Goal: Task Accomplishment & Management: Manage account settings

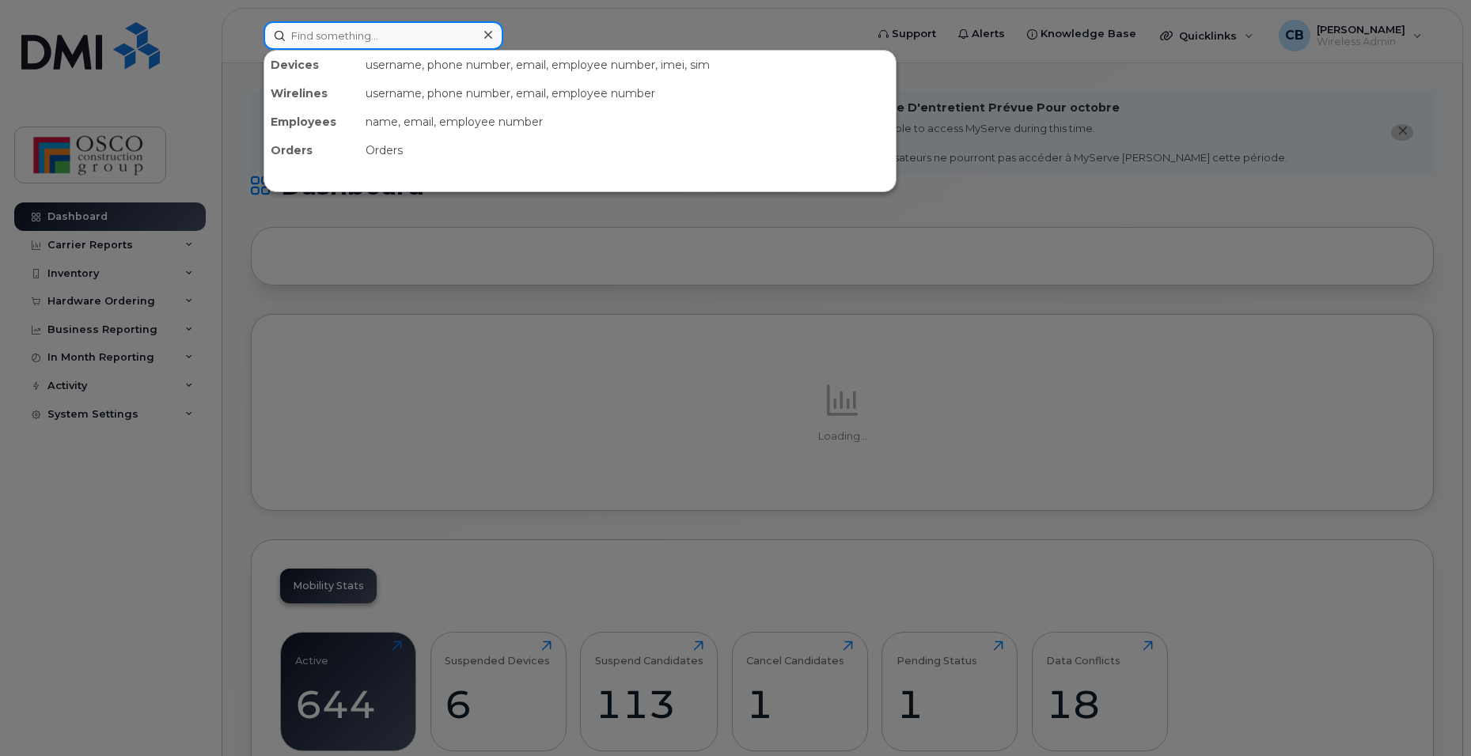
click at [385, 34] on input at bounding box center [383, 35] width 240 height 28
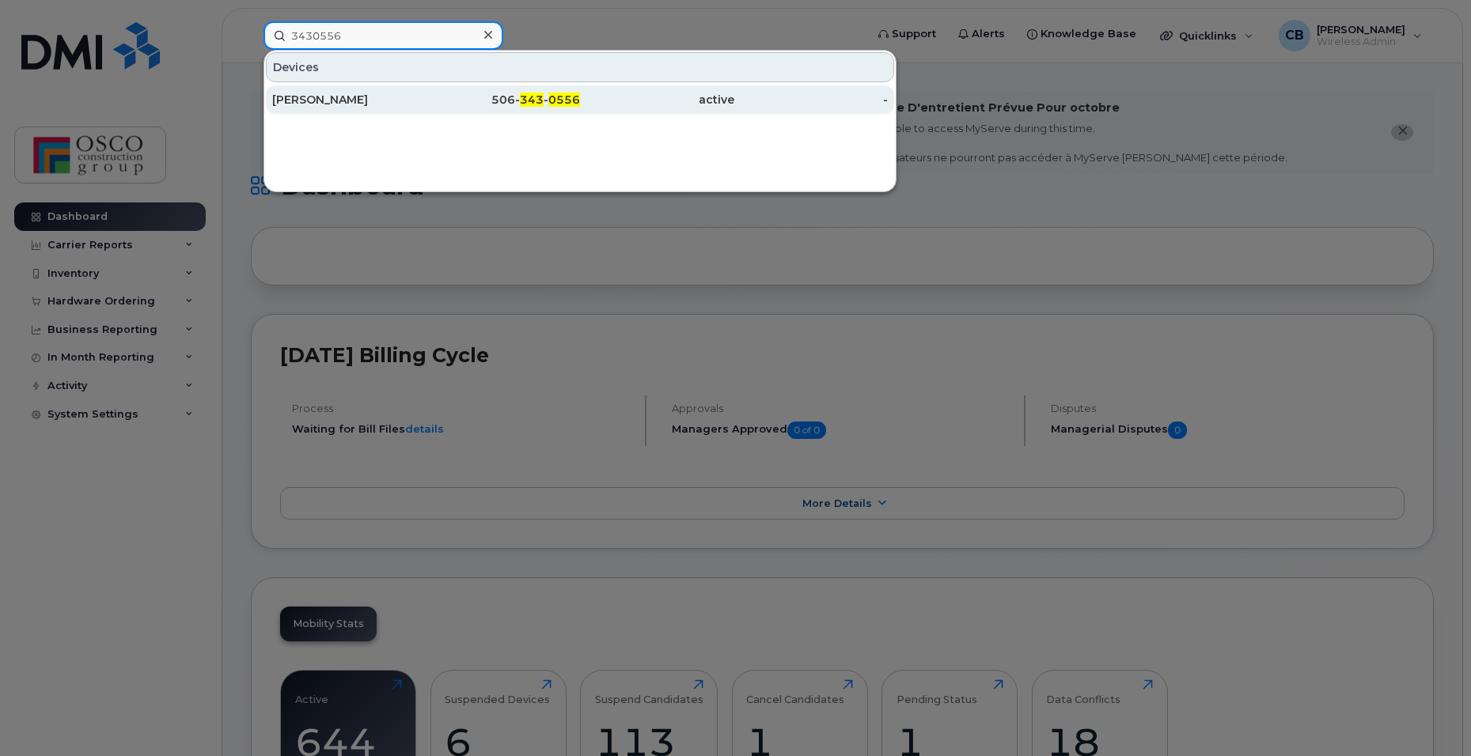
type input "3430556"
click at [529, 95] on span "343" at bounding box center [532, 100] width 24 height 14
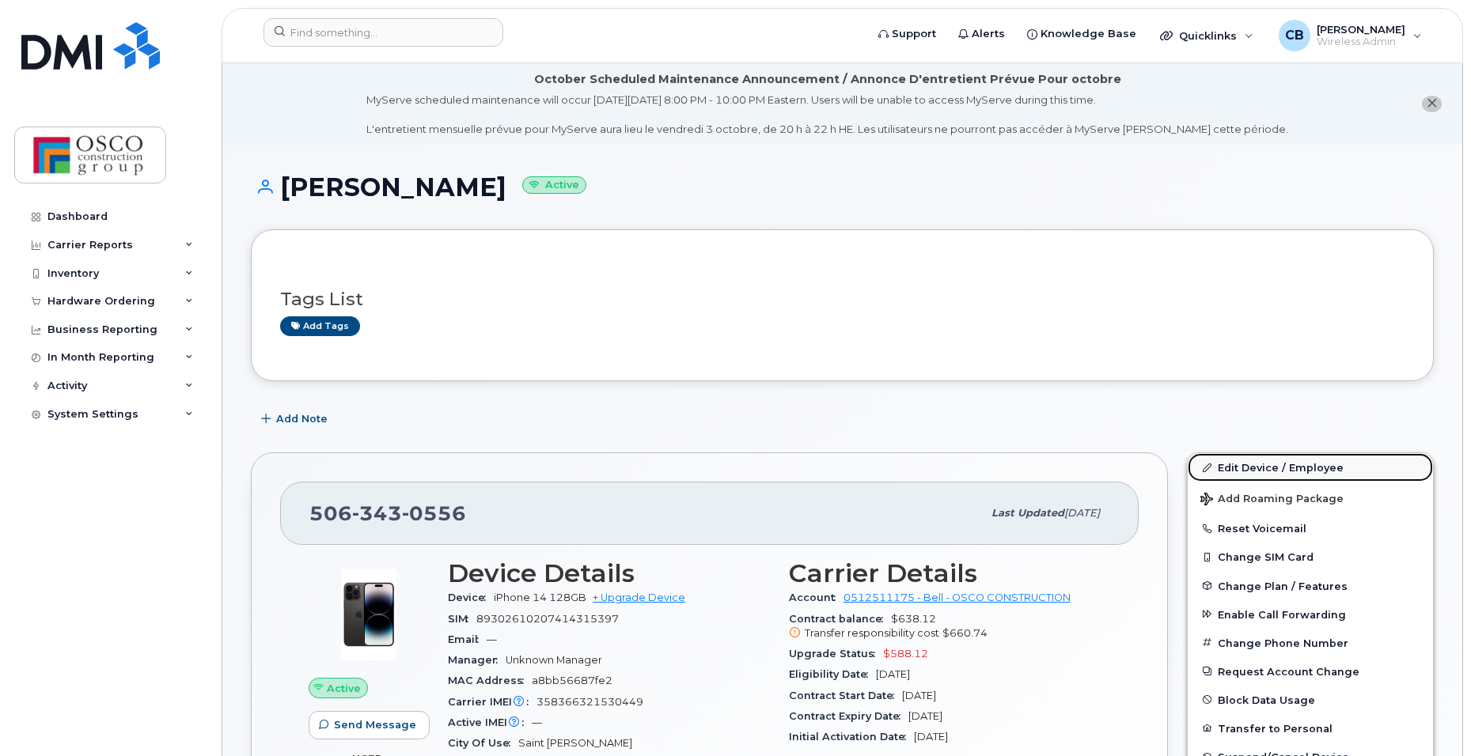
click at [1259, 462] on link "Edit Device / Employee" at bounding box center [1310, 467] width 245 height 28
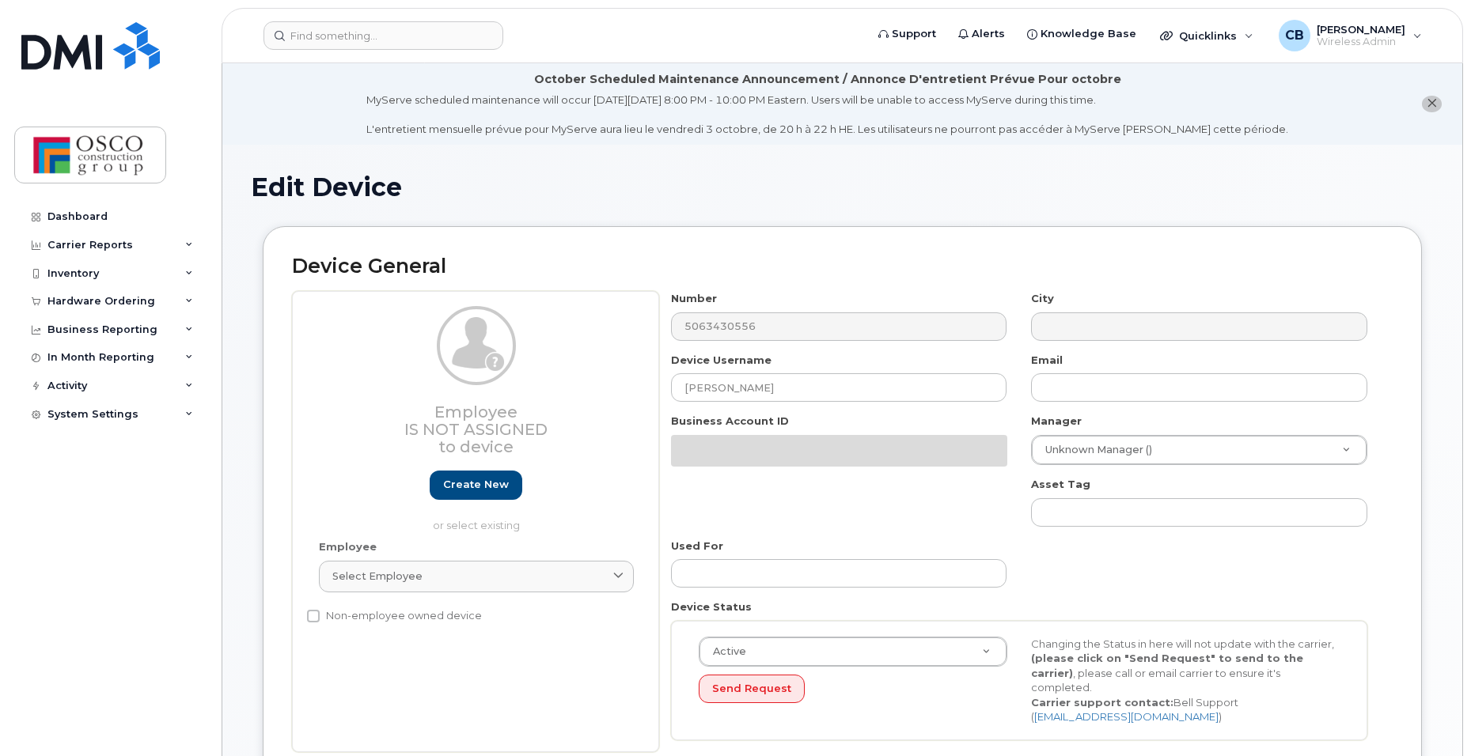
select select "3776581"
select select "3776590"
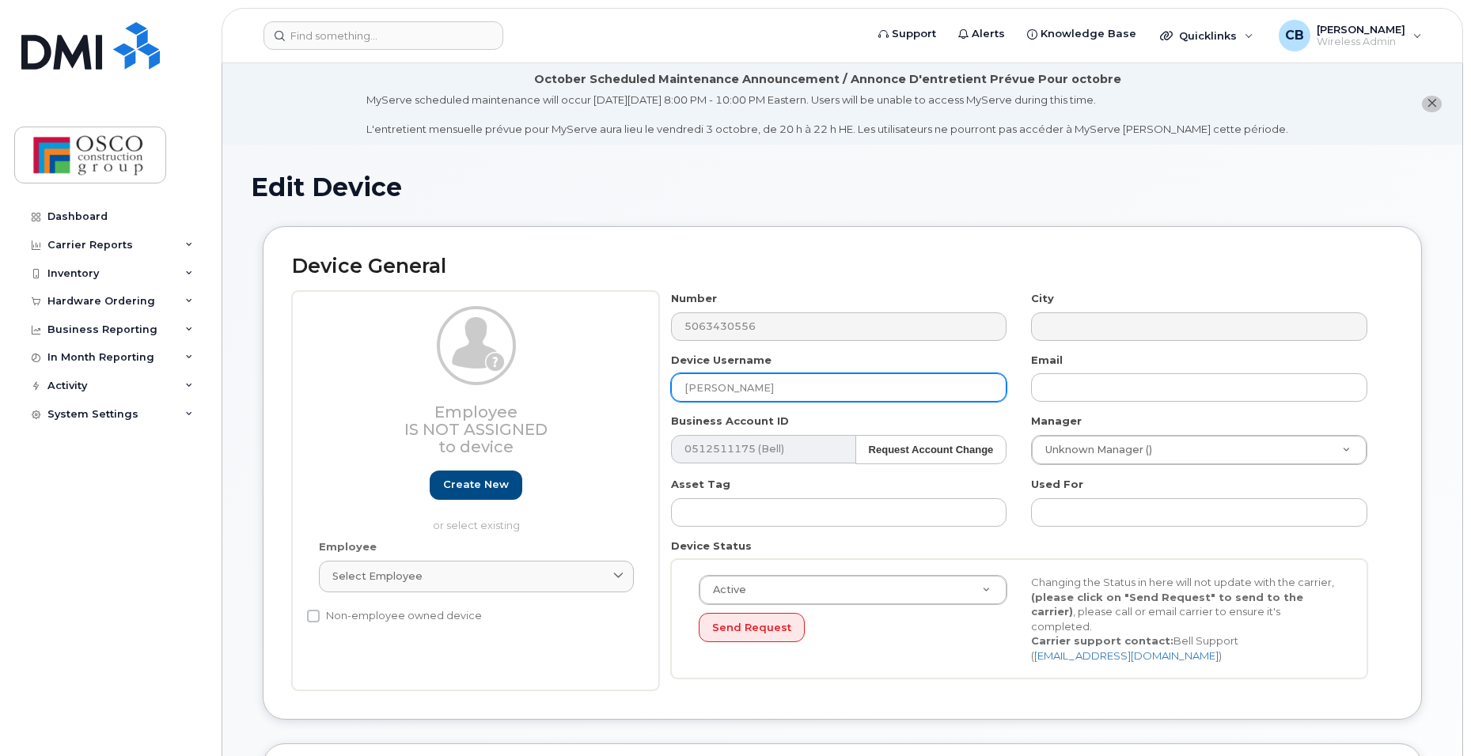
drag, startPoint x: 801, startPoint y: 392, endPoint x: 522, endPoint y: 345, distance: 282.4
click at [522, 345] on div "Employee Is not assigned to device Create new or select existing Employee Selec…" at bounding box center [842, 491] width 1101 height 400
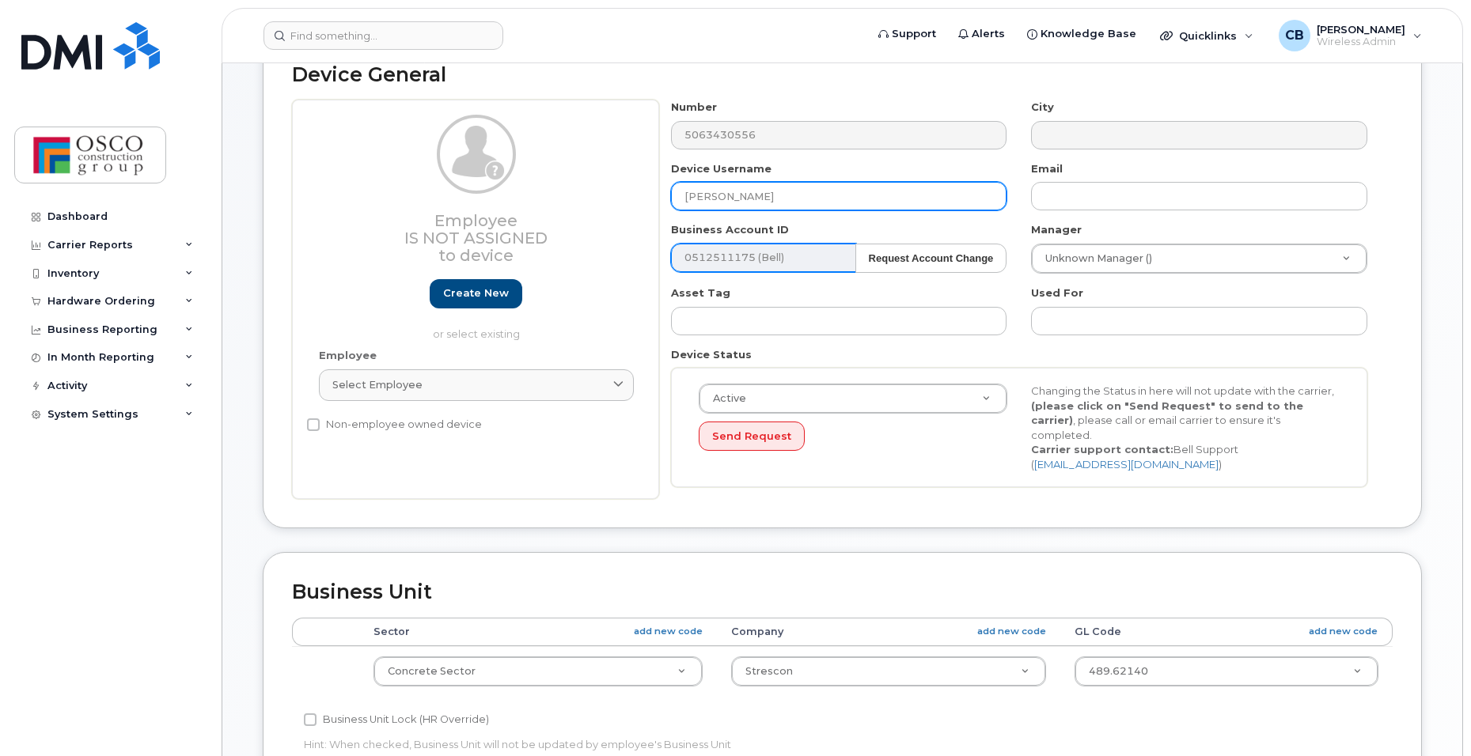
scroll to position [237, 0]
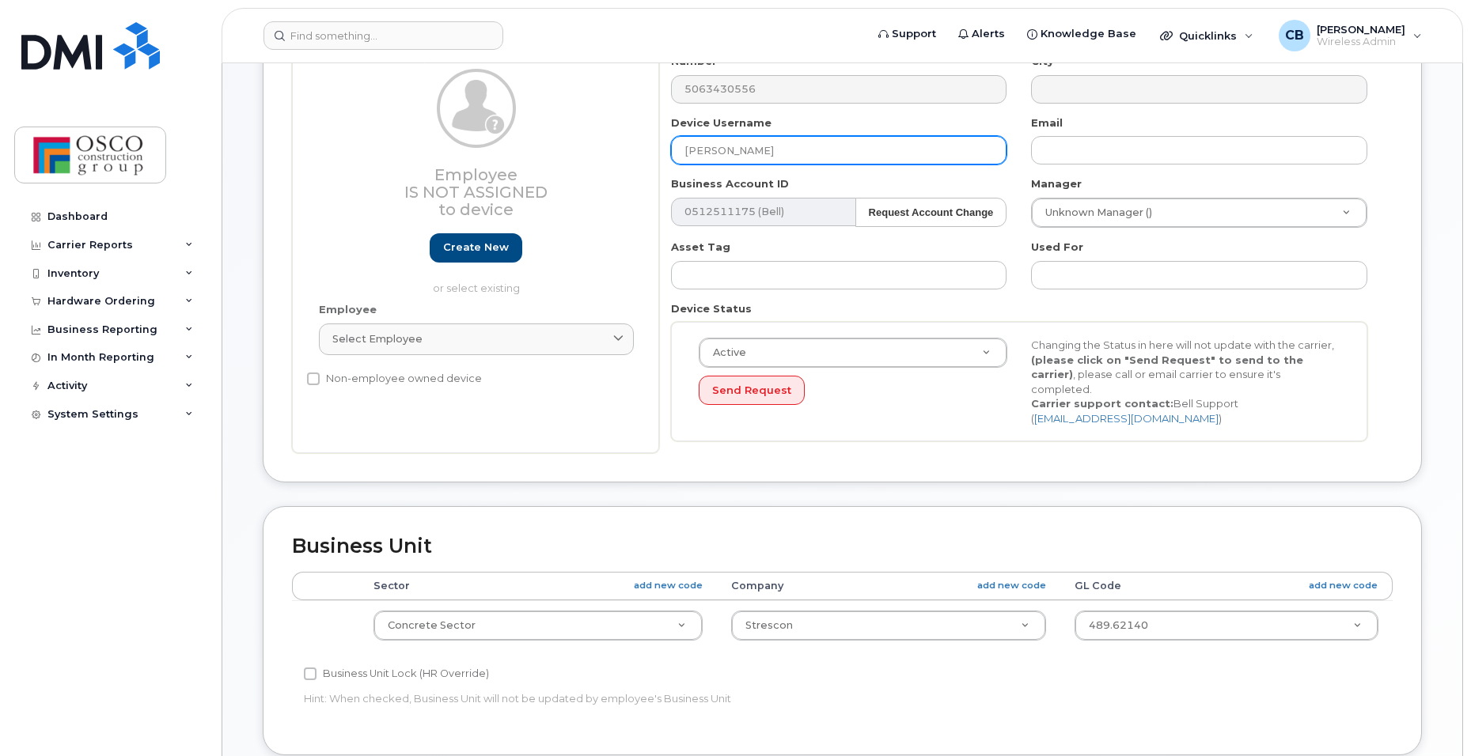
type input "[PERSON_NAME]"
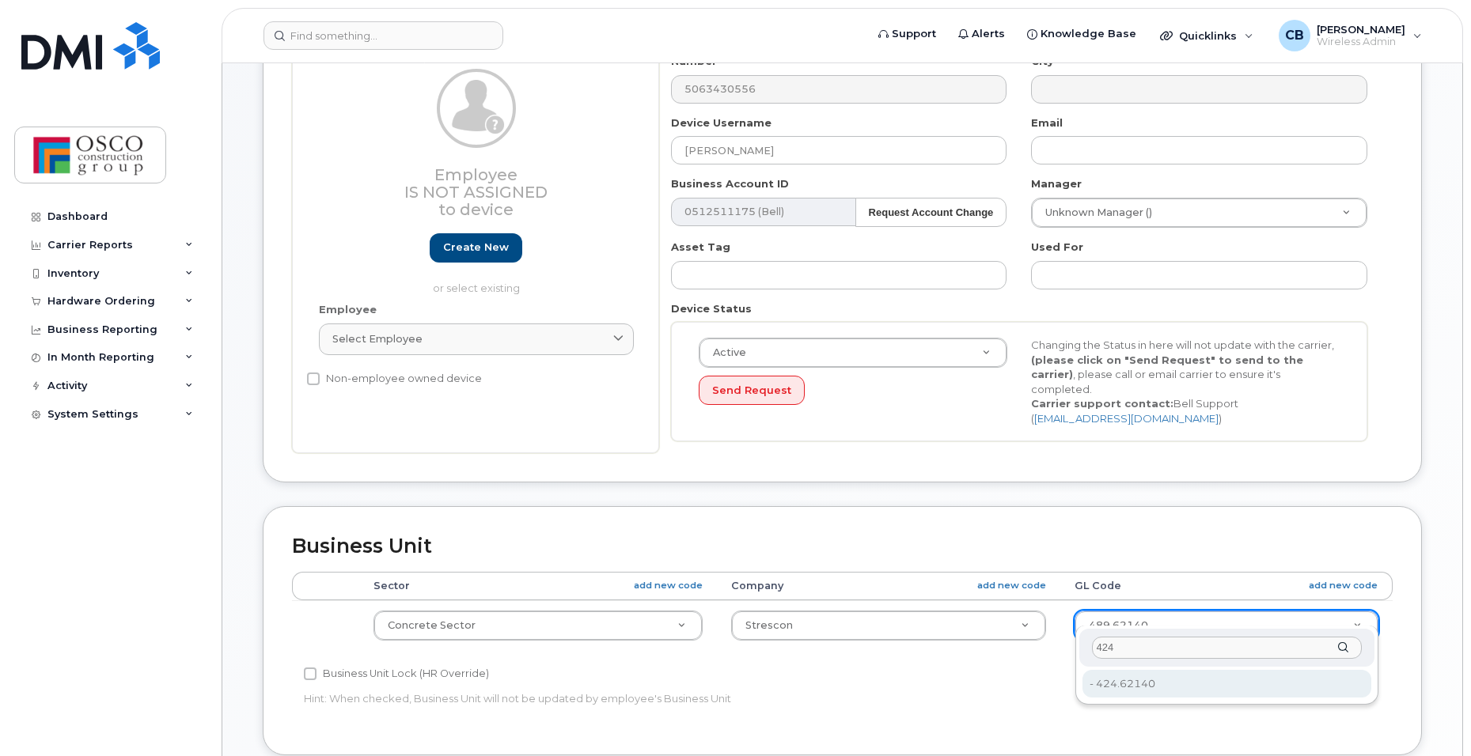
type input "424"
type input "3776691"
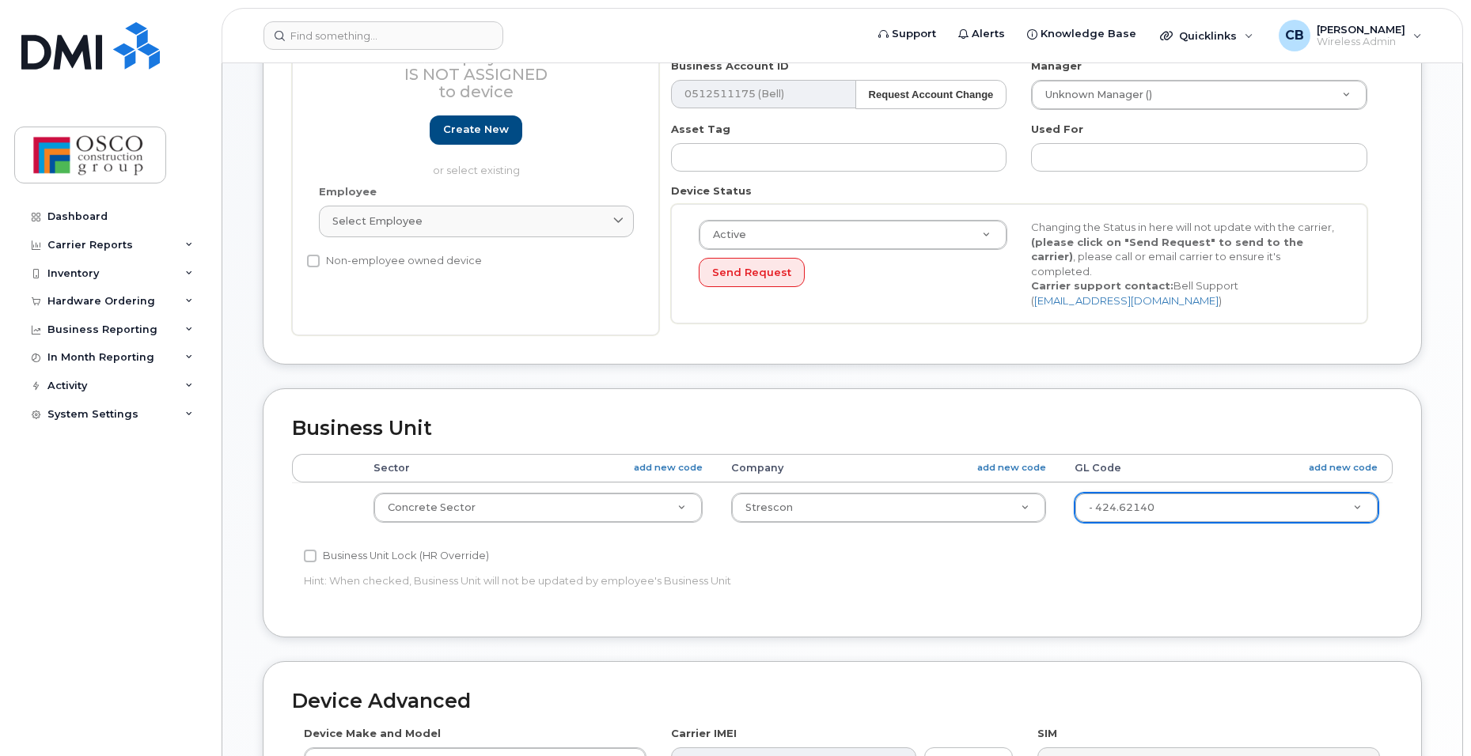
scroll to position [712, 0]
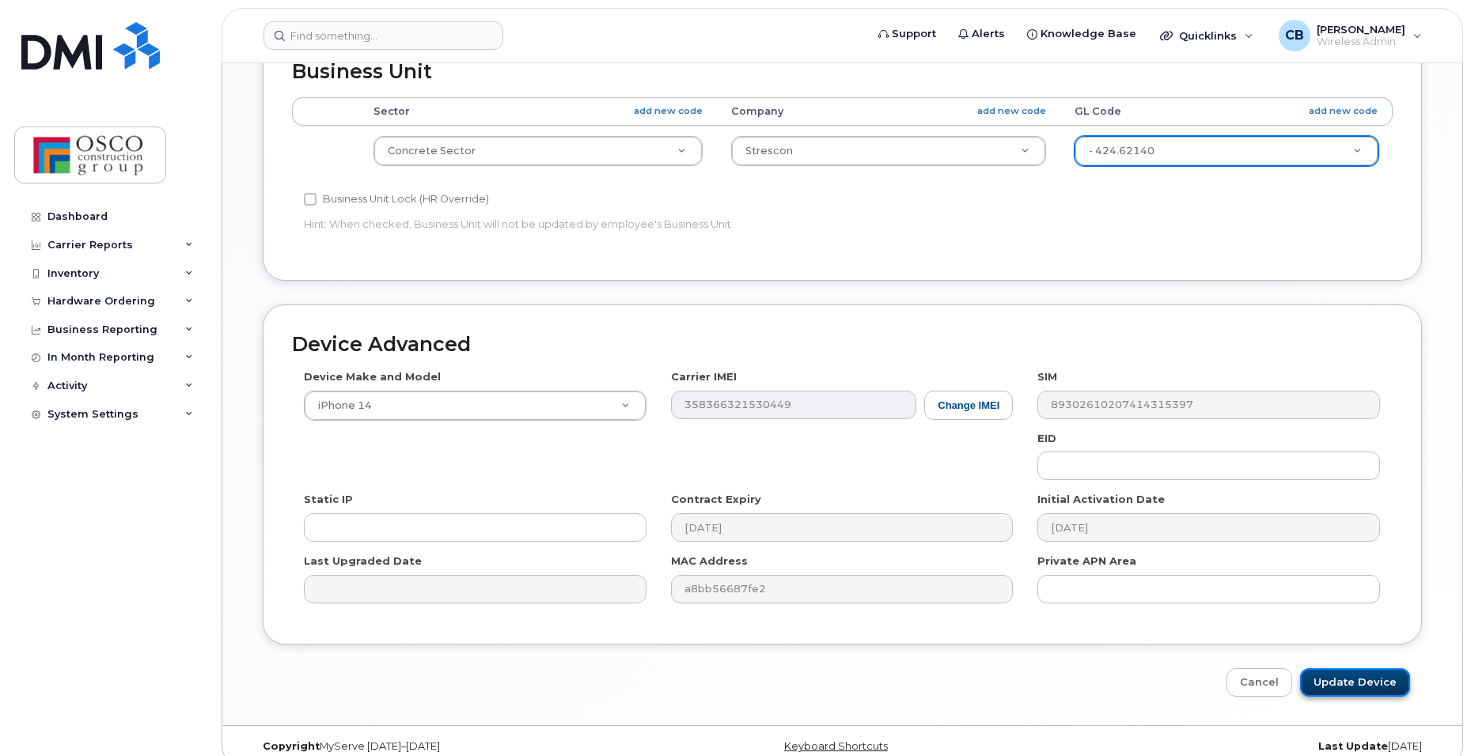
click at [1315, 675] on input "Update Device" at bounding box center [1355, 683] width 110 height 29
type input "Saving..."
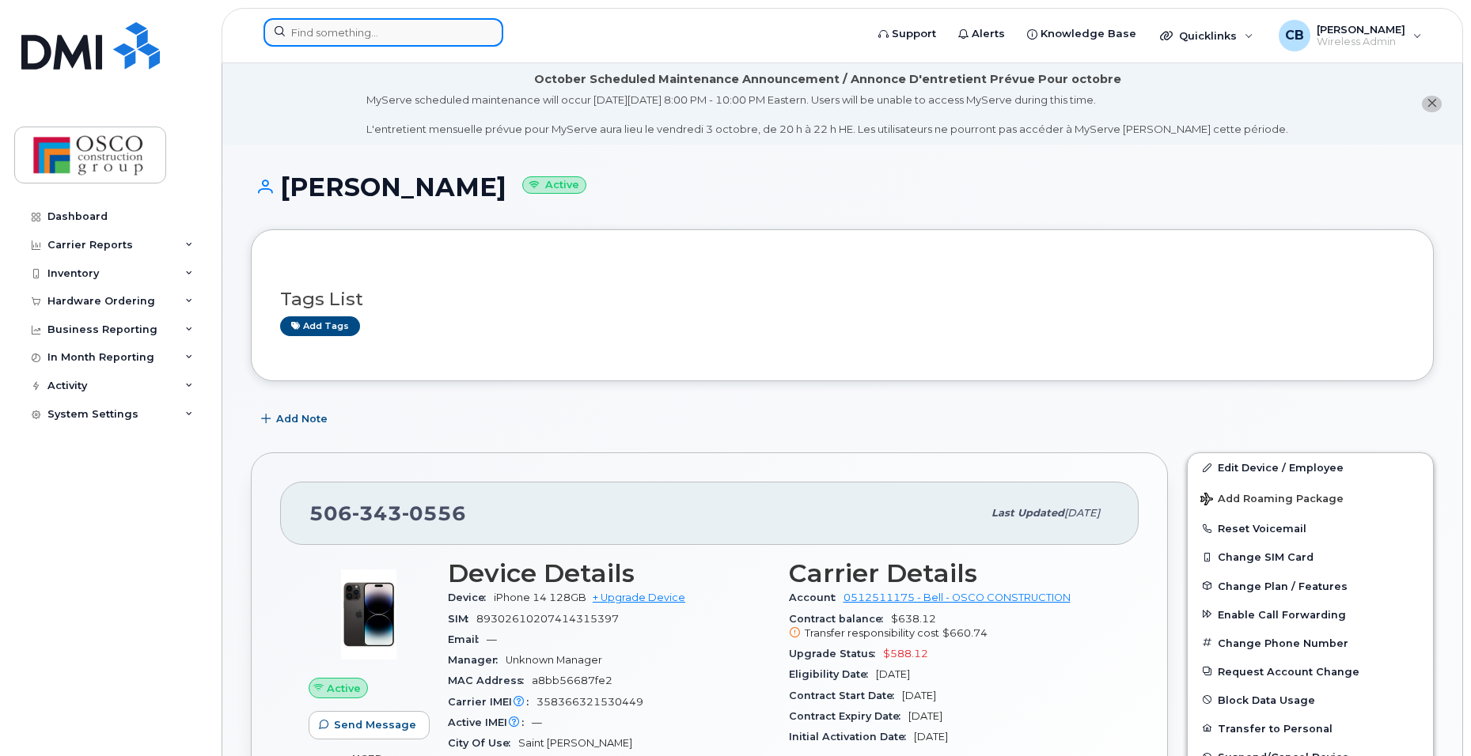
click at [363, 34] on input at bounding box center [383, 32] width 240 height 28
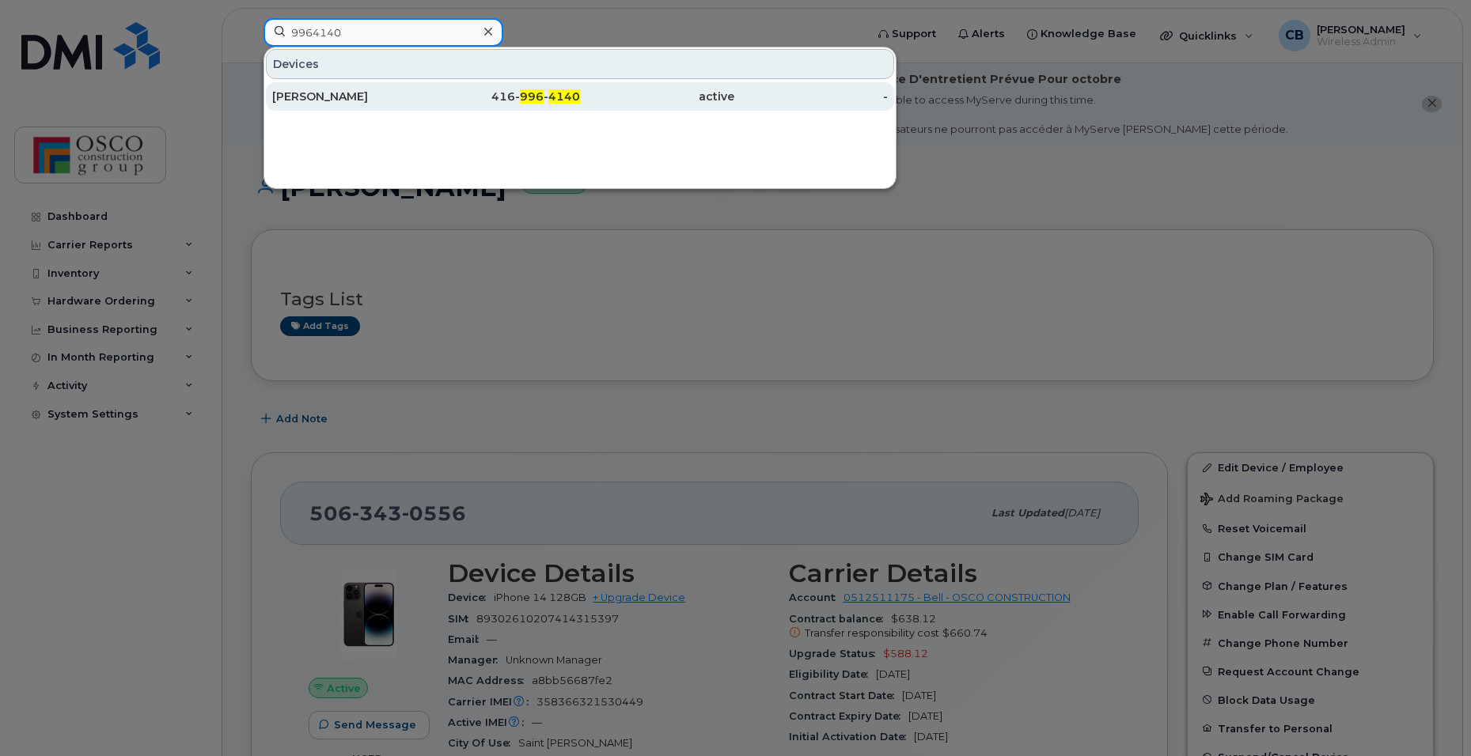
type input "9964140"
click at [499, 97] on div "416- 996 - 4140" at bounding box center [503, 97] width 154 height 16
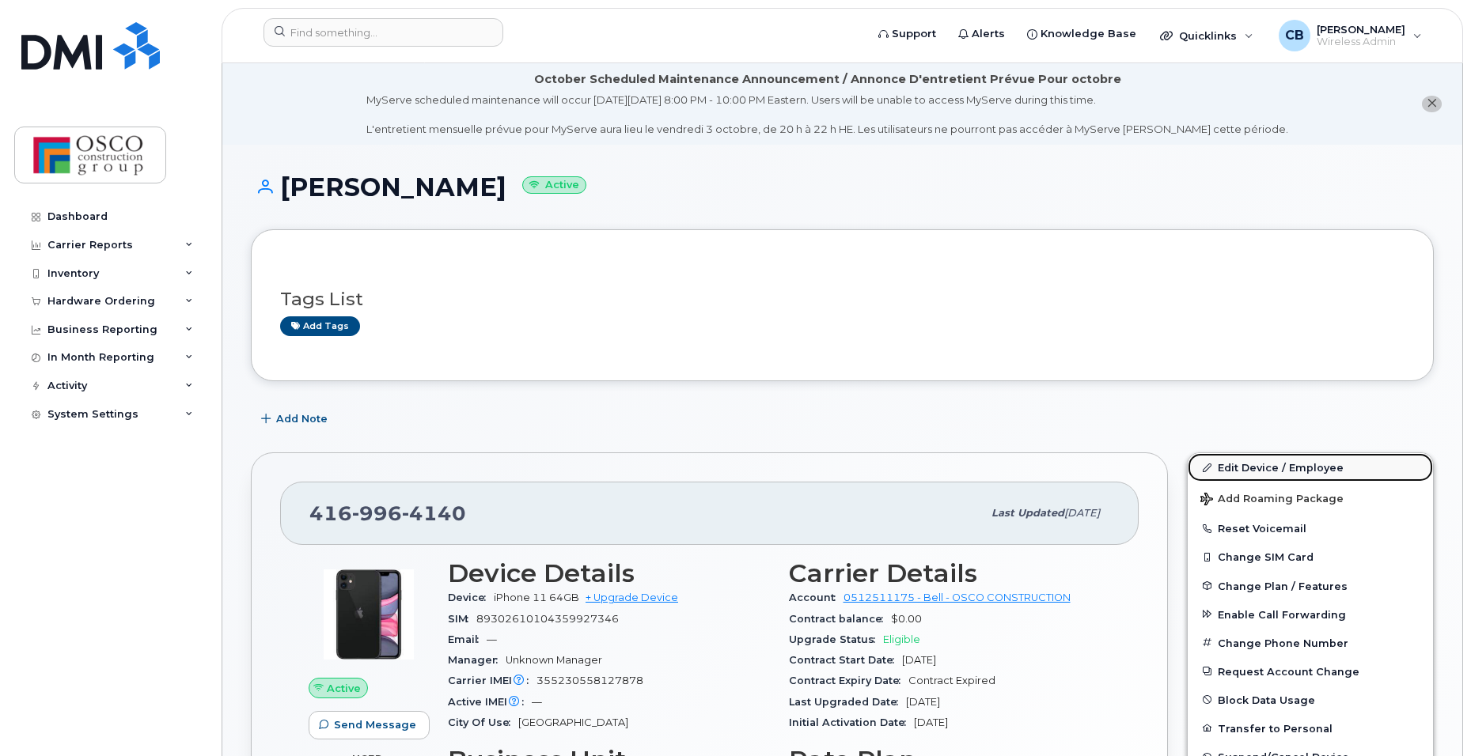
click at [1228, 468] on link "Edit Device / Employee" at bounding box center [1310, 467] width 245 height 28
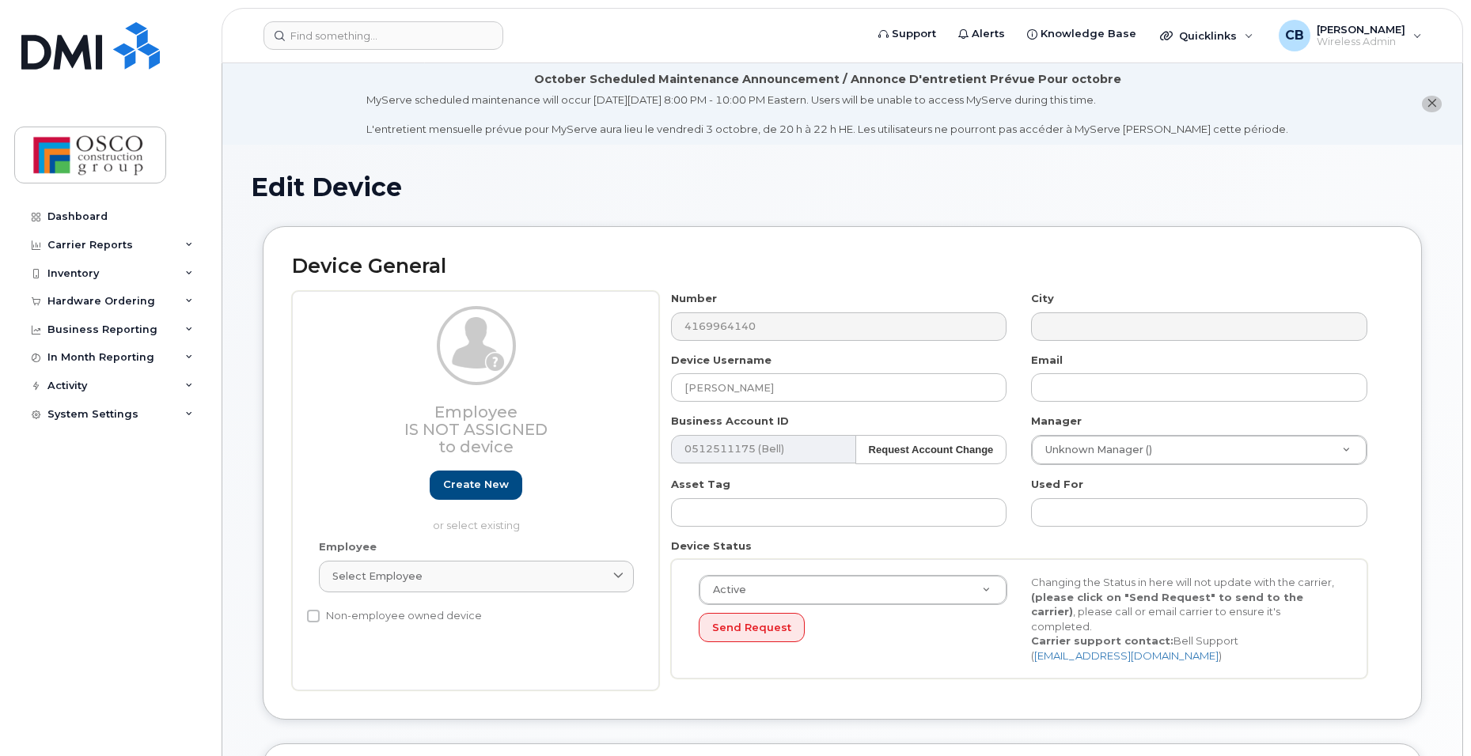
select select "3776581"
select select "3776586"
drag, startPoint x: 786, startPoint y: 392, endPoint x: 616, endPoint y: 369, distance: 170.9
click at [616, 369] on div "Employee Is not assigned to device Create new or select existing Employee Selec…" at bounding box center [842, 491] width 1101 height 400
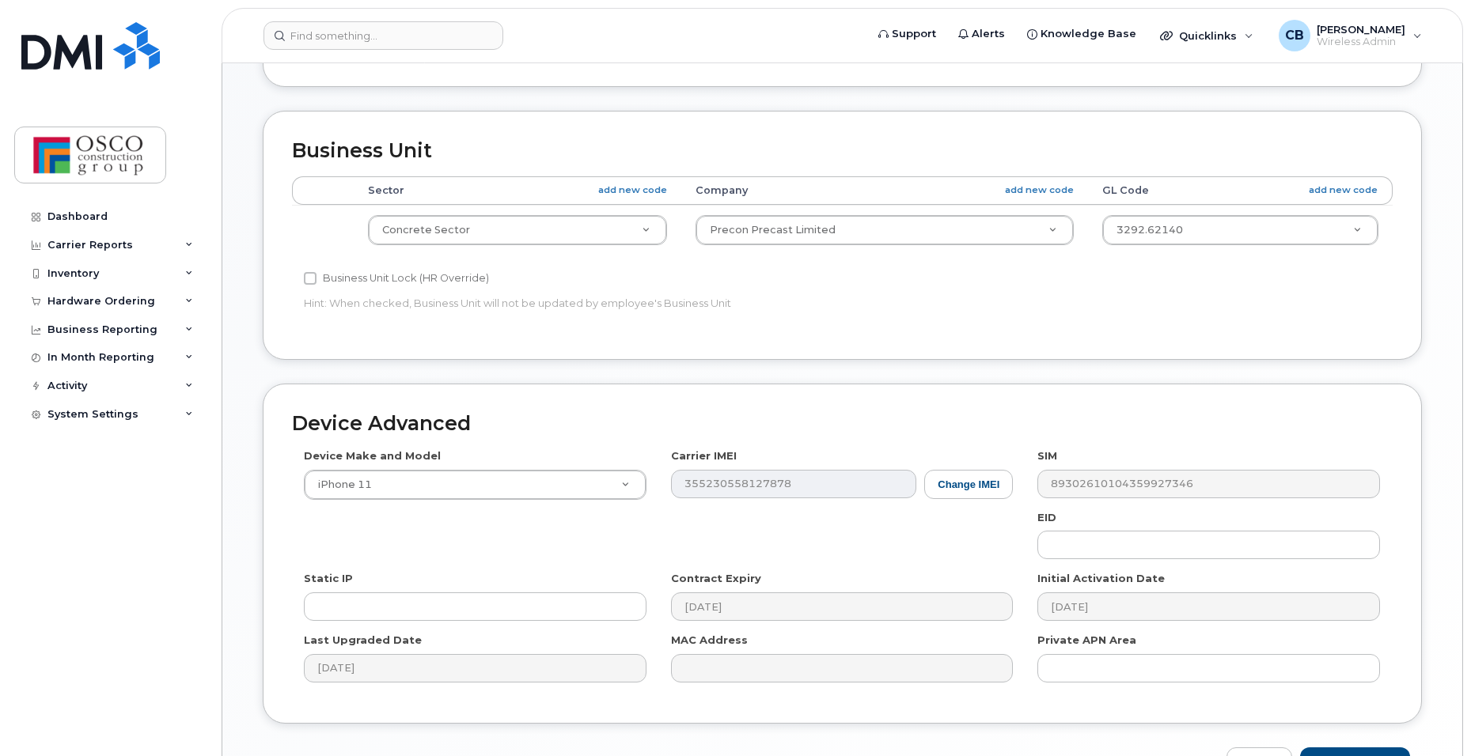
scroll to position [718, 0]
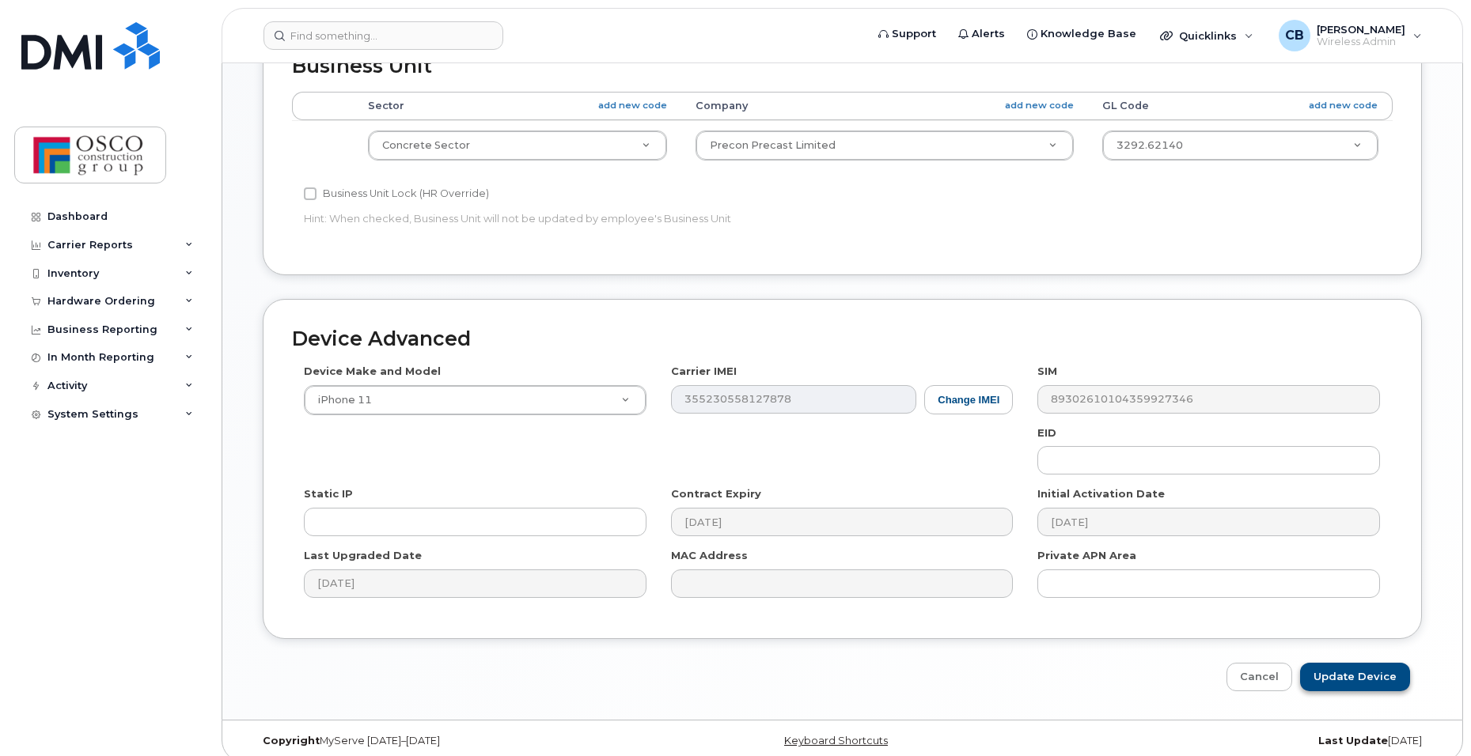
type input "Unassigned"
click at [1346, 664] on input "Update Device" at bounding box center [1355, 677] width 110 height 29
type input "Saving..."
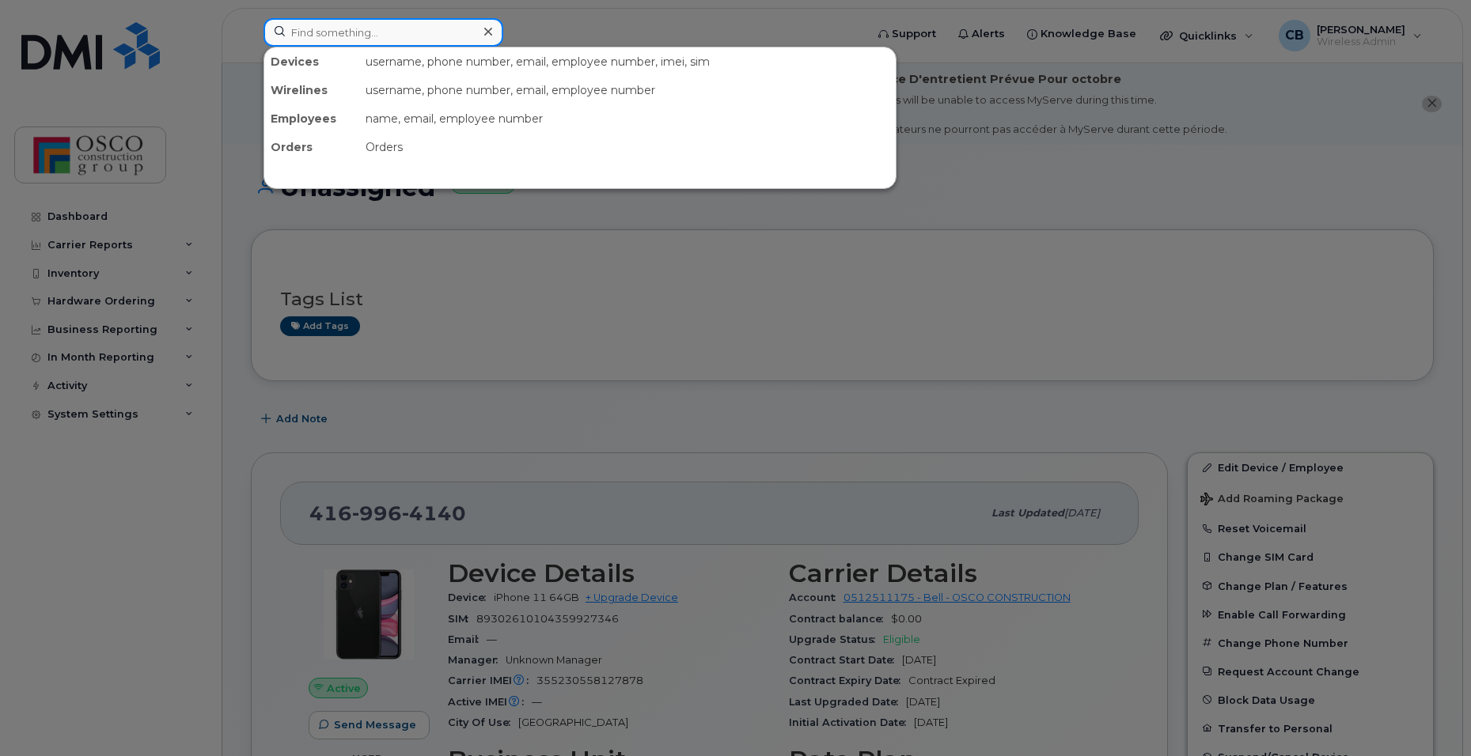
click at [340, 34] on input at bounding box center [383, 32] width 240 height 28
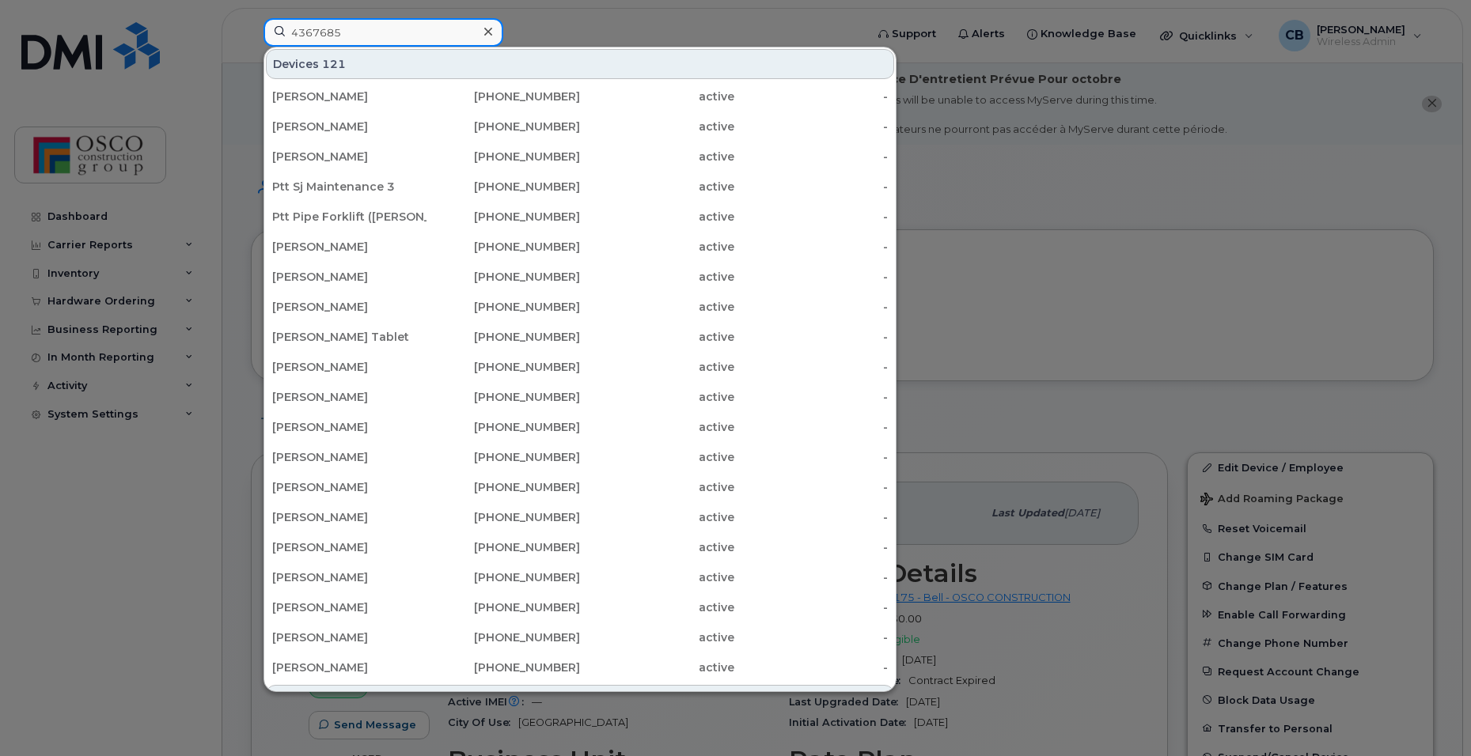
type input "4367685"
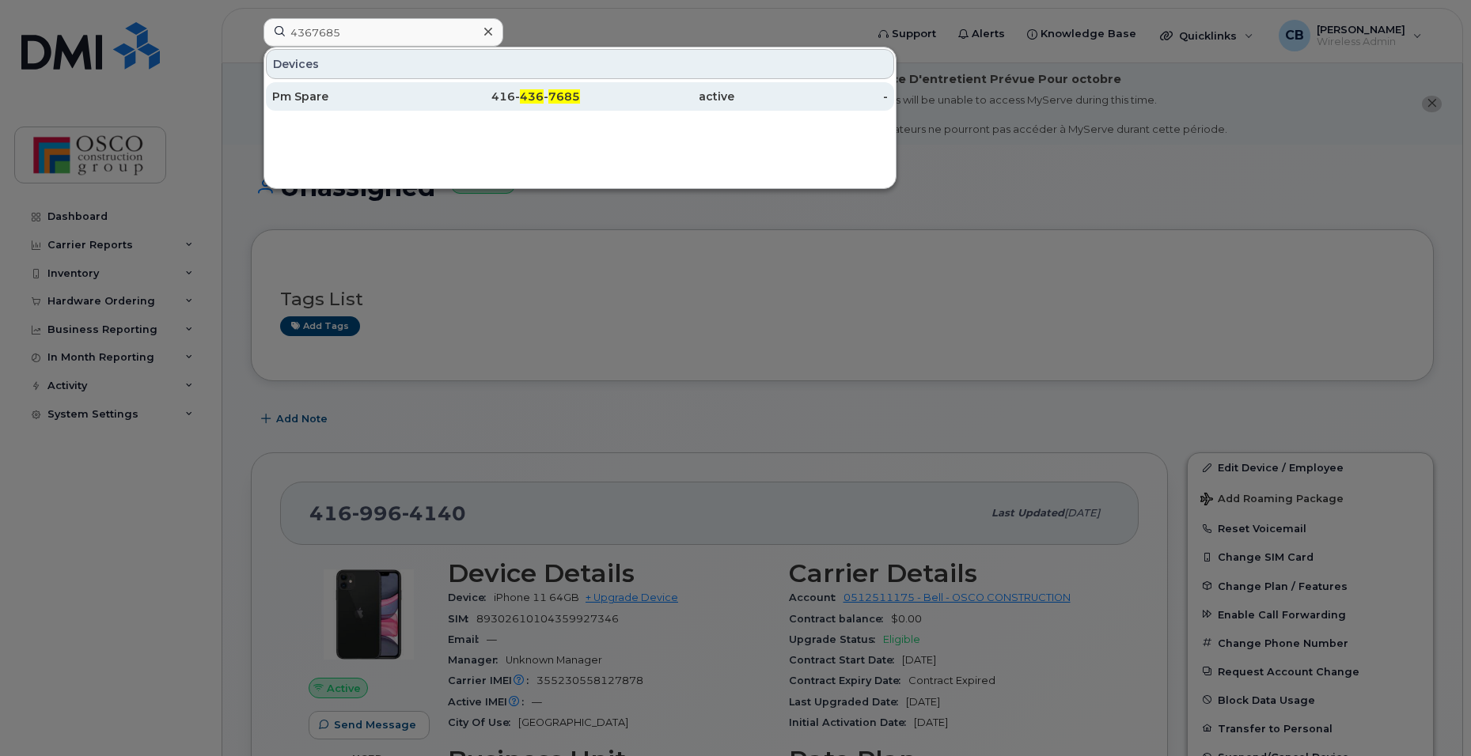
click at [530, 96] on span "436" at bounding box center [532, 96] width 24 height 14
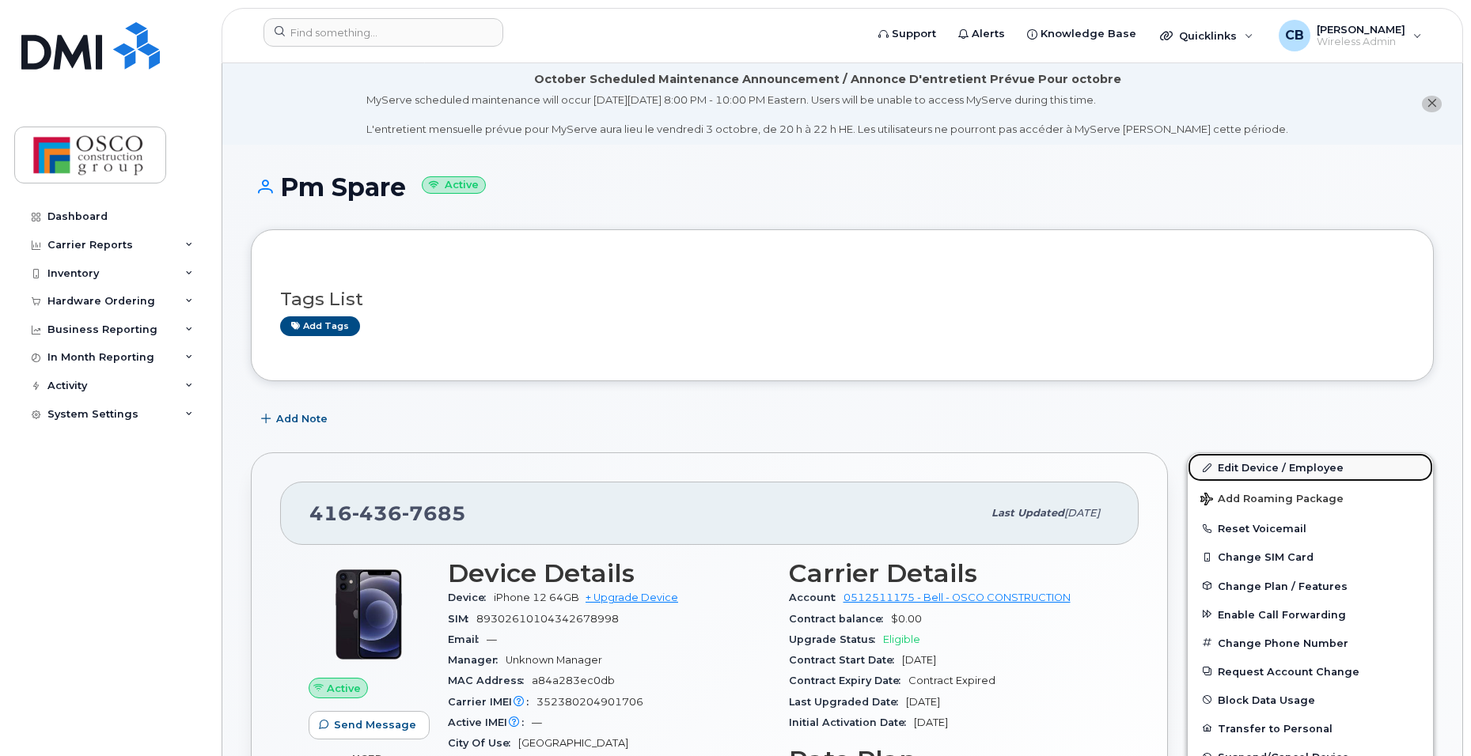
click at [1271, 460] on link "Edit Device / Employee" at bounding box center [1310, 467] width 245 height 28
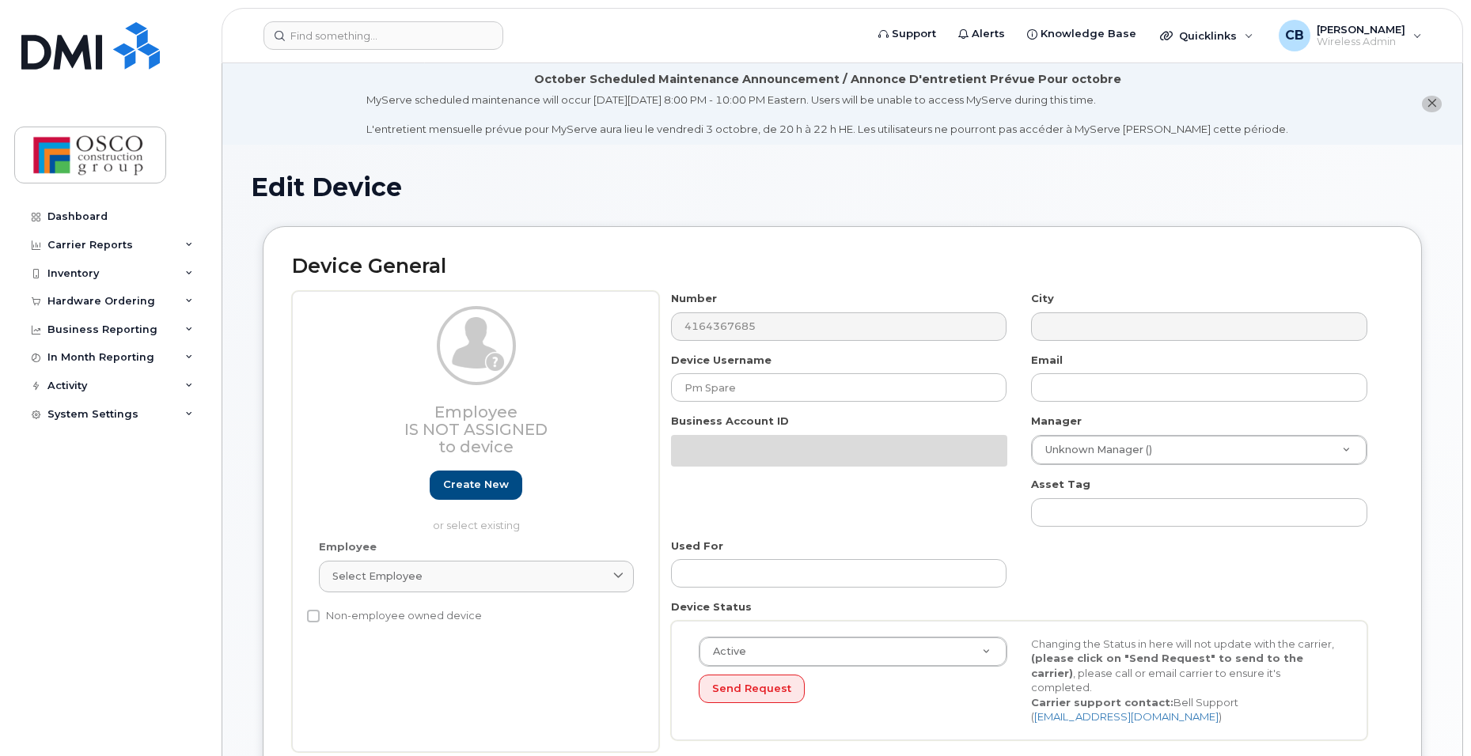
select select "3776581"
select select "3776586"
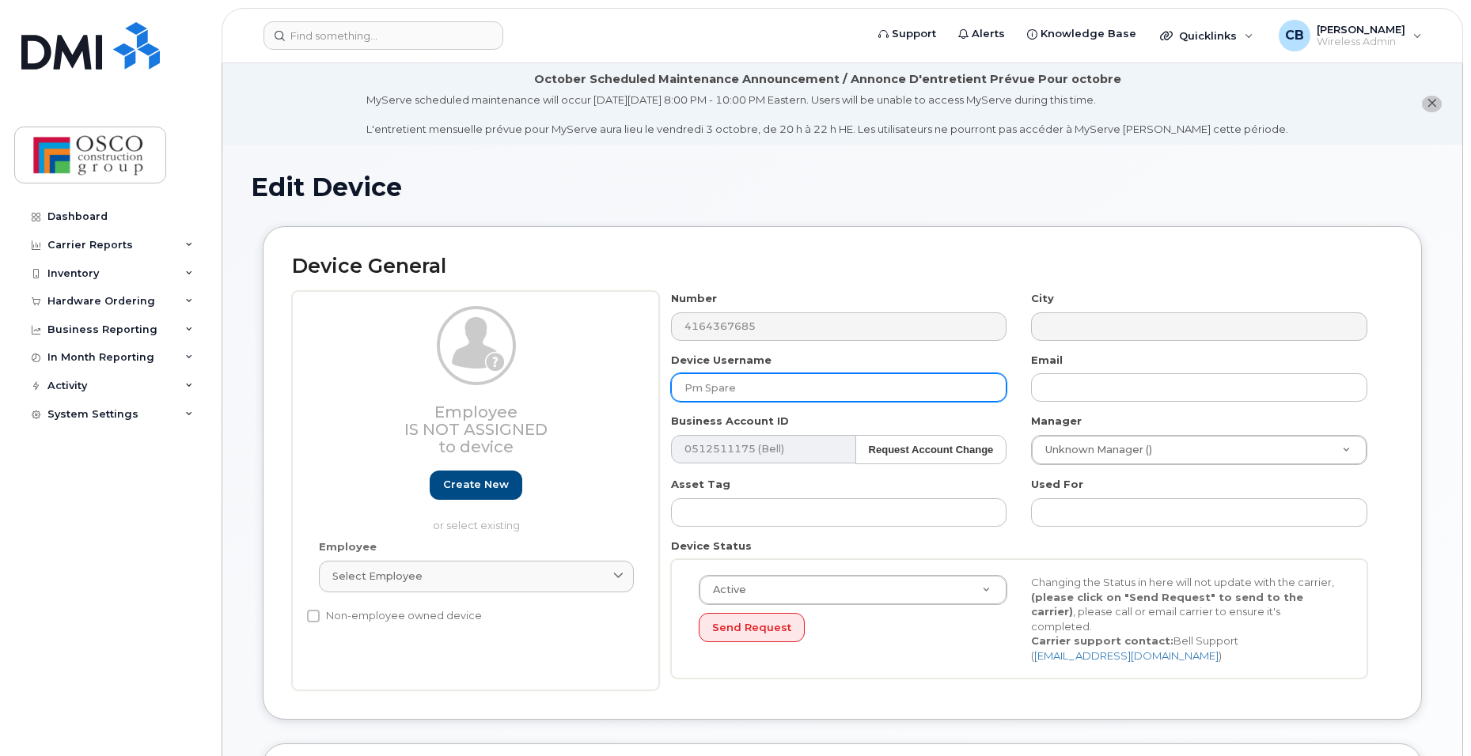
drag, startPoint x: 754, startPoint y: 395, endPoint x: 465, endPoint y: 363, distance: 290.5
click at [467, 364] on div "Employee Is not assigned to device Create new or select existing Employee Selec…" at bounding box center [842, 491] width 1101 height 400
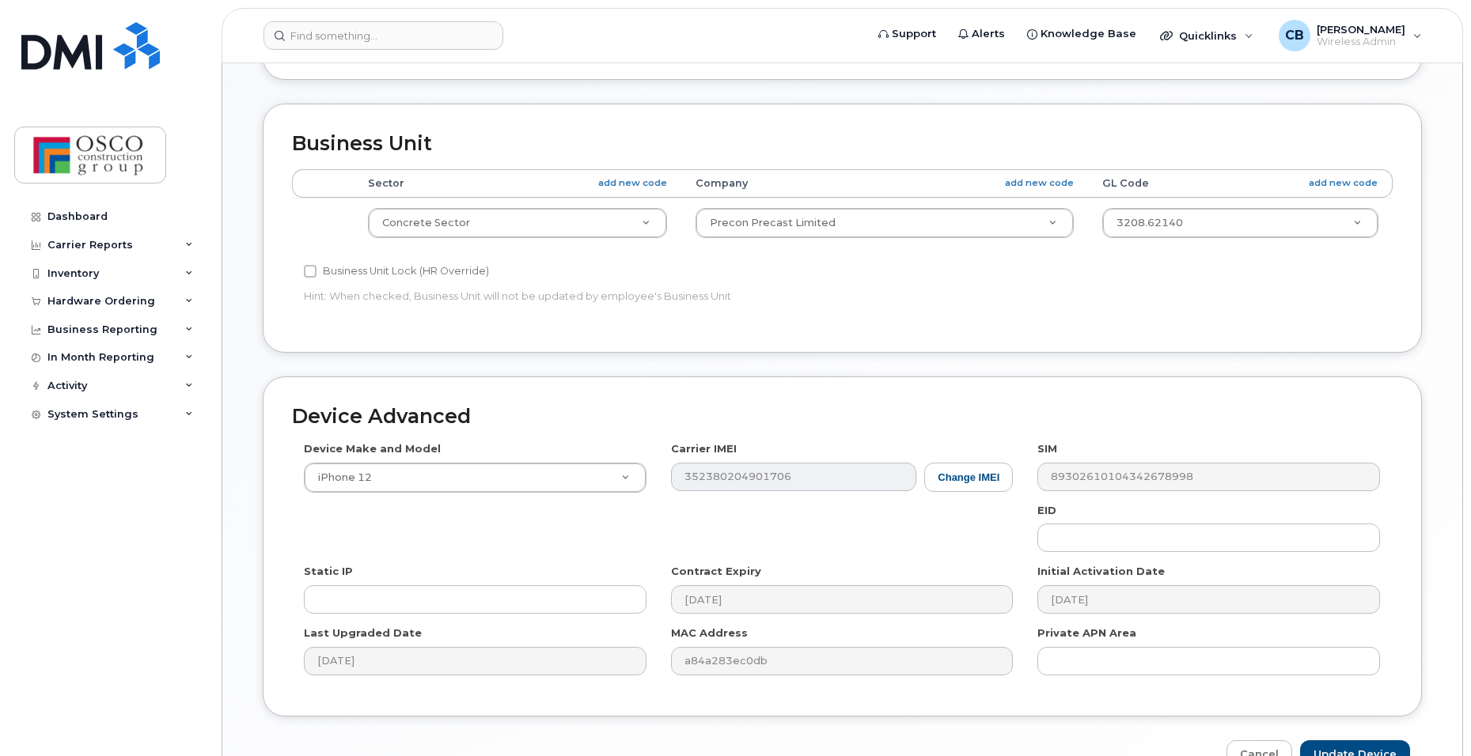
scroll to position [718, 0]
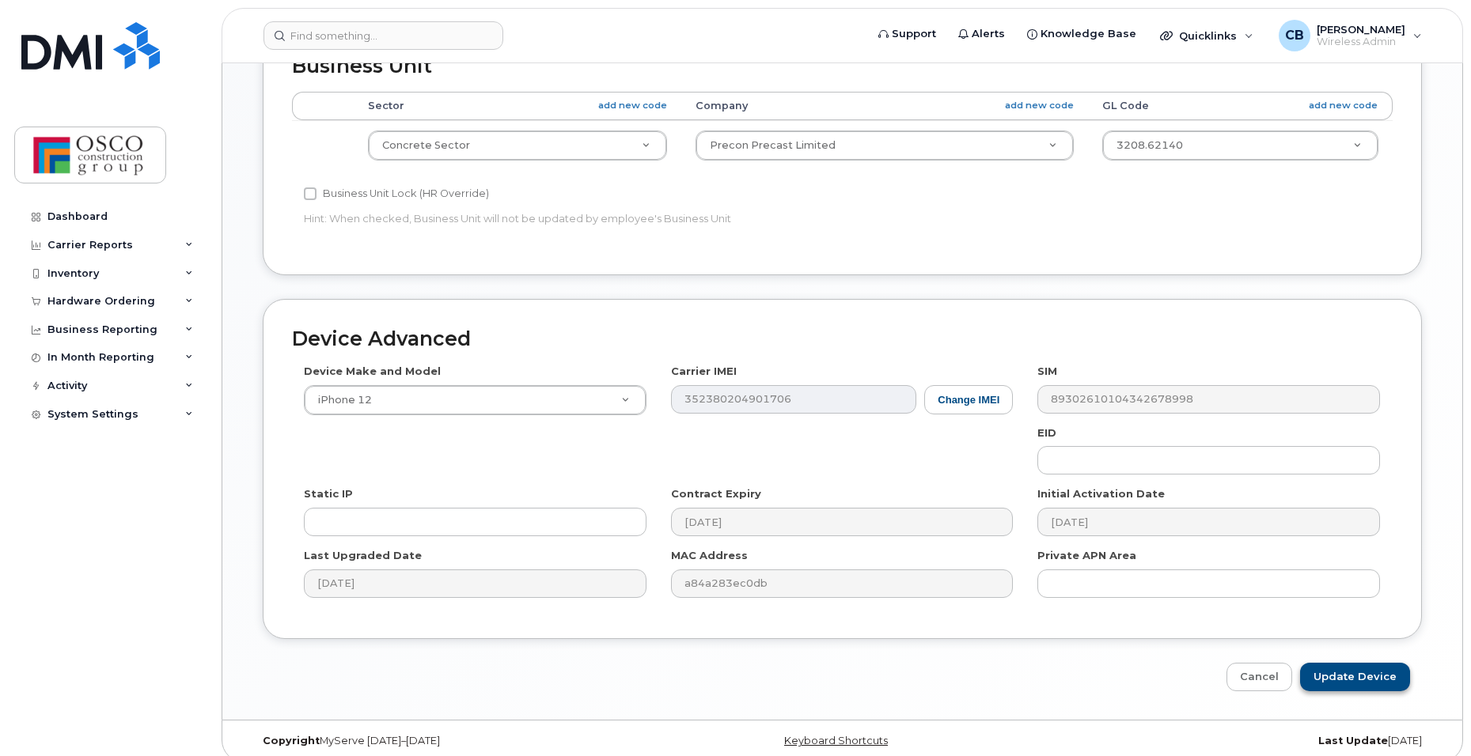
type input "Unassigned"
click at [1334, 669] on input "Update Device" at bounding box center [1355, 677] width 110 height 29
type input "Saving..."
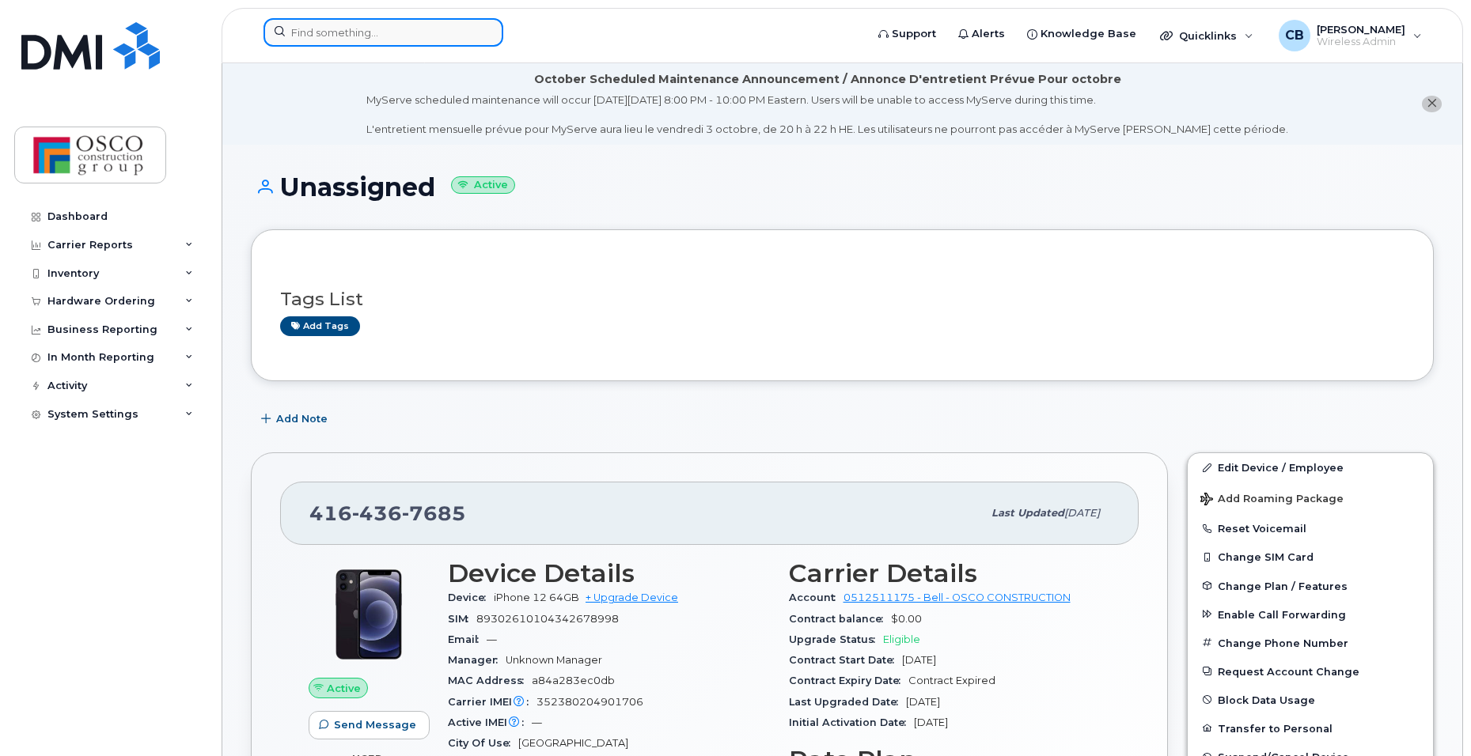
click at [453, 28] on input at bounding box center [383, 32] width 240 height 28
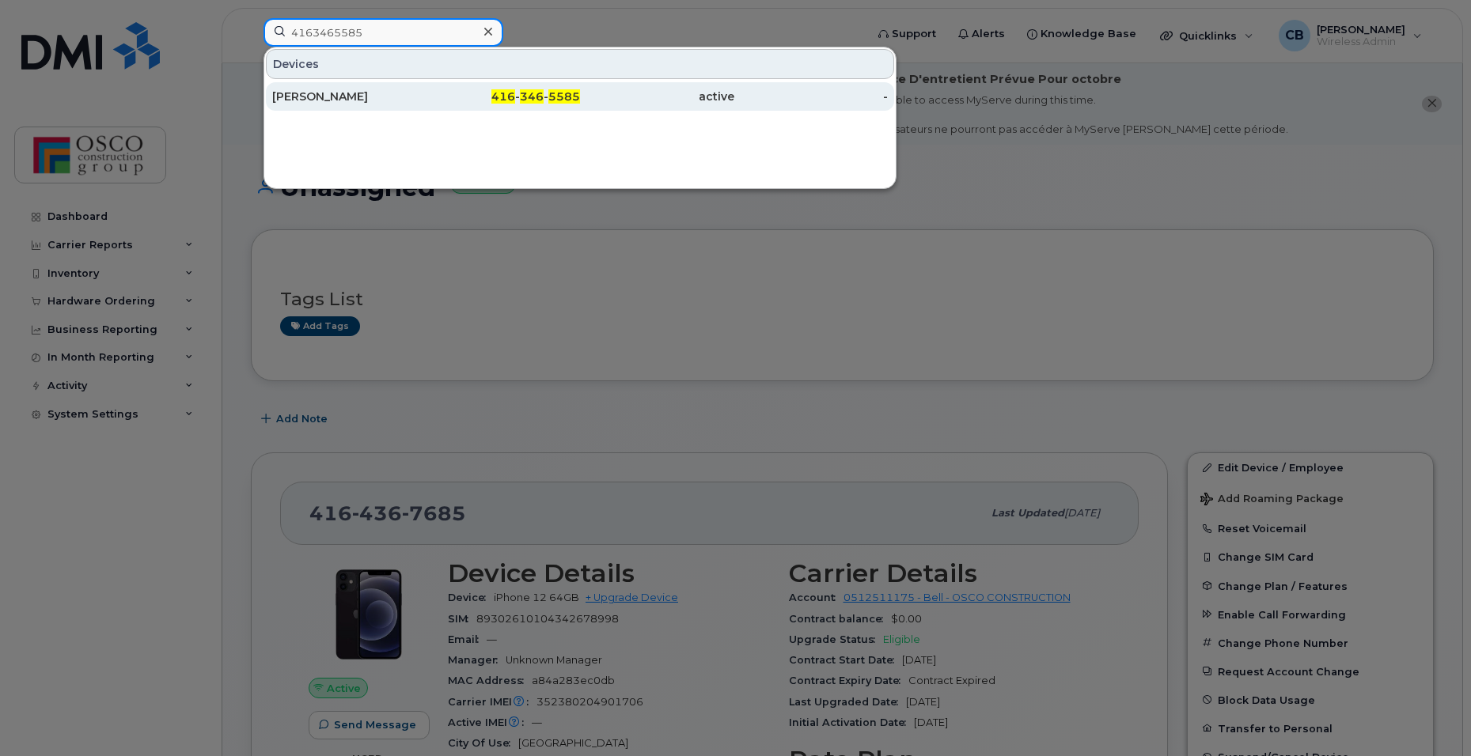
type input "4163465585"
click at [544, 97] on div "416 - 346 - 5585" at bounding box center [503, 97] width 154 height 16
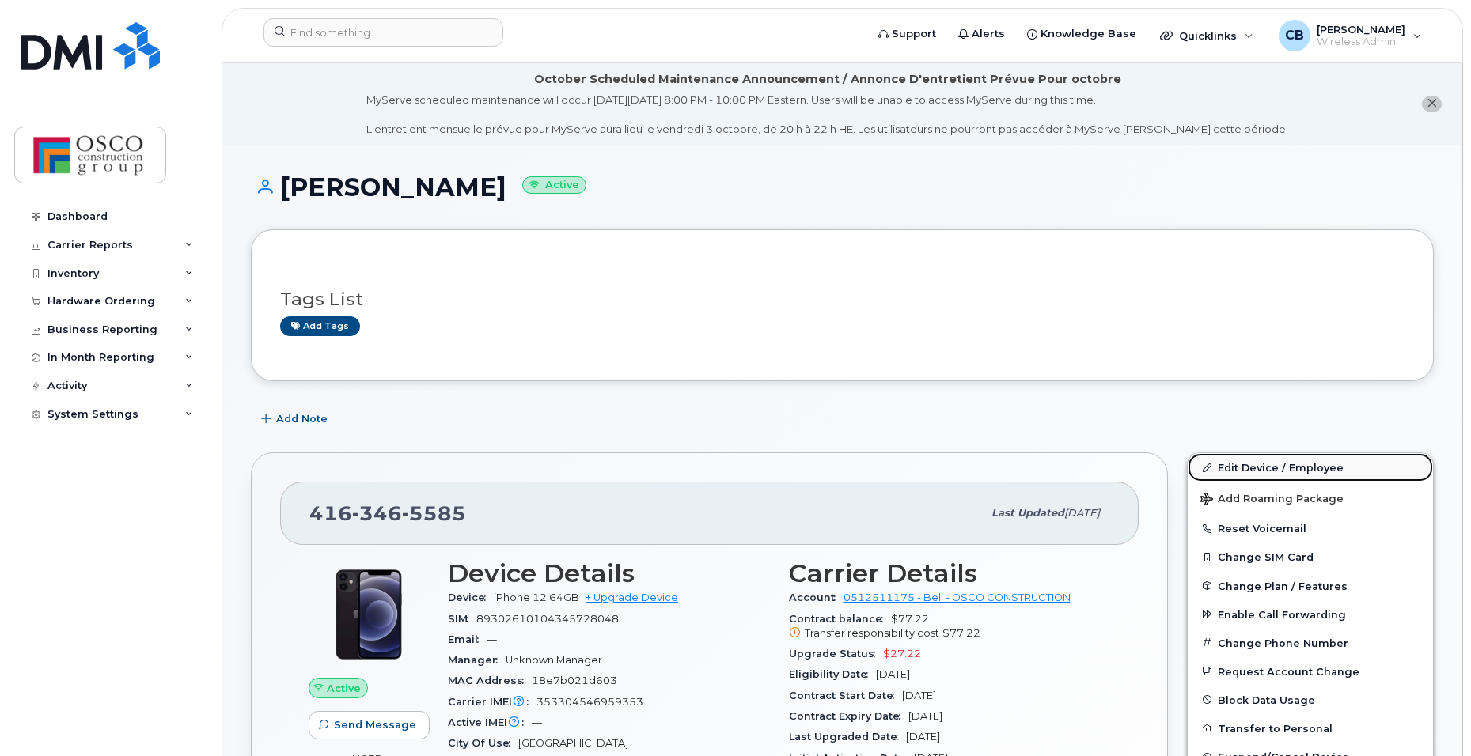
click at [1238, 464] on link "Edit Device / Employee" at bounding box center [1310, 467] width 245 height 28
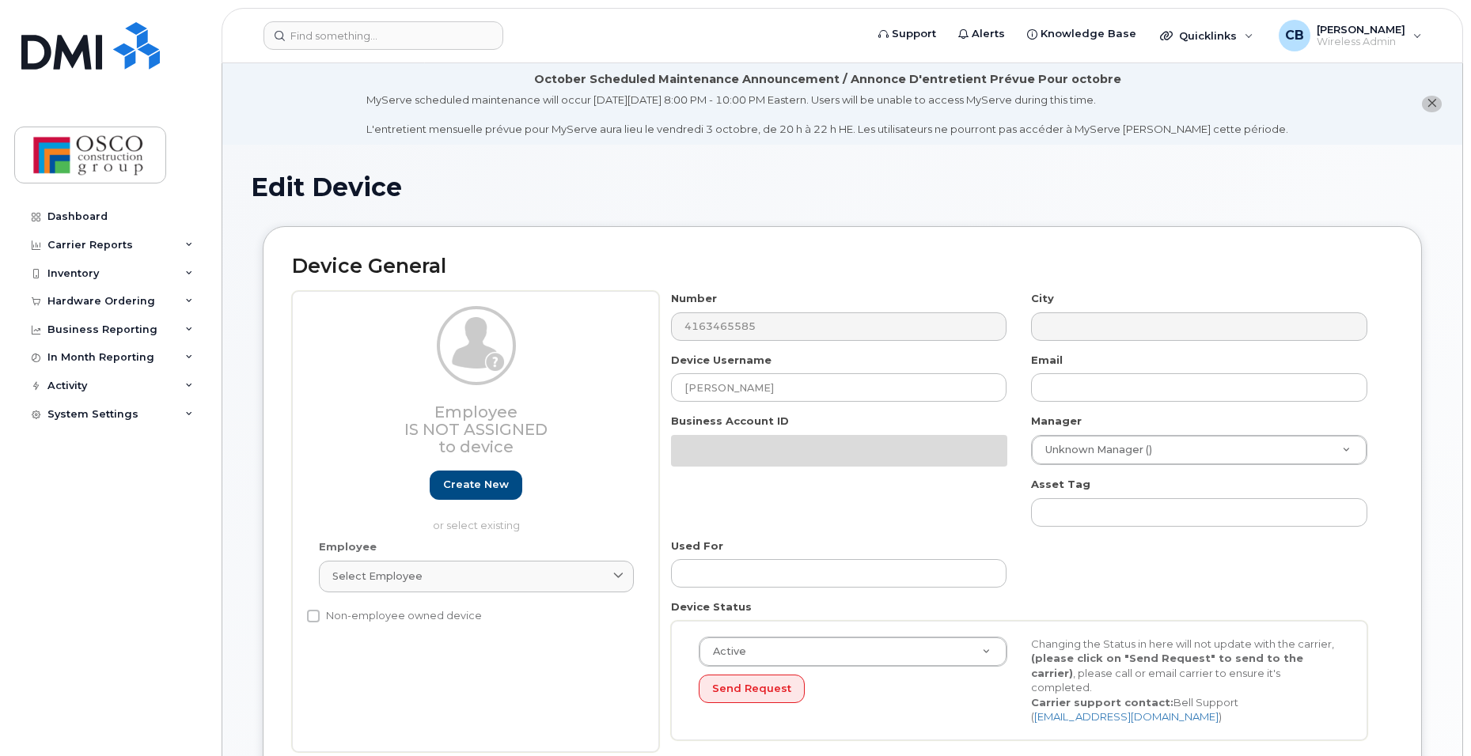
select select "3776581"
select select "3776586"
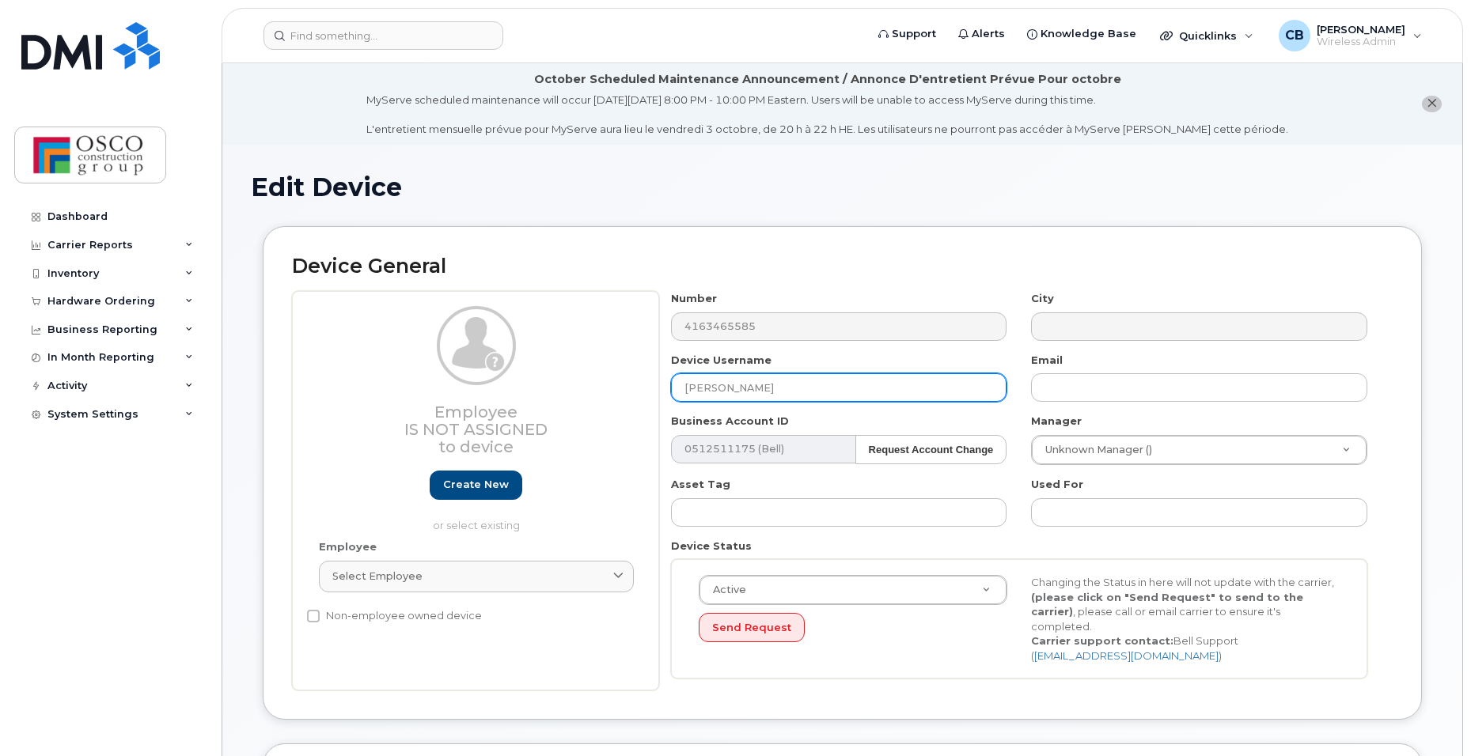
drag, startPoint x: 773, startPoint y: 392, endPoint x: 520, endPoint y: 366, distance: 254.5
click at [521, 366] on div "Employee Is not assigned to device Create new or select existing Employee Selec…" at bounding box center [842, 491] width 1101 height 400
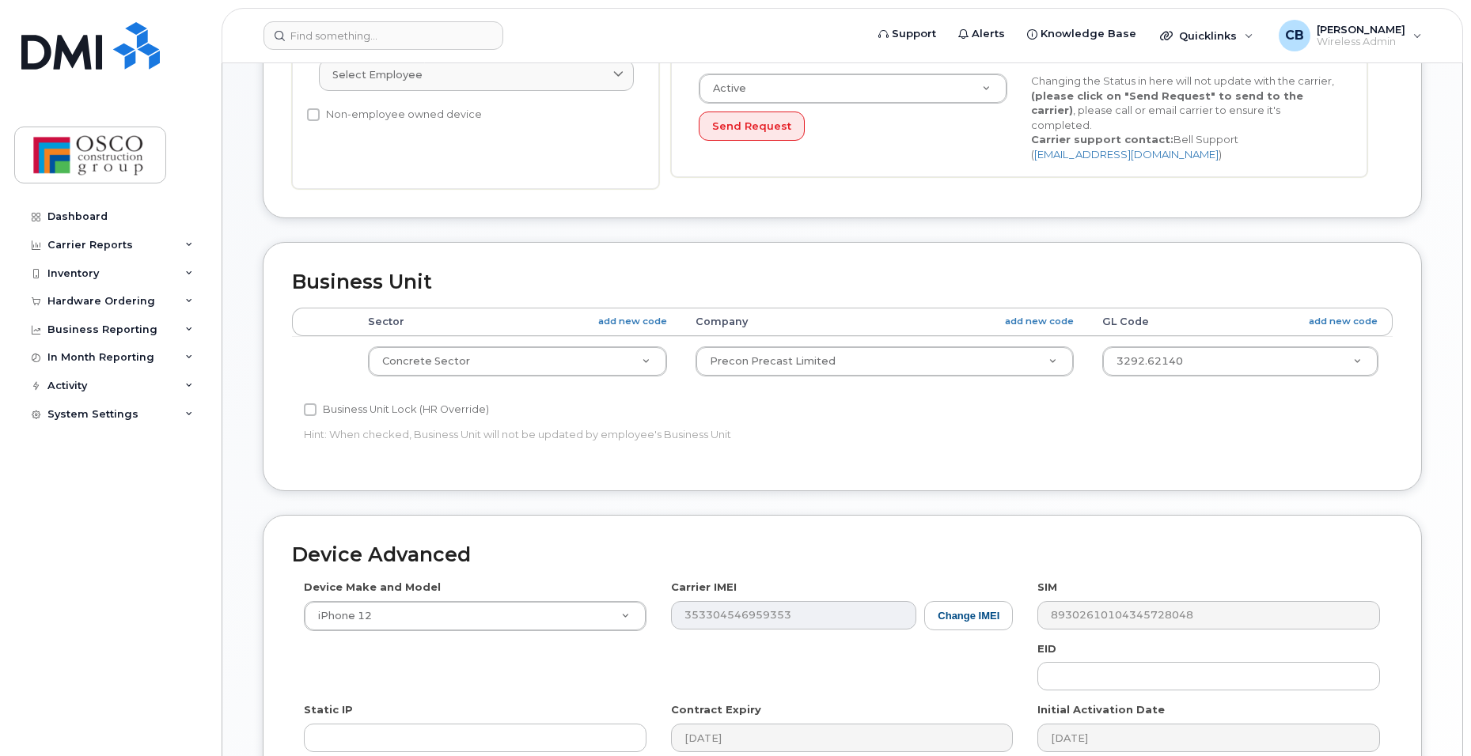
scroll to position [633, 0]
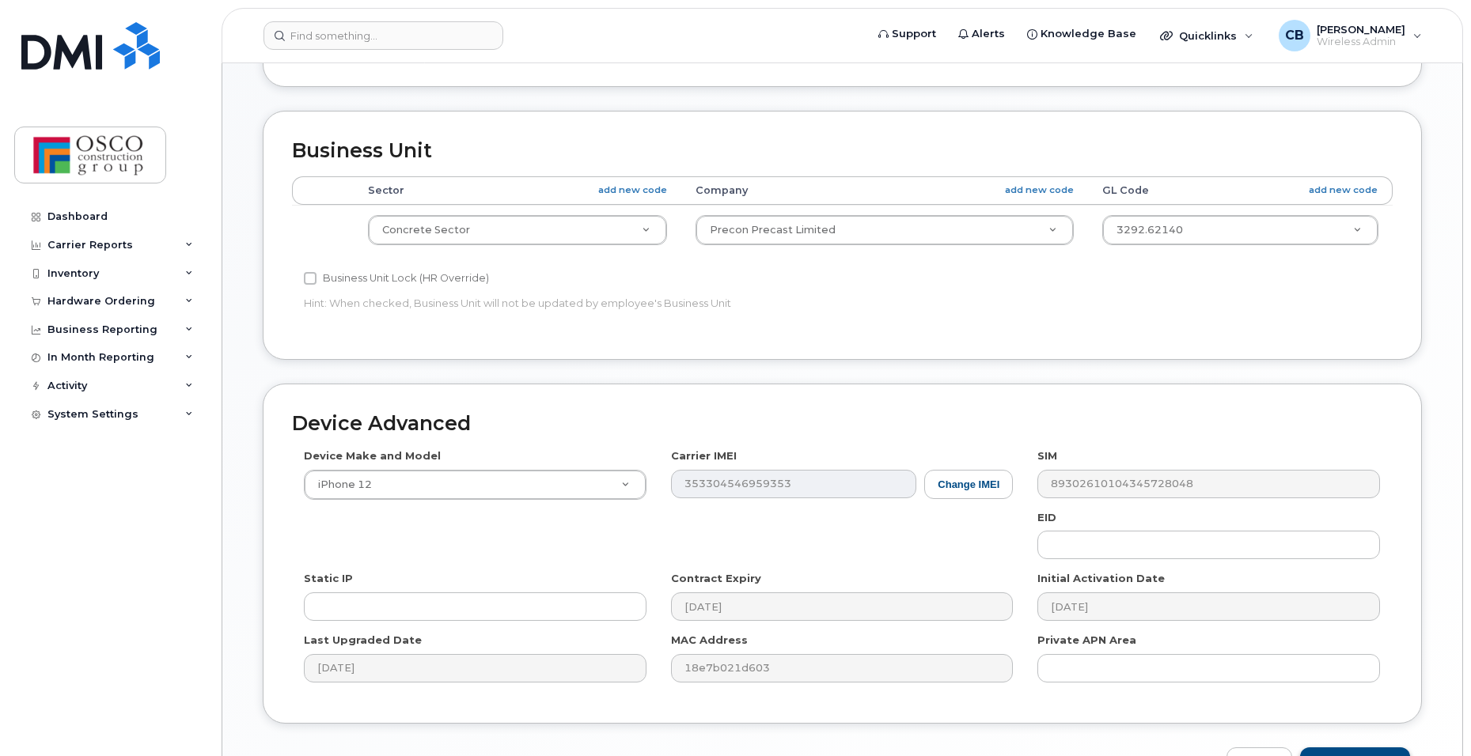
type input "Unassigned"
click at [1349, 748] on input "Update Device" at bounding box center [1355, 762] width 110 height 29
type input "Saving..."
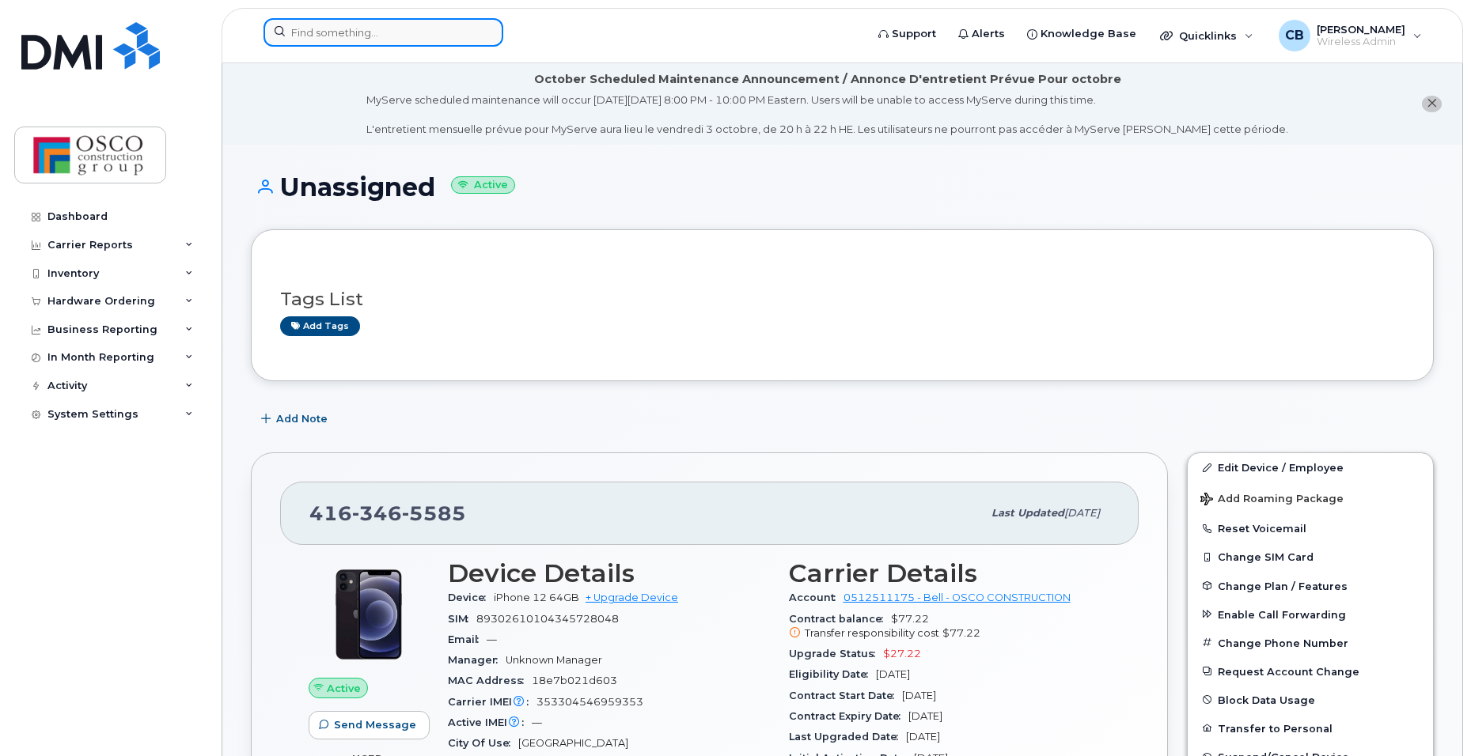
click at [379, 38] on input at bounding box center [383, 32] width 240 height 28
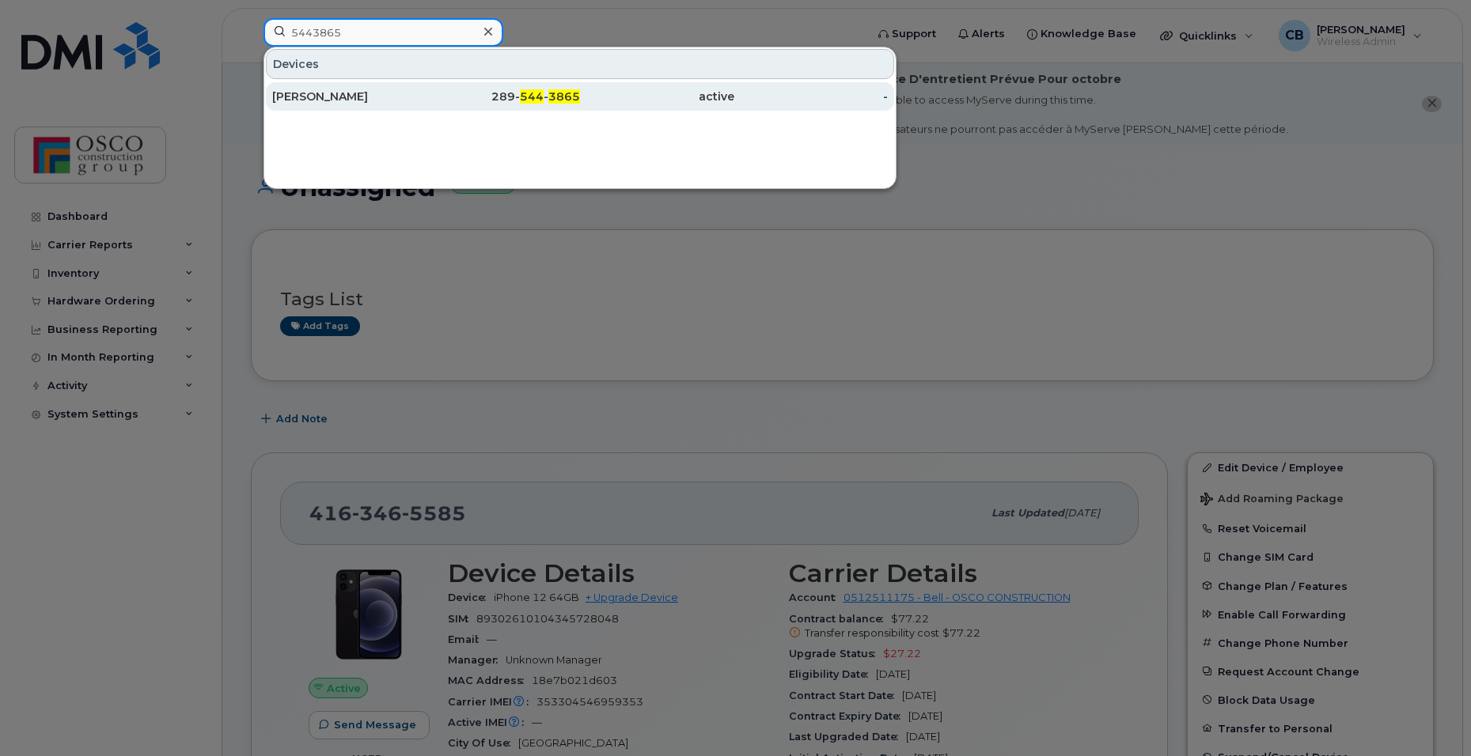
type input "5443865"
click at [567, 97] on span "3865" at bounding box center [564, 96] width 32 height 14
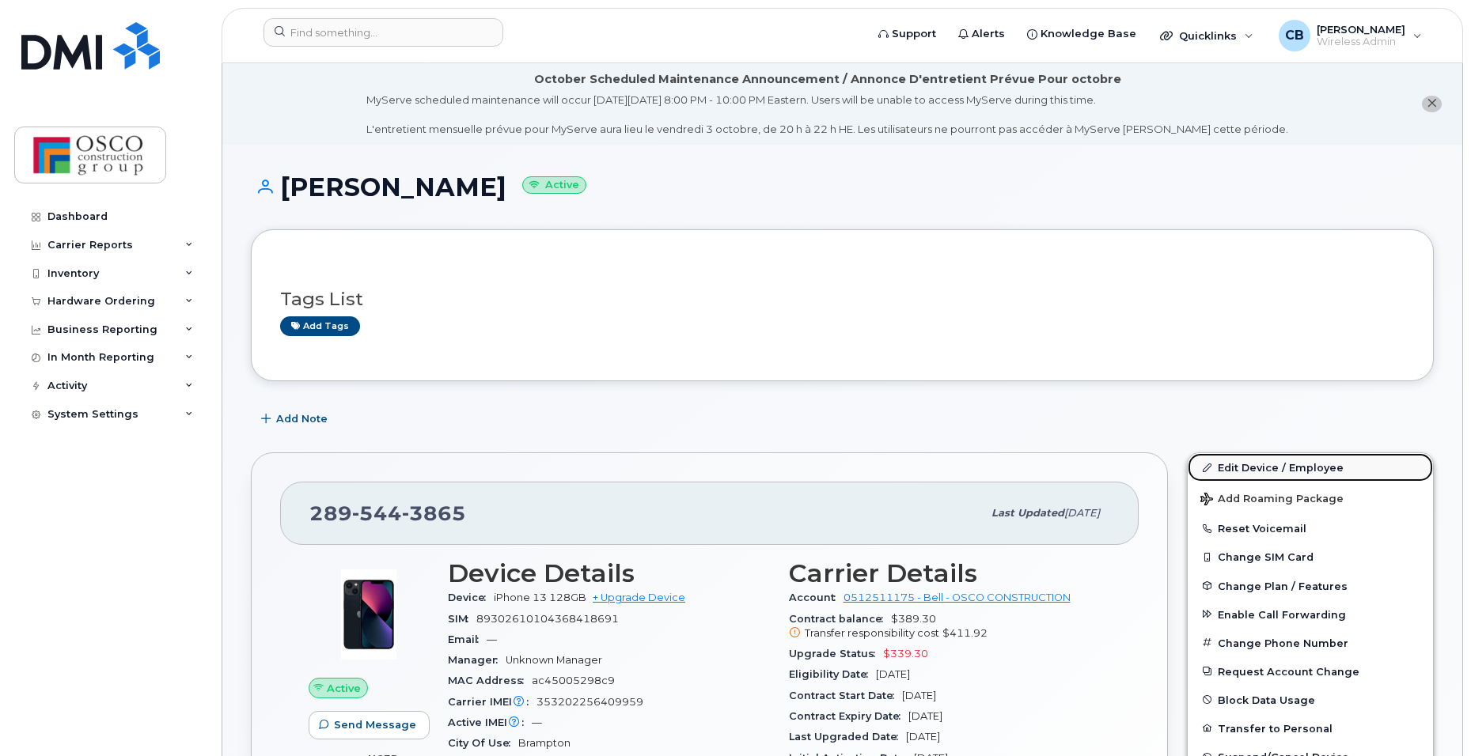
click at [1243, 466] on link "Edit Device / Employee" at bounding box center [1310, 467] width 245 height 28
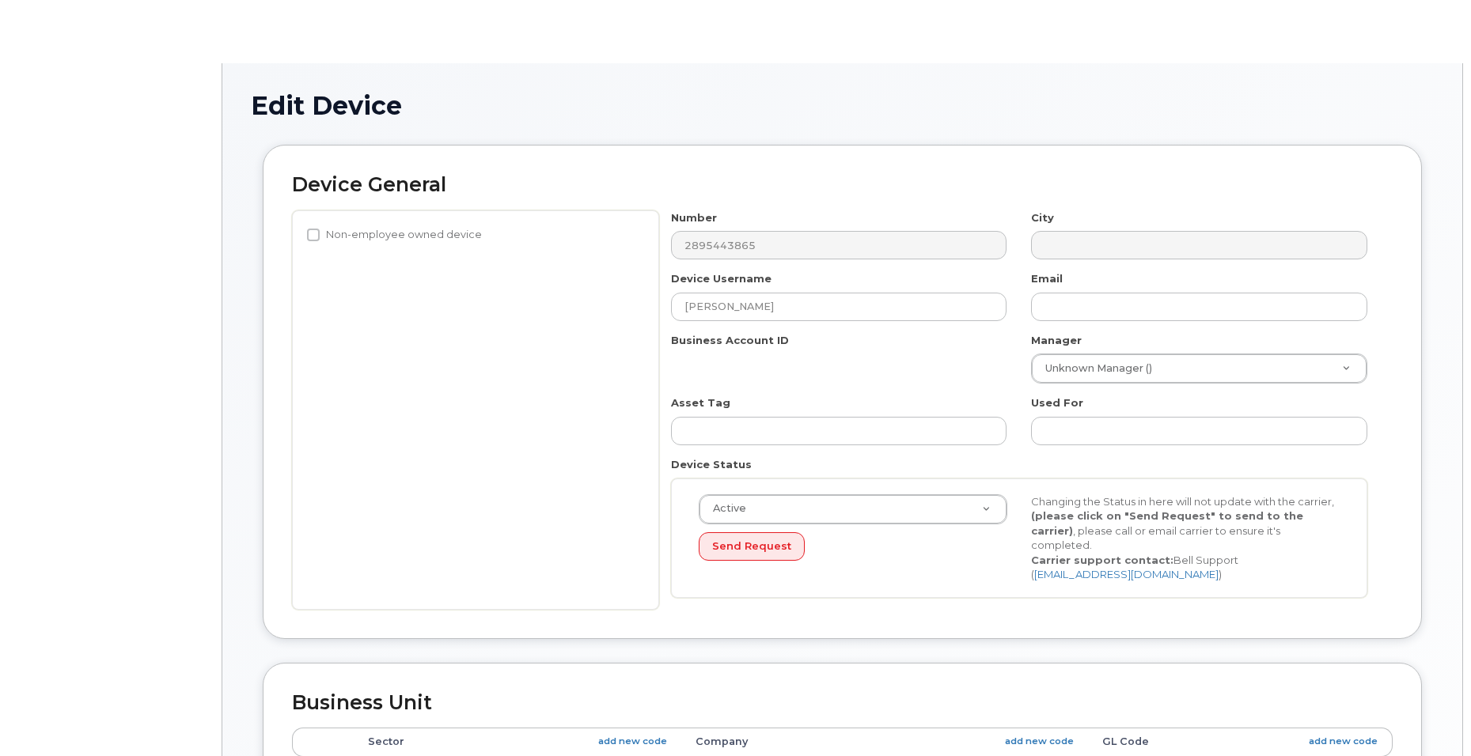
select select "3776581"
select select "3776586"
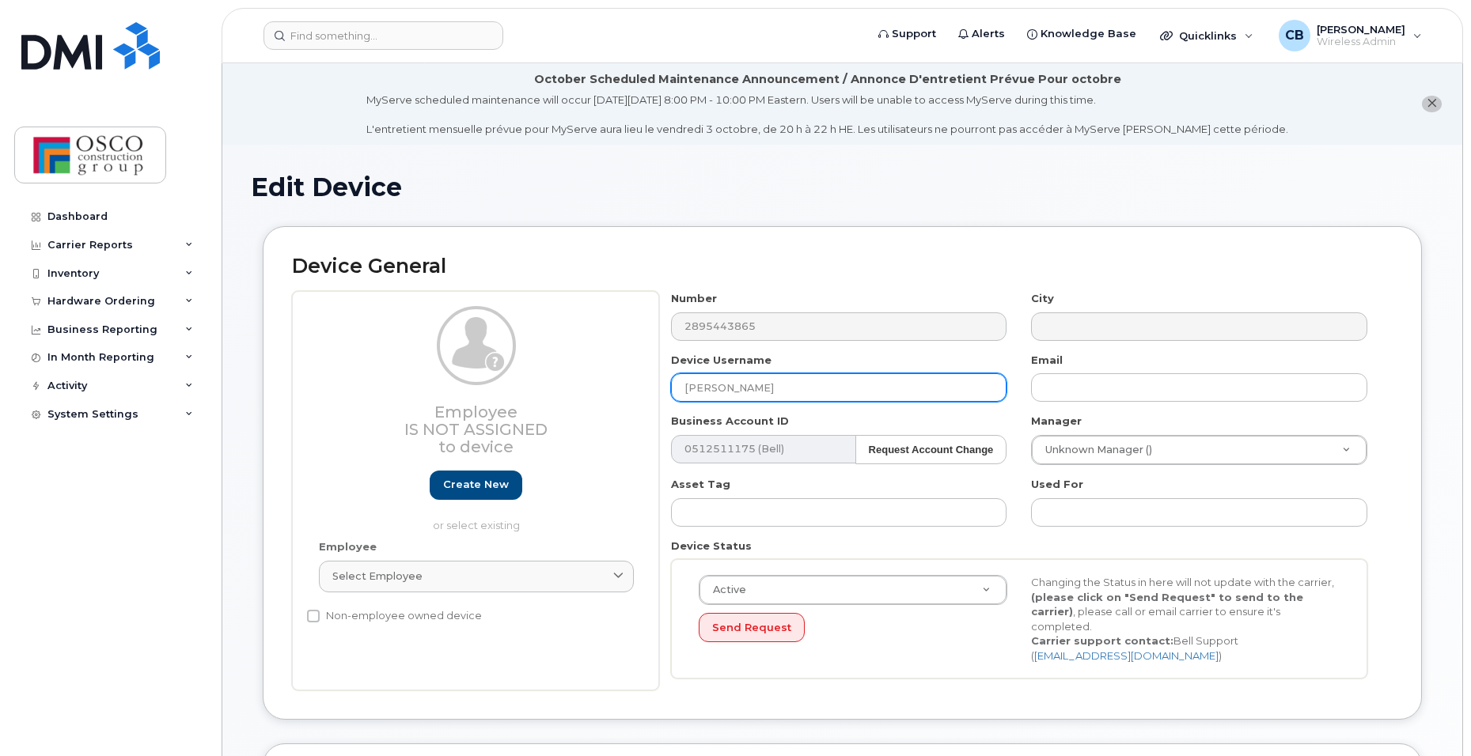
drag, startPoint x: 847, startPoint y: 388, endPoint x: 337, endPoint y: 347, distance: 512.0
click at [337, 347] on div "Employee Is not assigned to device Create new or select existing Employee Selec…" at bounding box center [842, 491] width 1101 height 400
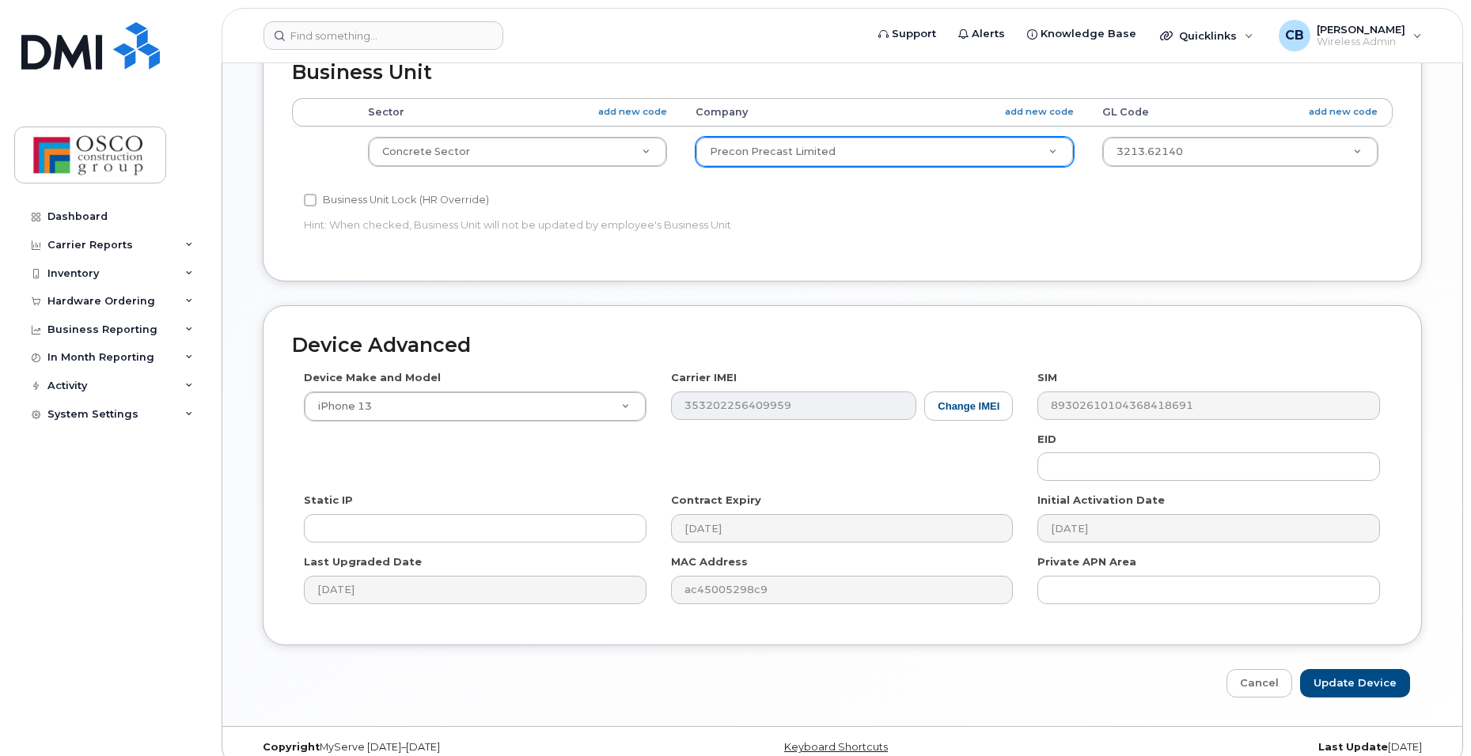
scroll to position [718, 0]
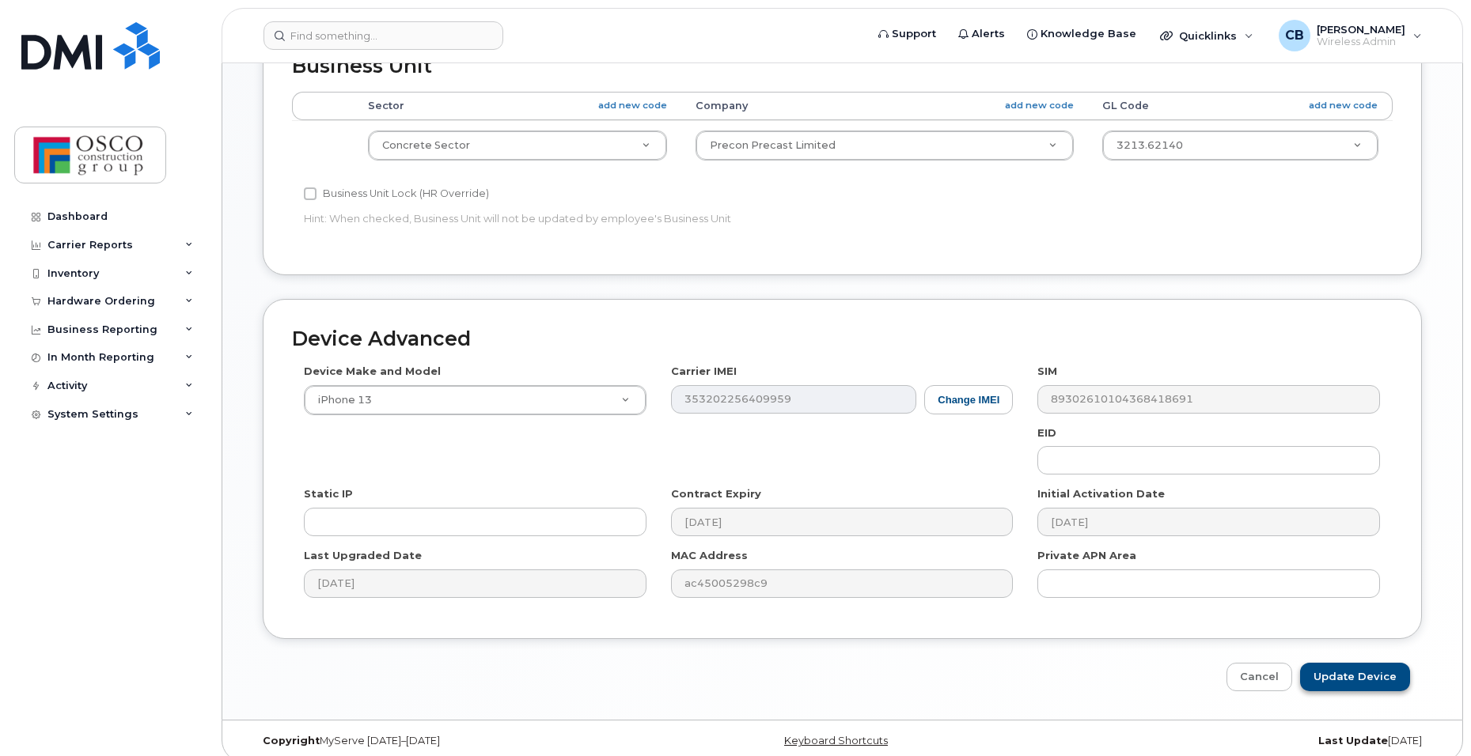
type input "Unassigned"
click at [1332, 667] on input "Update Device" at bounding box center [1355, 677] width 110 height 29
type input "Saving..."
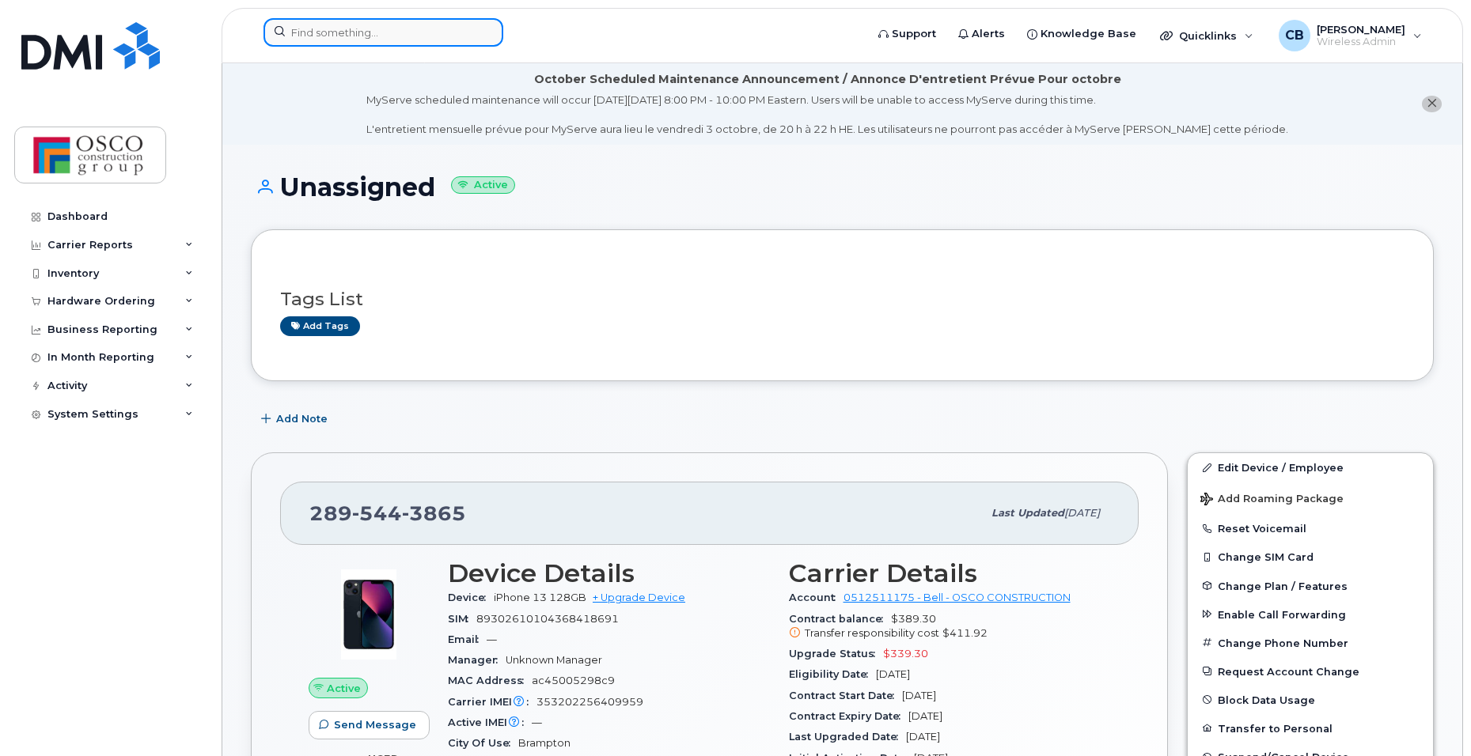
click at [318, 33] on input at bounding box center [383, 32] width 240 height 28
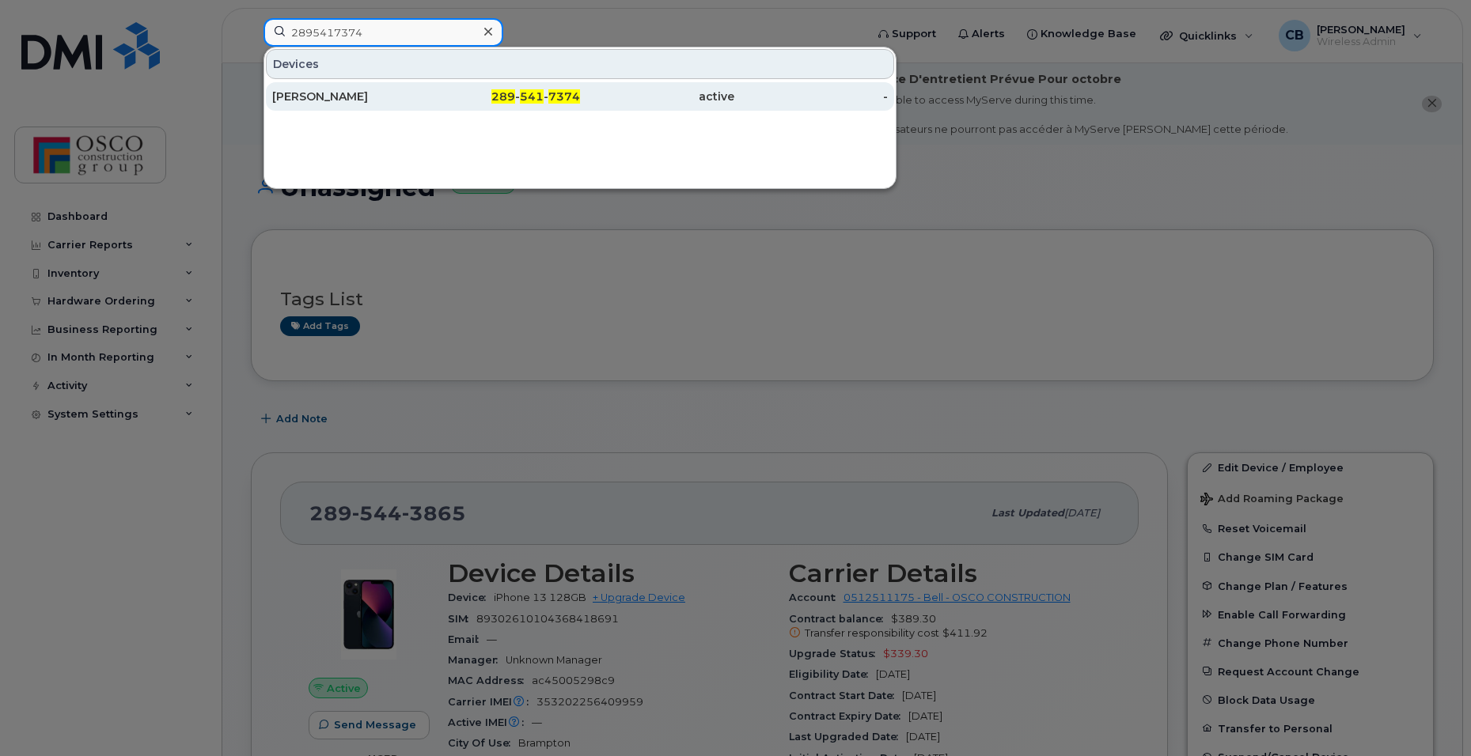
type input "2895417374"
click at [546, 100] on div "289 - 541 - 7374" at bounding box center [503, 97] width 154 height 16
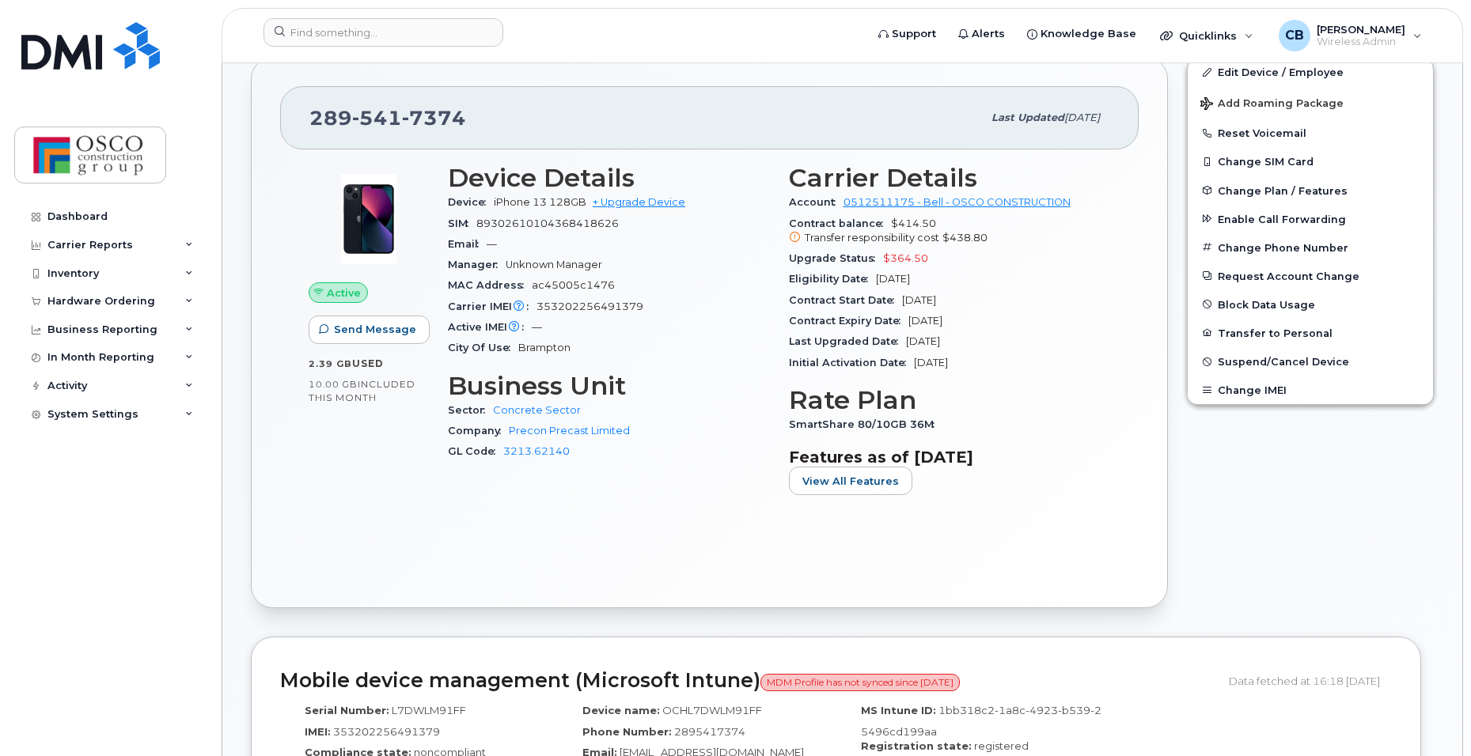
scroll to position [158, 0]
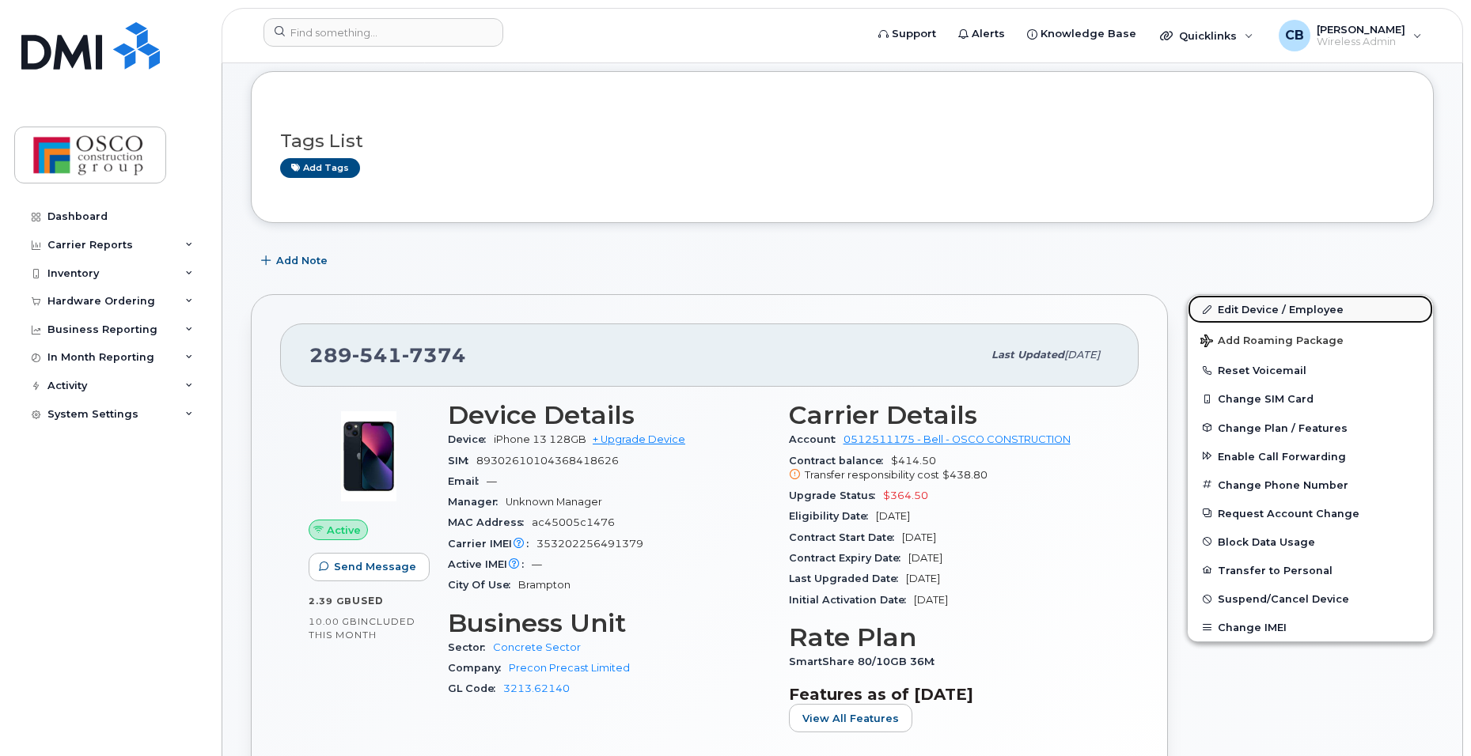
click at [1239, 313] on link "Edit Device / Employee" at bounding box center [1310, 309] width 245 height 28
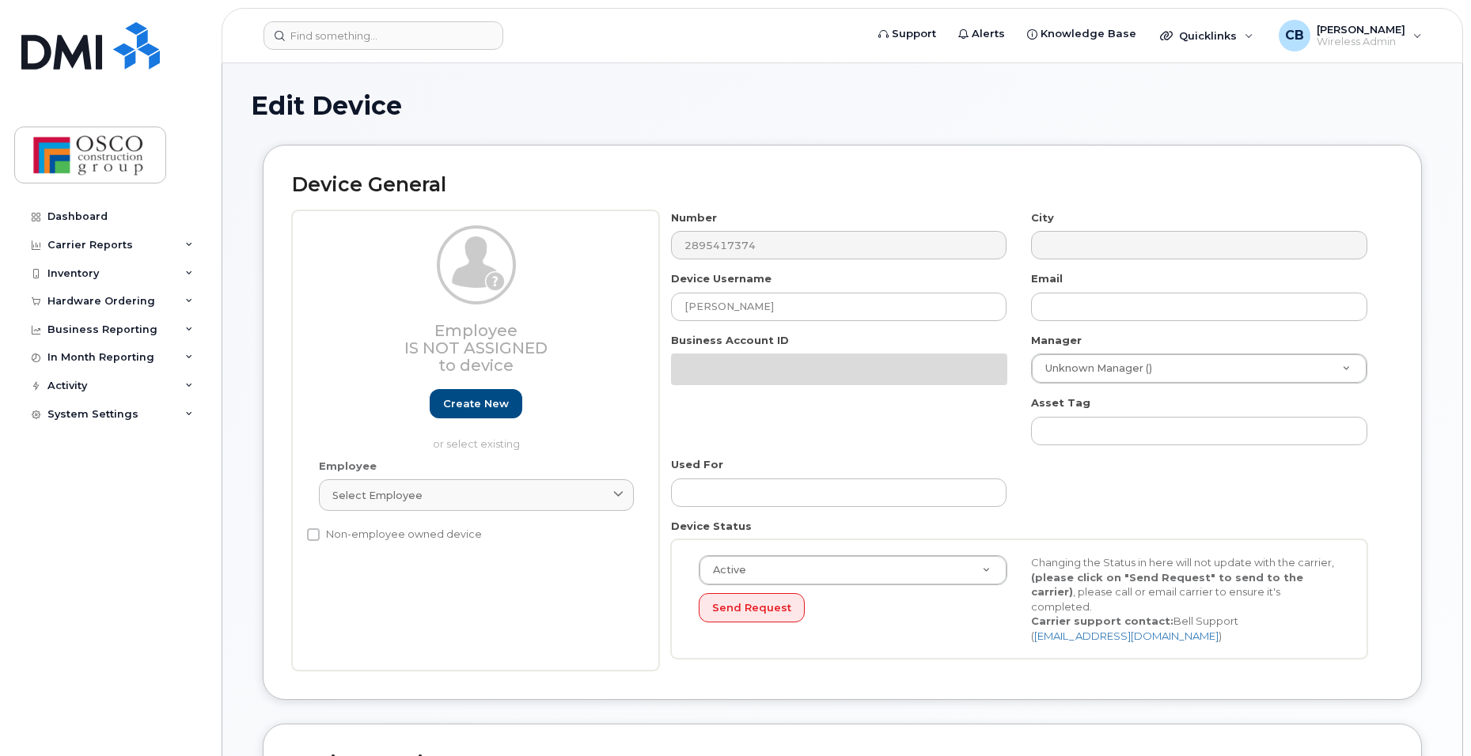
select select "3776581"
select select "3776586"
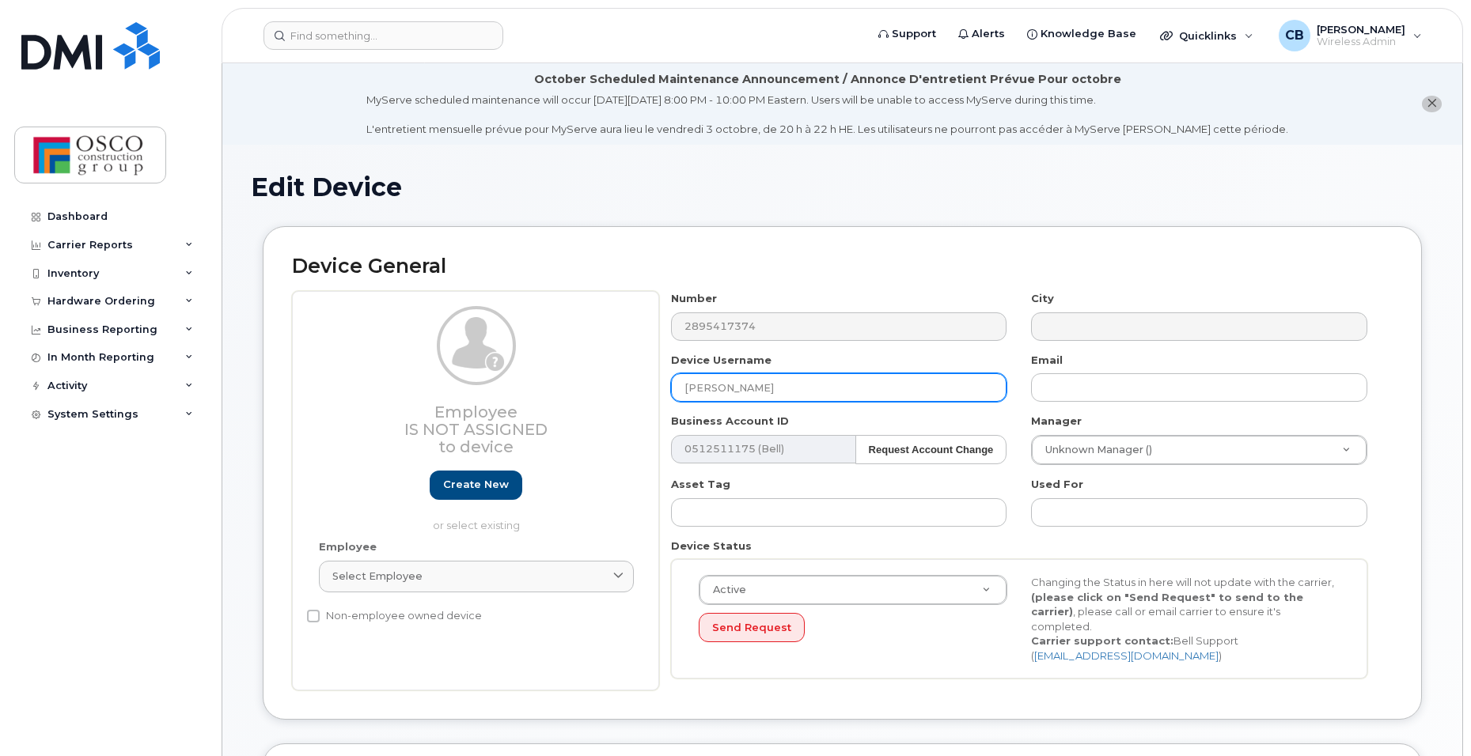
drag, startPoint x: 807, startPoint y: 385, endPoint x: 317, endPoint y: 384, distance: 489.7
click at [317, 384] on div "Employee Is not assigned to device Create new or select existing Employee Selec…" at bounding box center [842, 491] width 1101 height 400
type input "Unassigned"
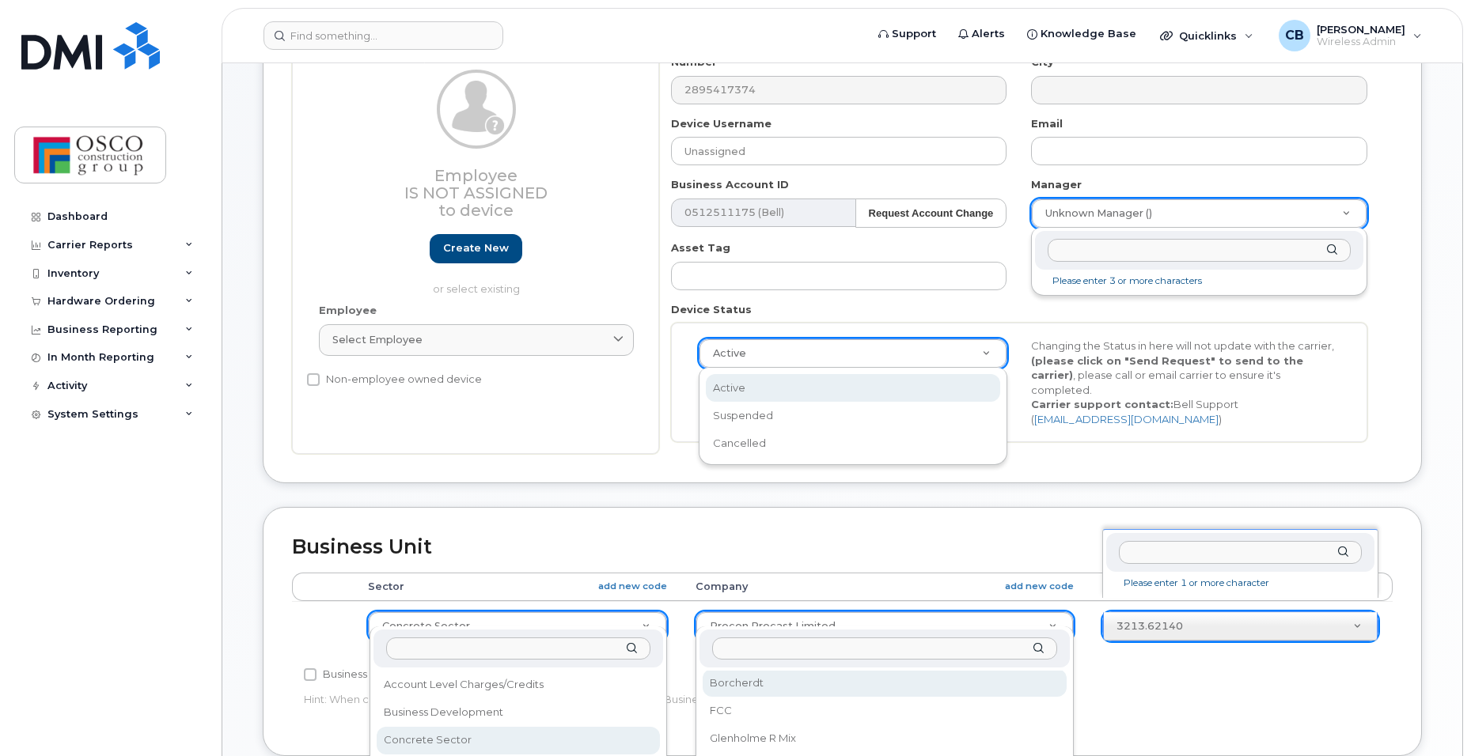
scroll to position [108, 0]
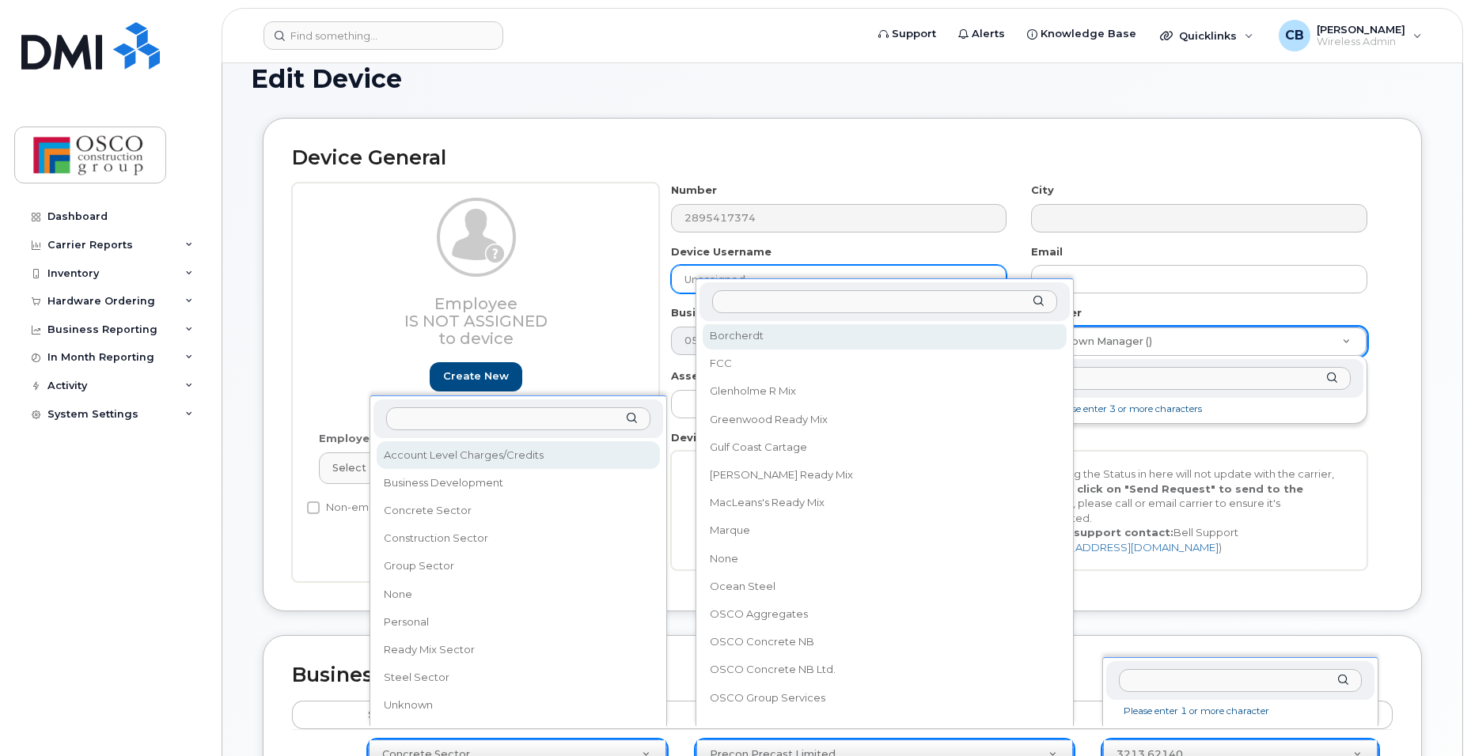
click at [684, 275] on input "Unassigned" at bounding box center [839, 279] width 336 height 28
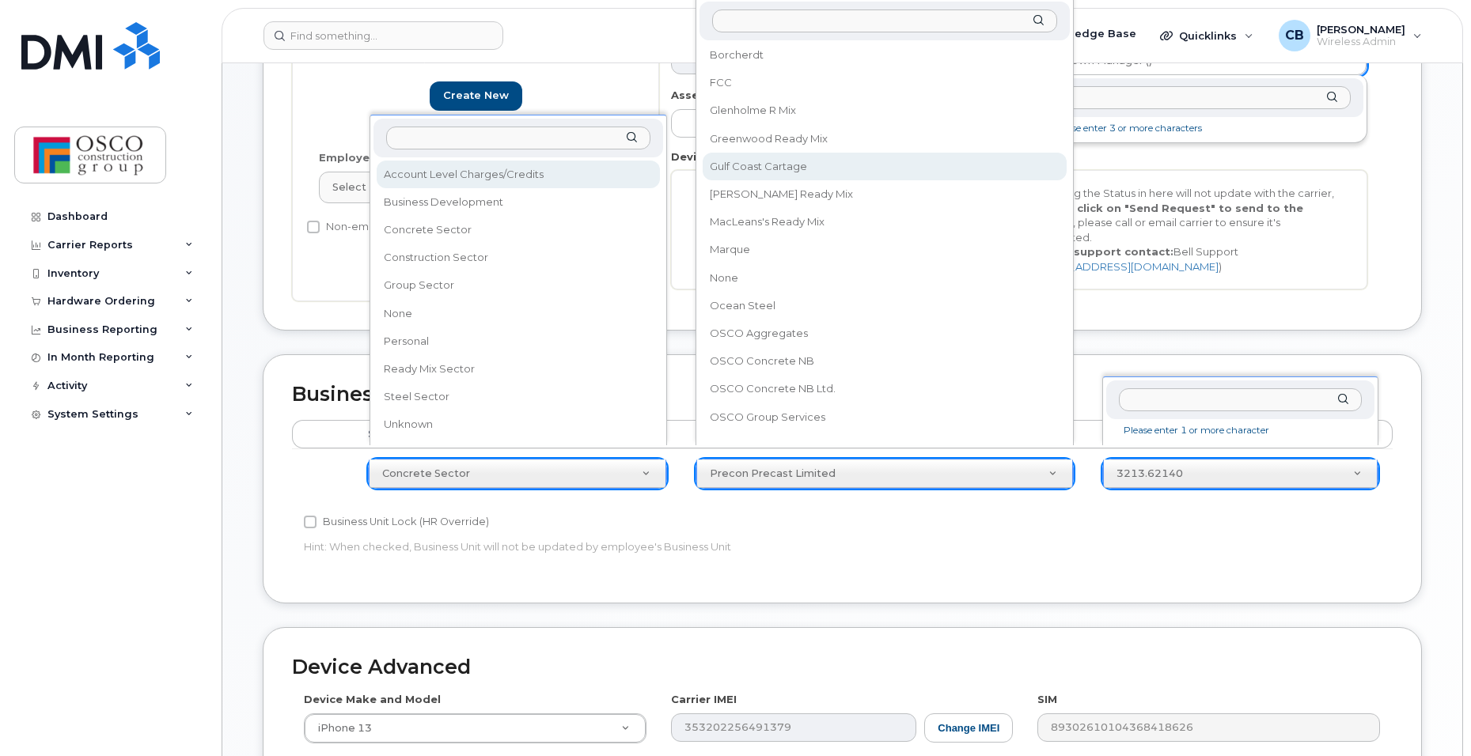
scroll to position [399, 0]
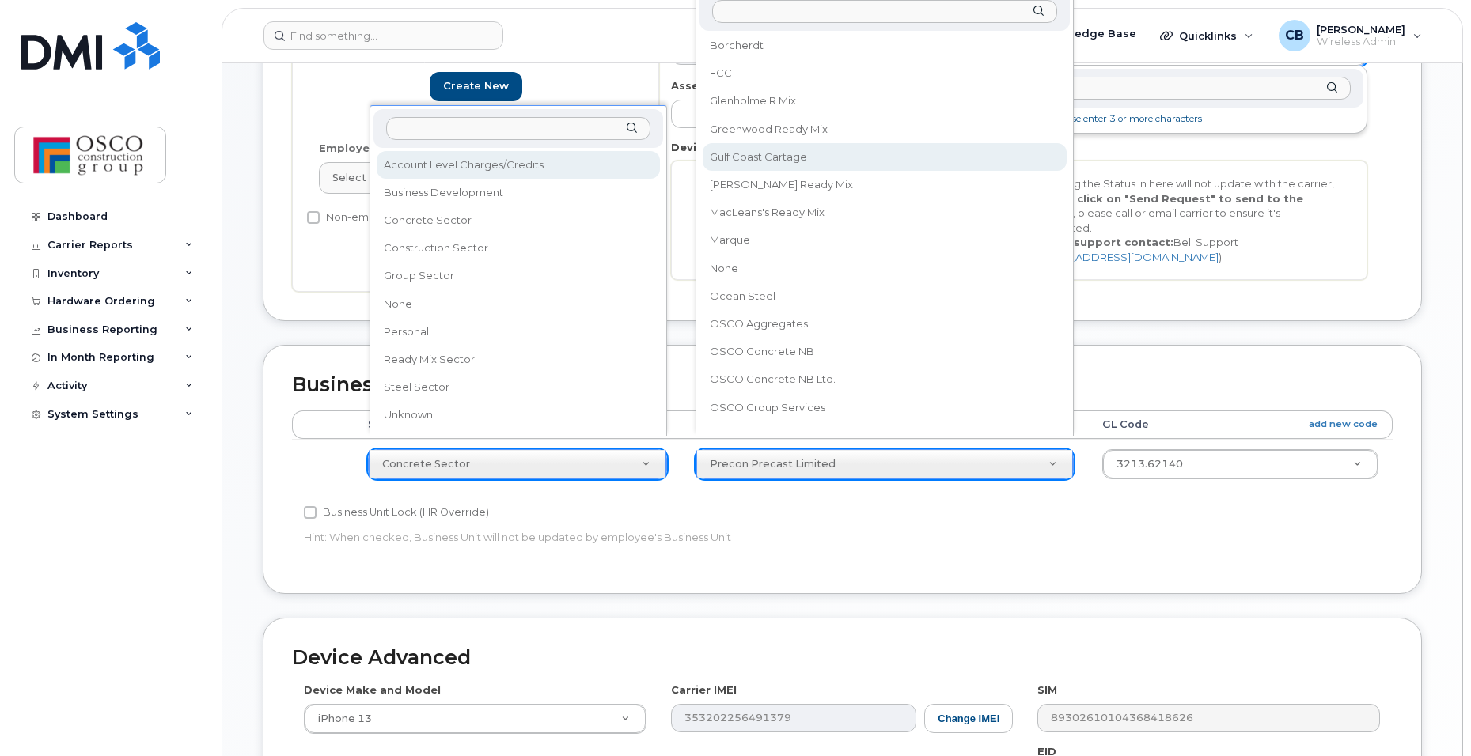
click at [1148, 527] on div "Accounting Categories Rules Sector add new code Company add new code GL Code ad…" at bounding box center [842, 488] width 1101 height 154
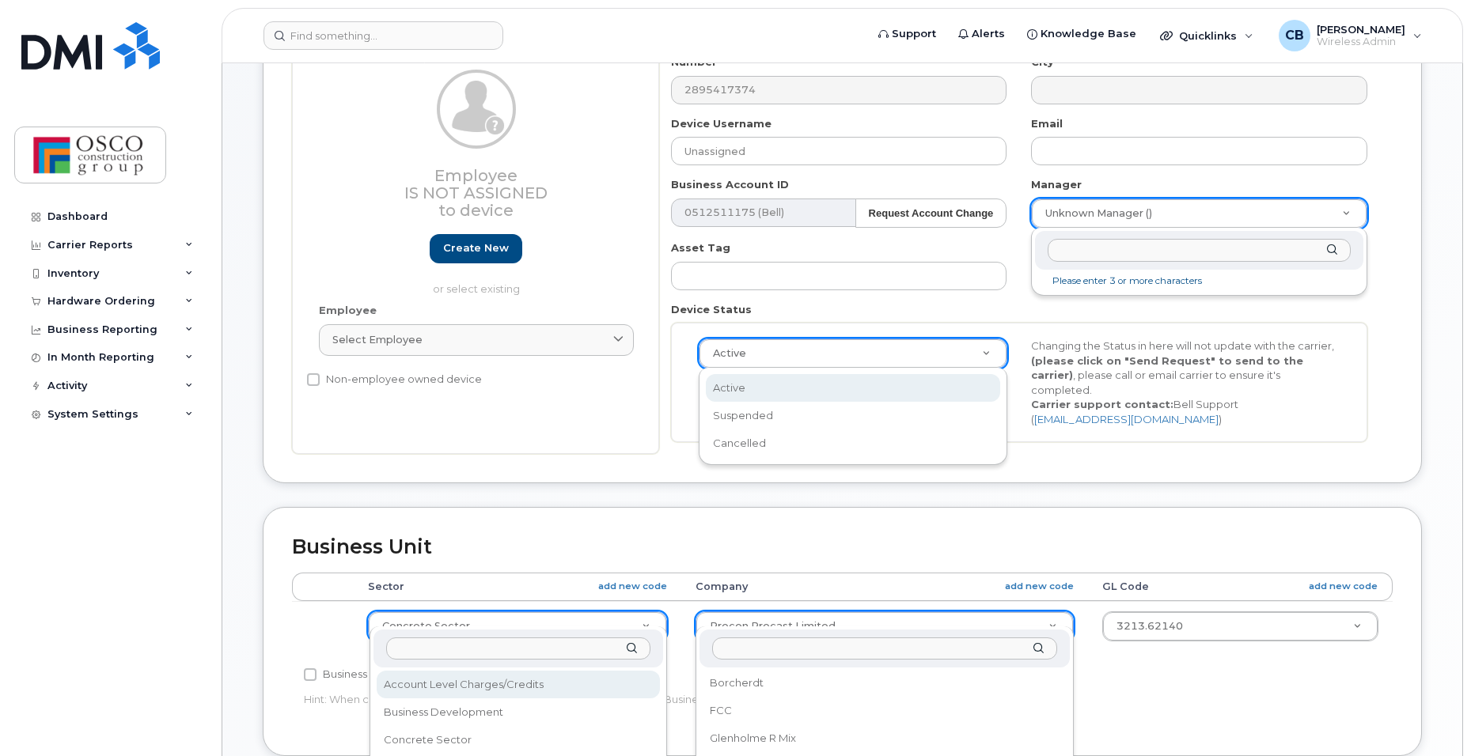
scroll to position [108, 0]
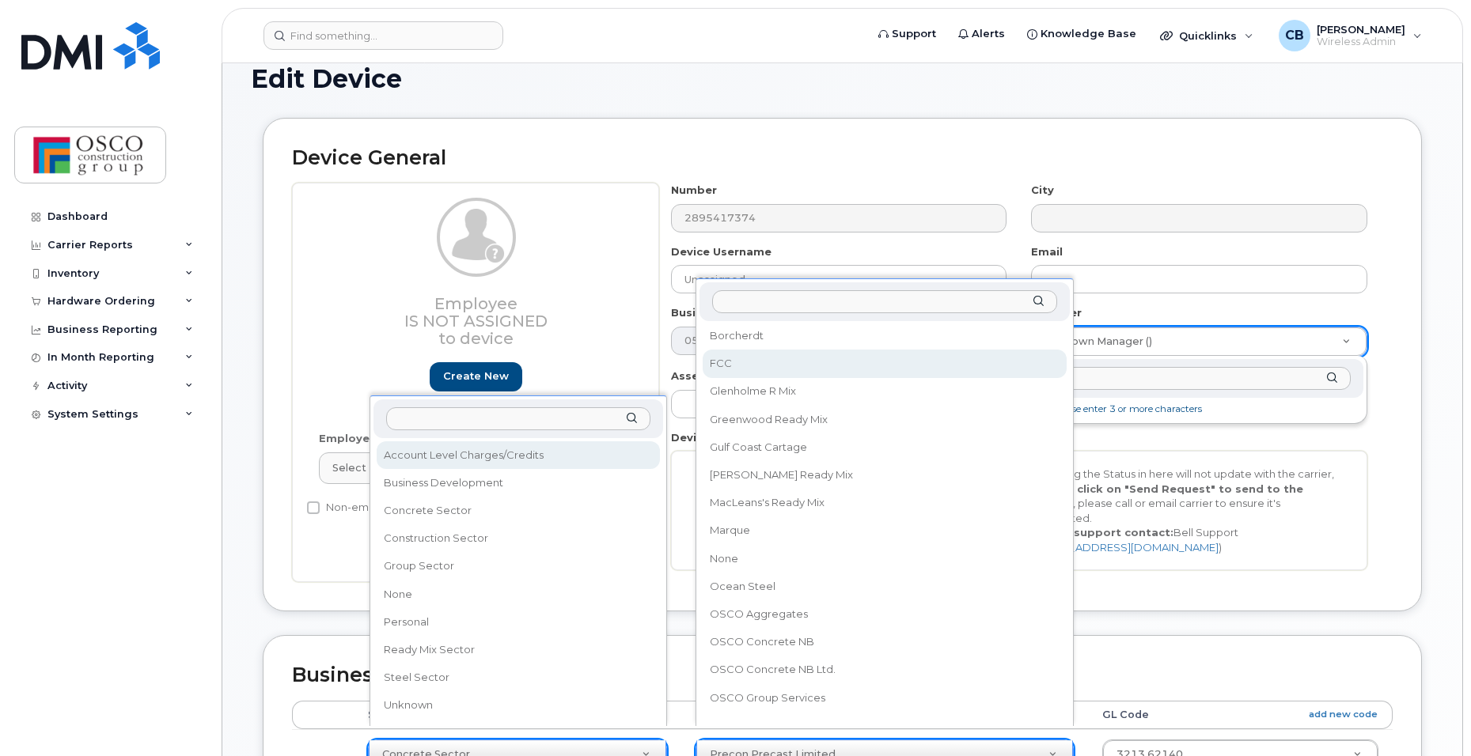
click at [1040, 303] on div at bounding box center [884, 301] width 370 height 39
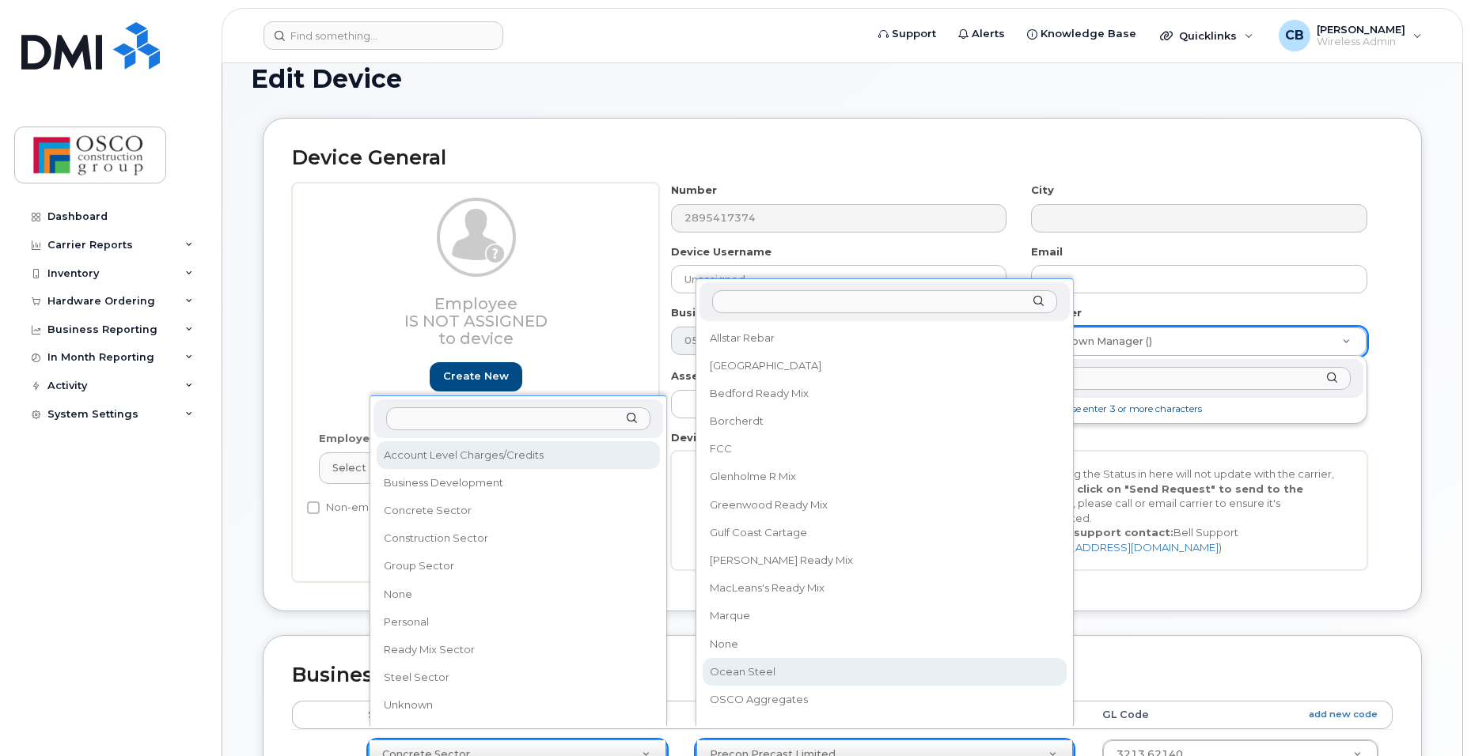
scroll to position [0, 0]
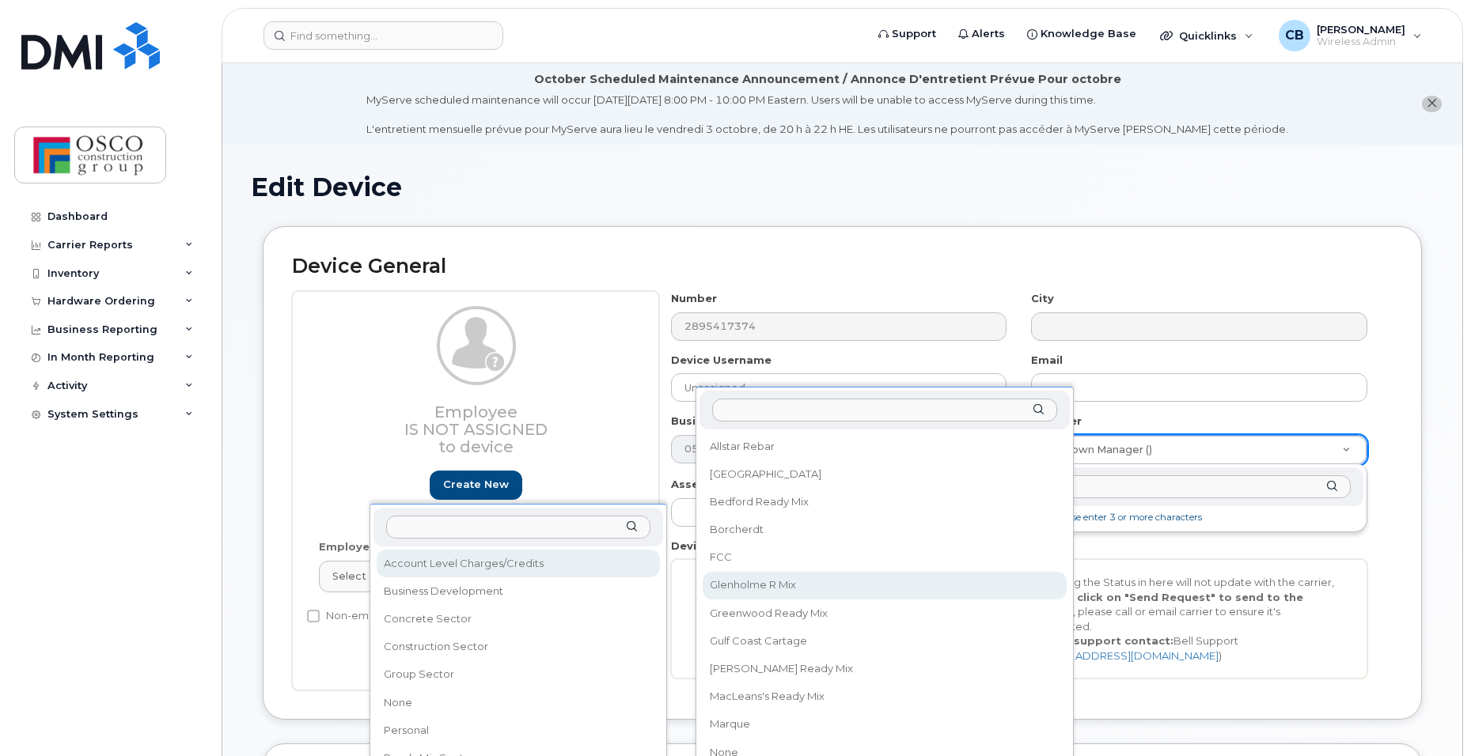
drag, startPoint x: 601, startPoint y: 406, endPoint x: 613, endPoint y: 385, distance: 23.7
click at [600, 402] on div "Employee Is not assigned to device Create new or select existing" at bounding box center [476, 419] width 315 height 226
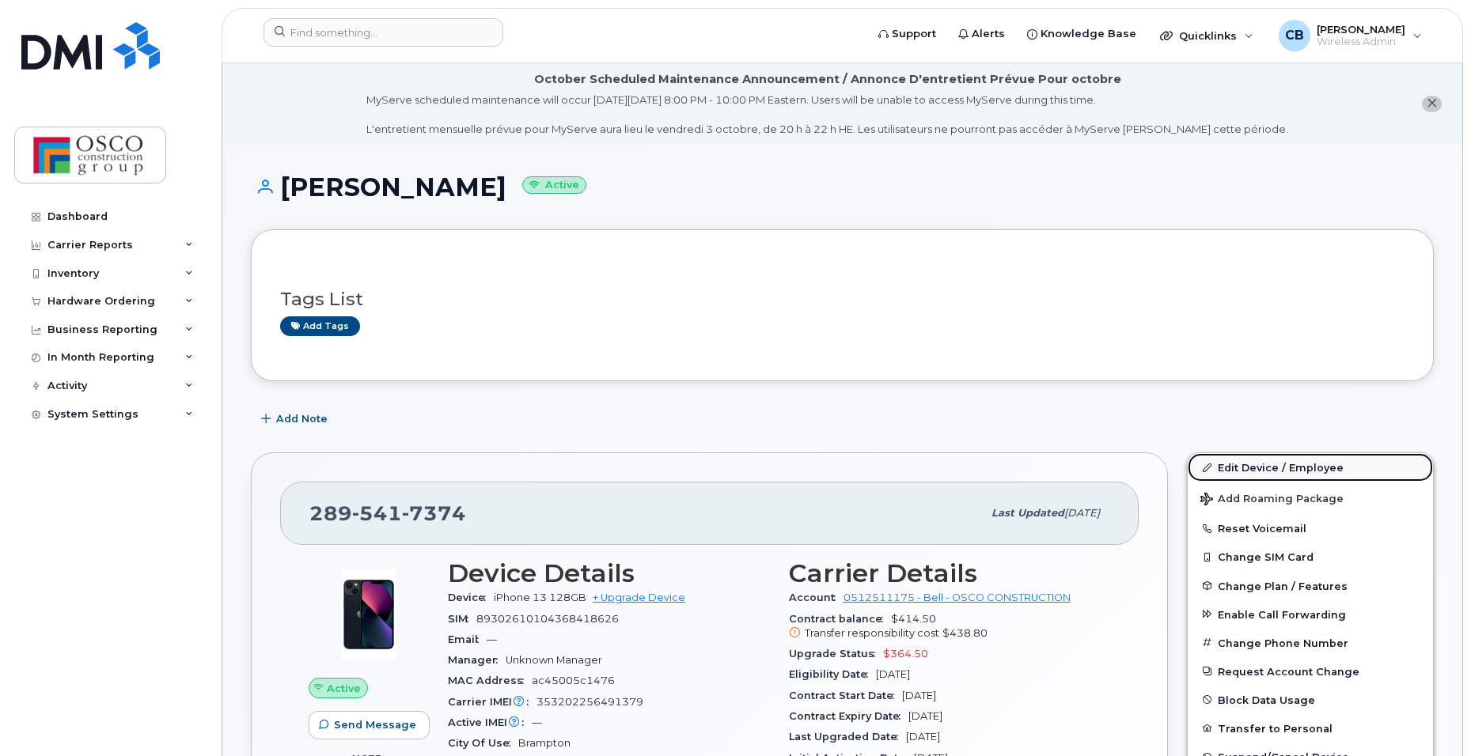
click at [1266, 472] on link "Edit Device / Employee" at bounding box center [1310, 467] width 245 height 28
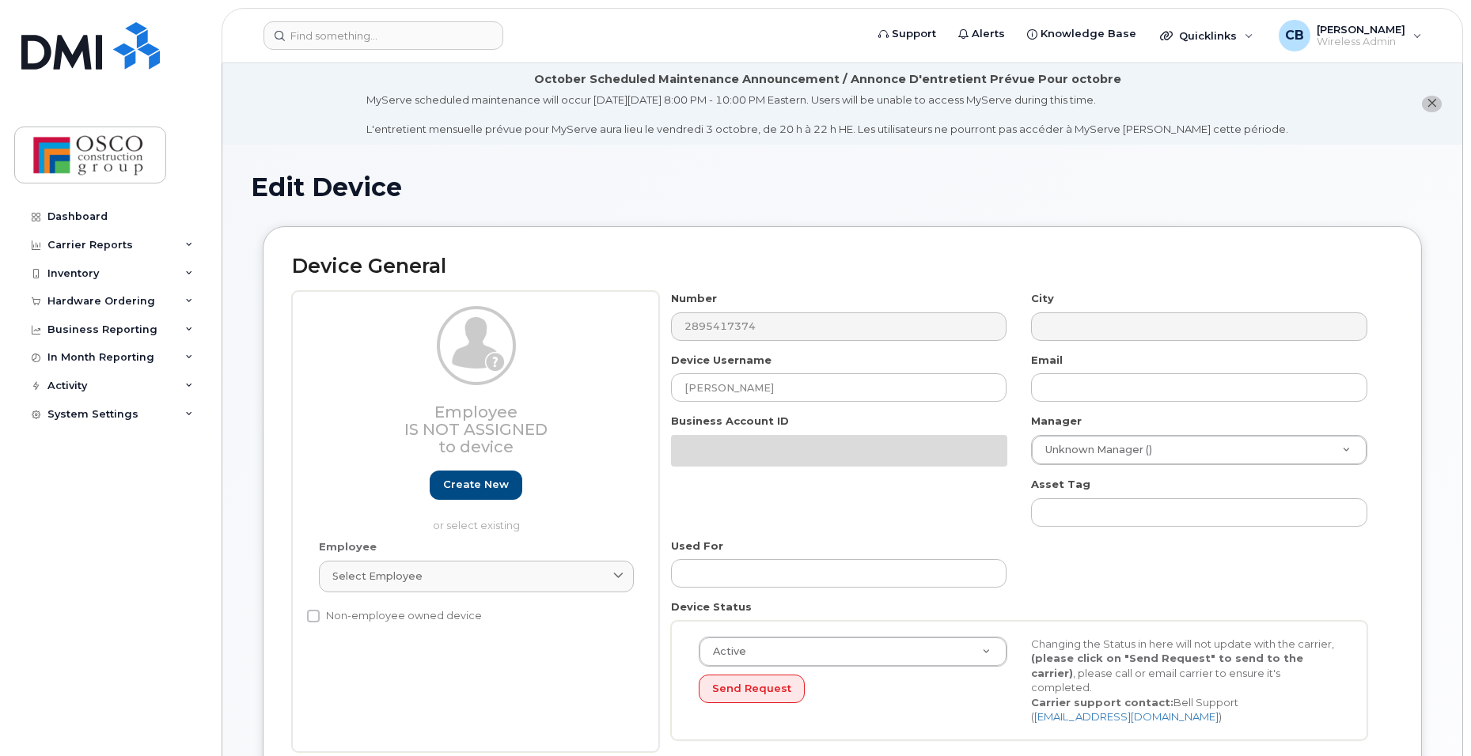
select select "3776581"
select select "3776586"
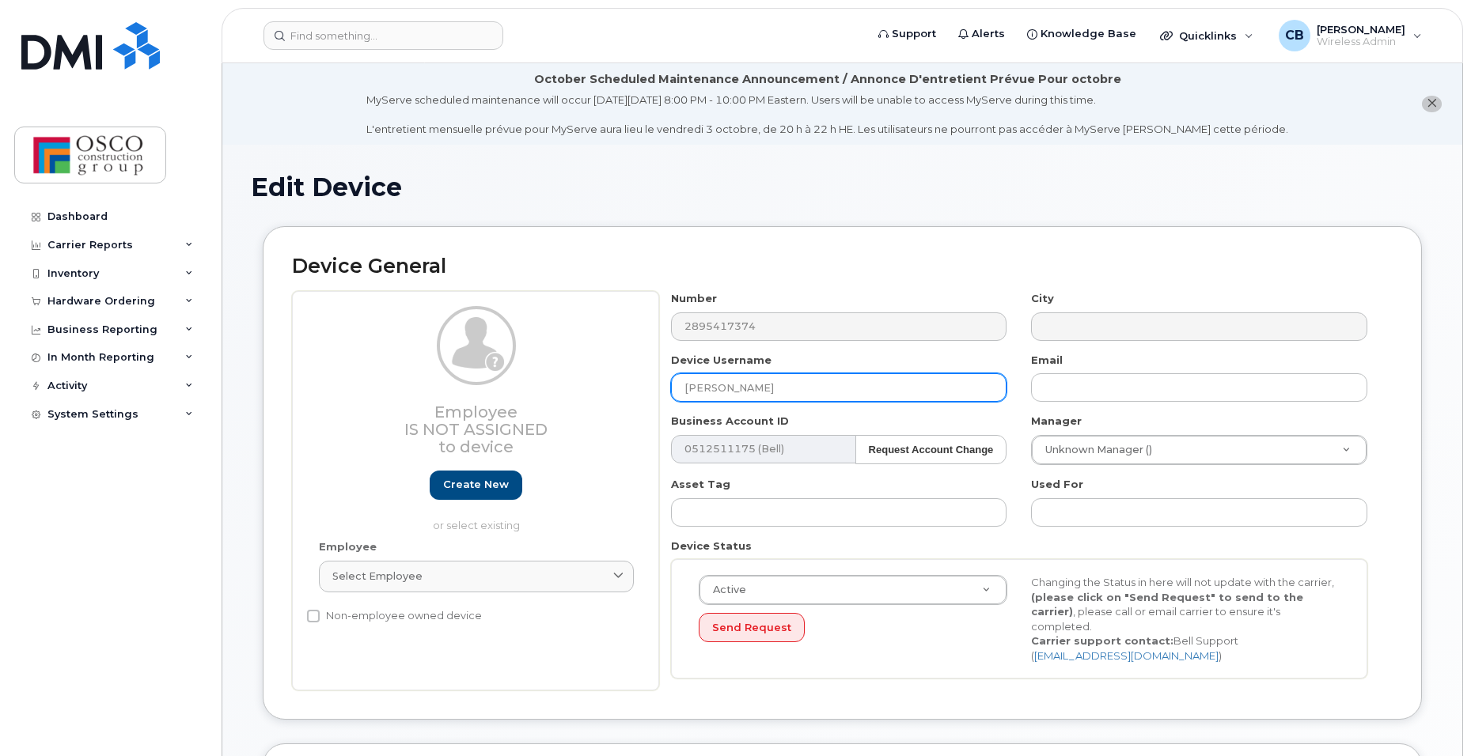
drag, startPoint x: 805, startPoint y: 392, endPoint x: 663, endPoint y: 368, distance: 143.6
click at [663, 368] on div "Device Username [PERSON_NAME]" at bounding box center [839, 378] width 361 height 50
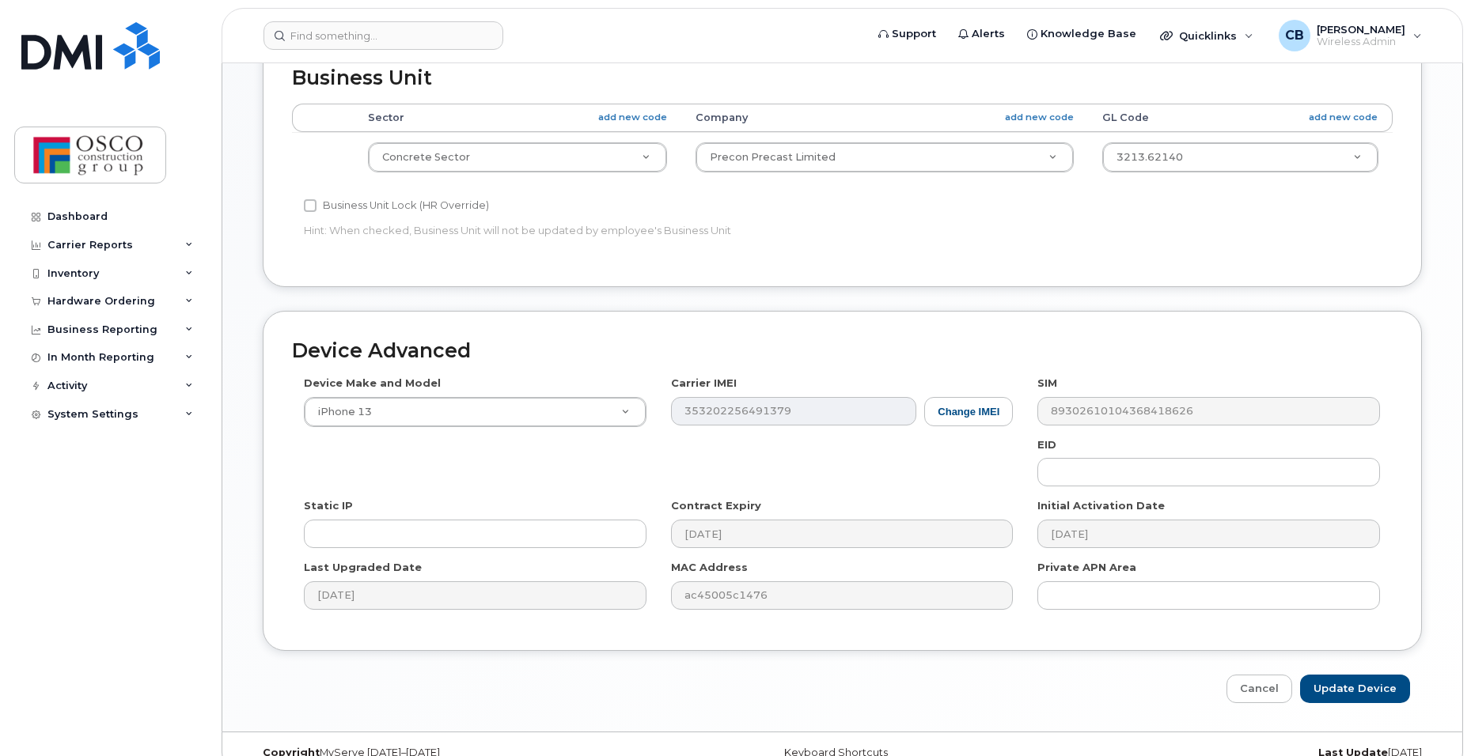
scroll to position [718, 0]
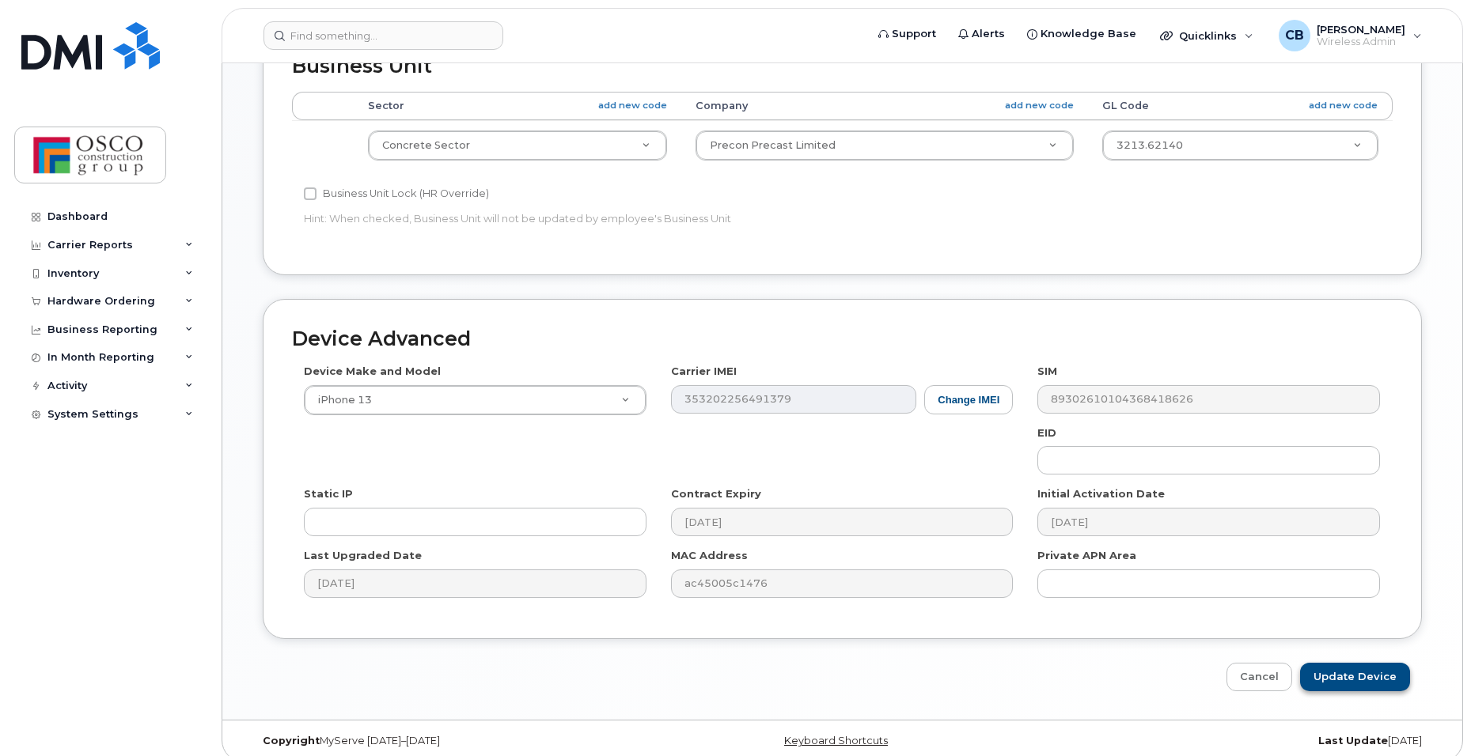
type input "Unassigned"
click at [1347, 663] on input "Update Device" at bounding box center [1355, 677] width 110 height 29
type input "Saving..."
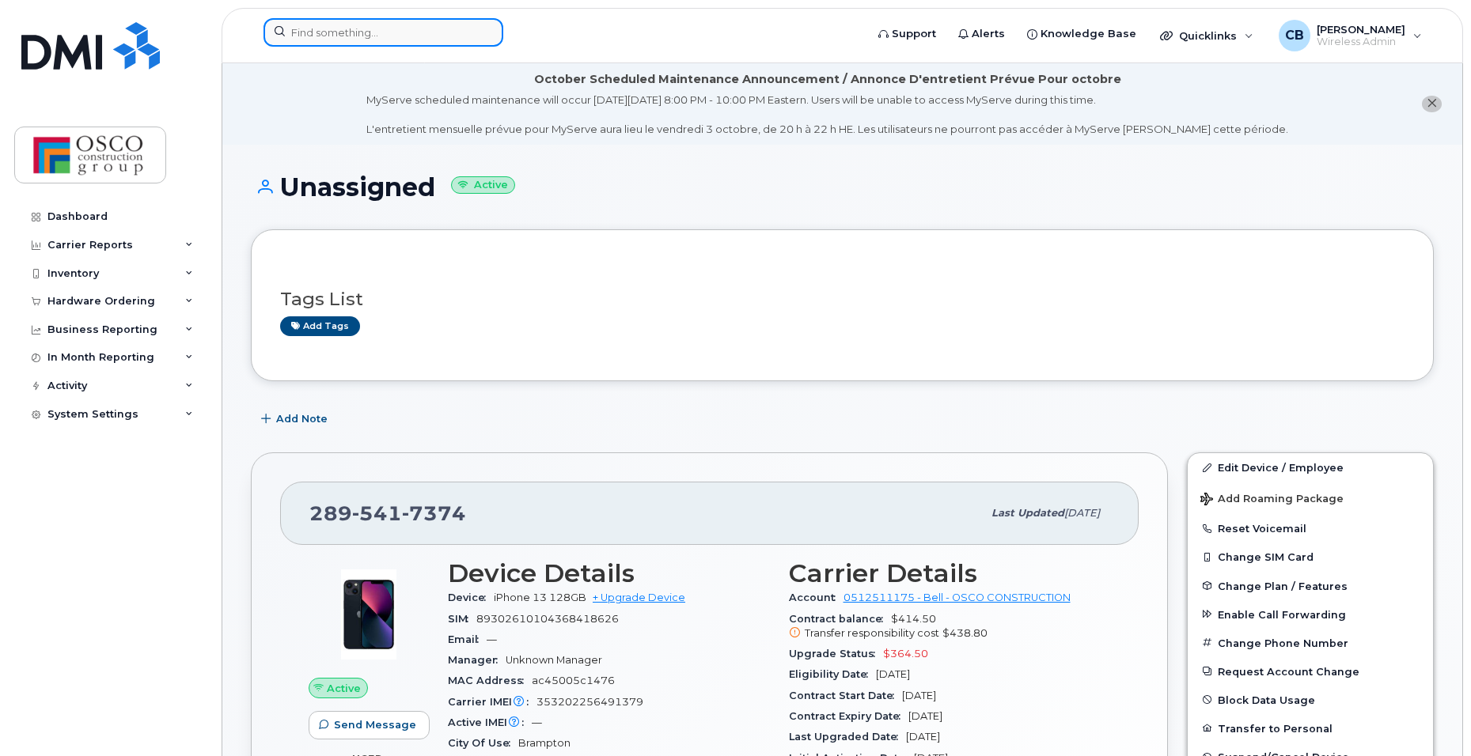
click at [295, 37] on input at bounding box center [383, 32] width 240 height 28
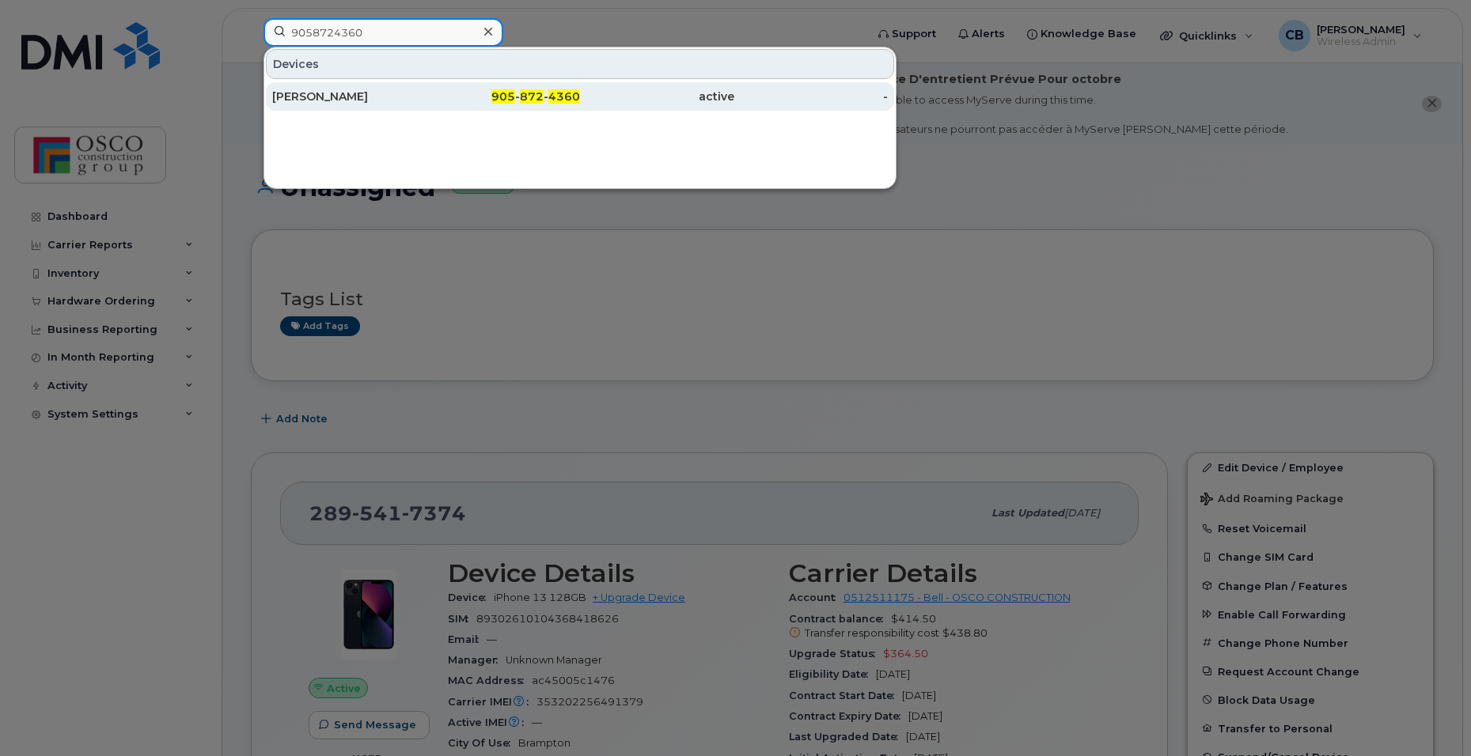
type input "9058724360"
click at [515, 96] on span "905" at bounding box center [503, 96] width 24 height 14
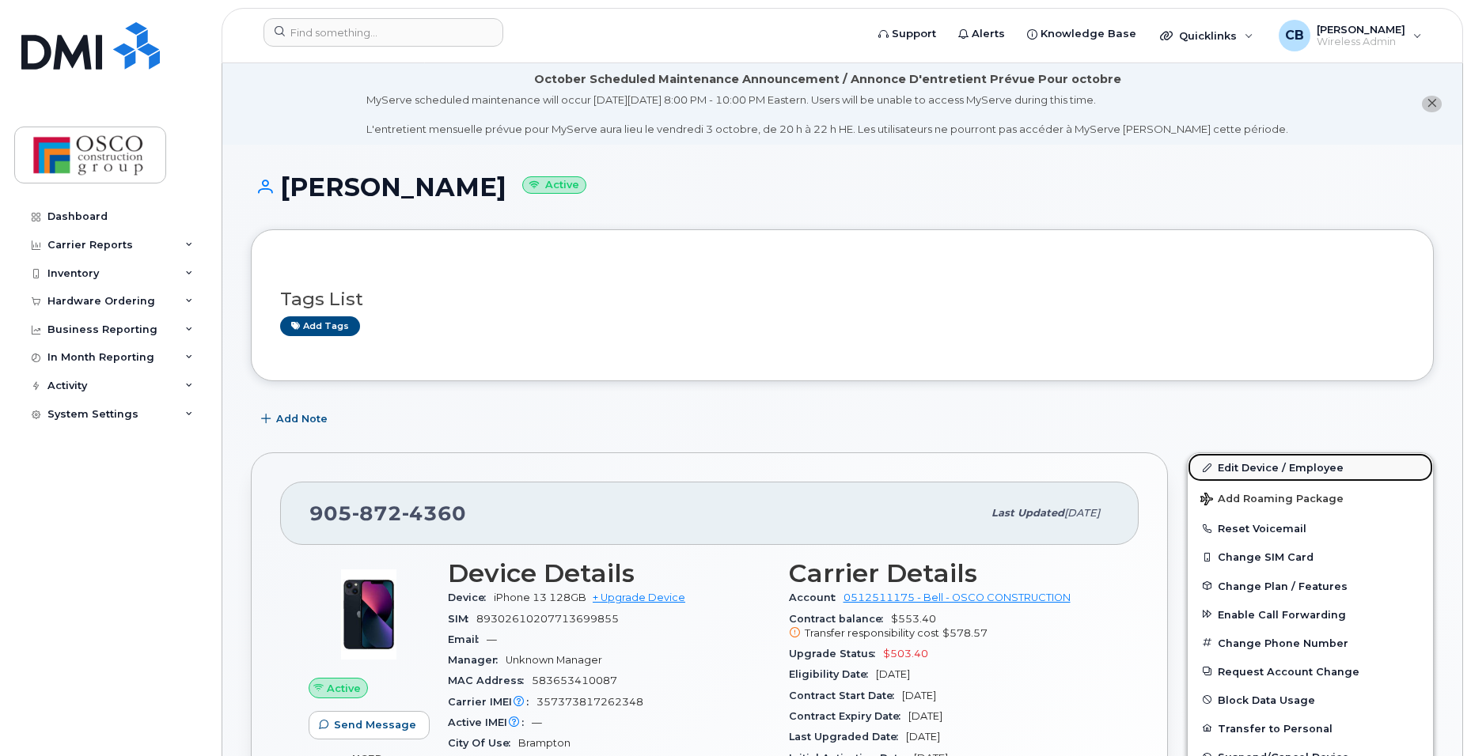
click at [1231, 465] on link "Edit Device / Employee" at bounding box center [1310, 467] width 245 height 28
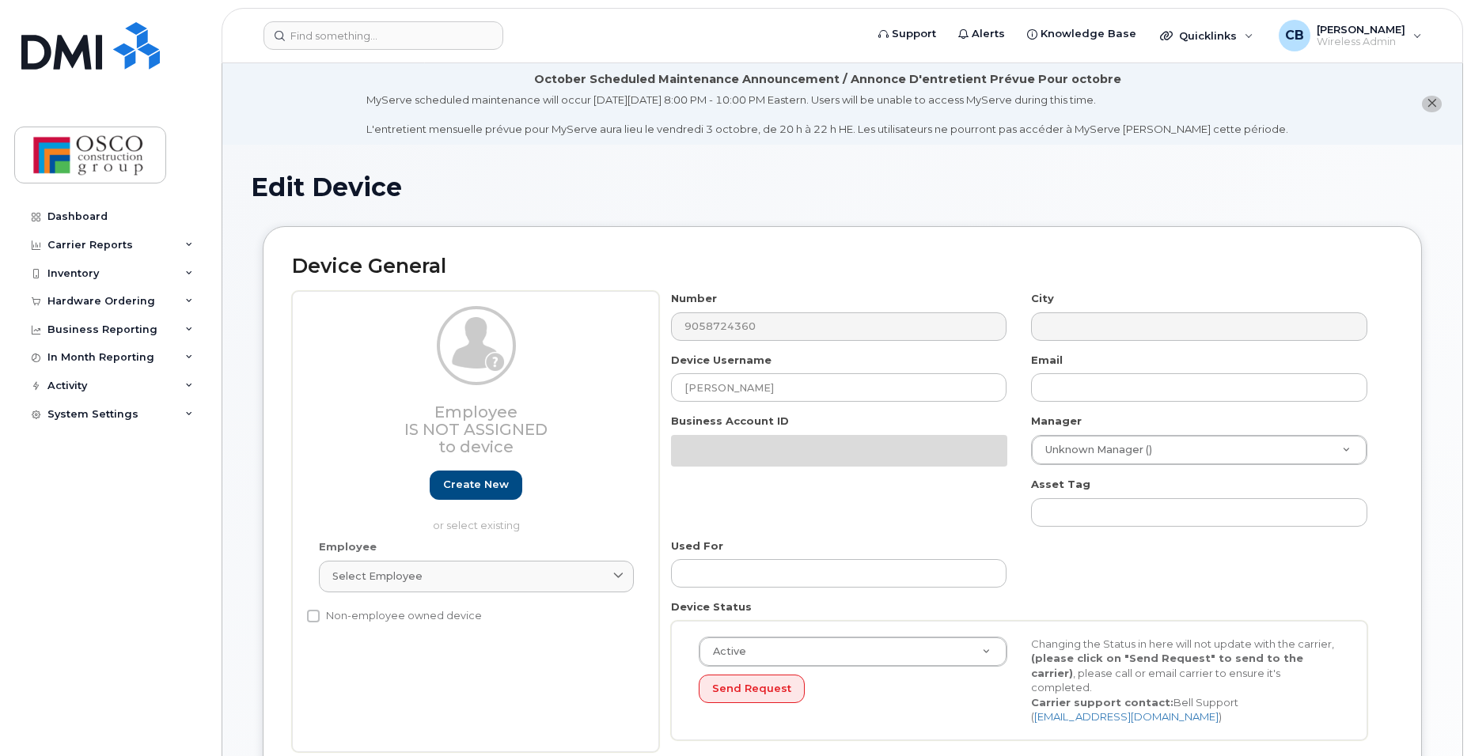
select select "3776584"
select select "3776589"
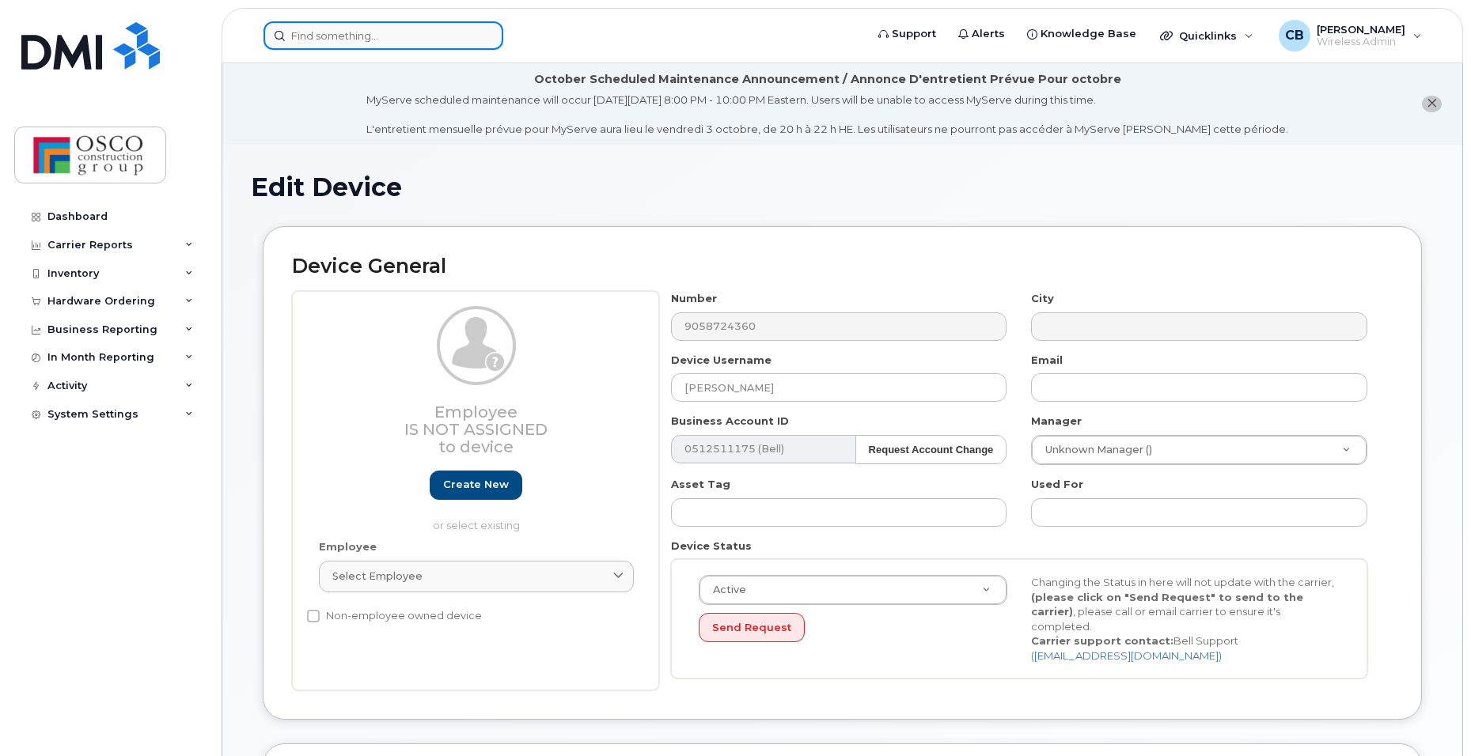
click at [408, 44] on input at bounding box center [383, 35] width 240 height 28
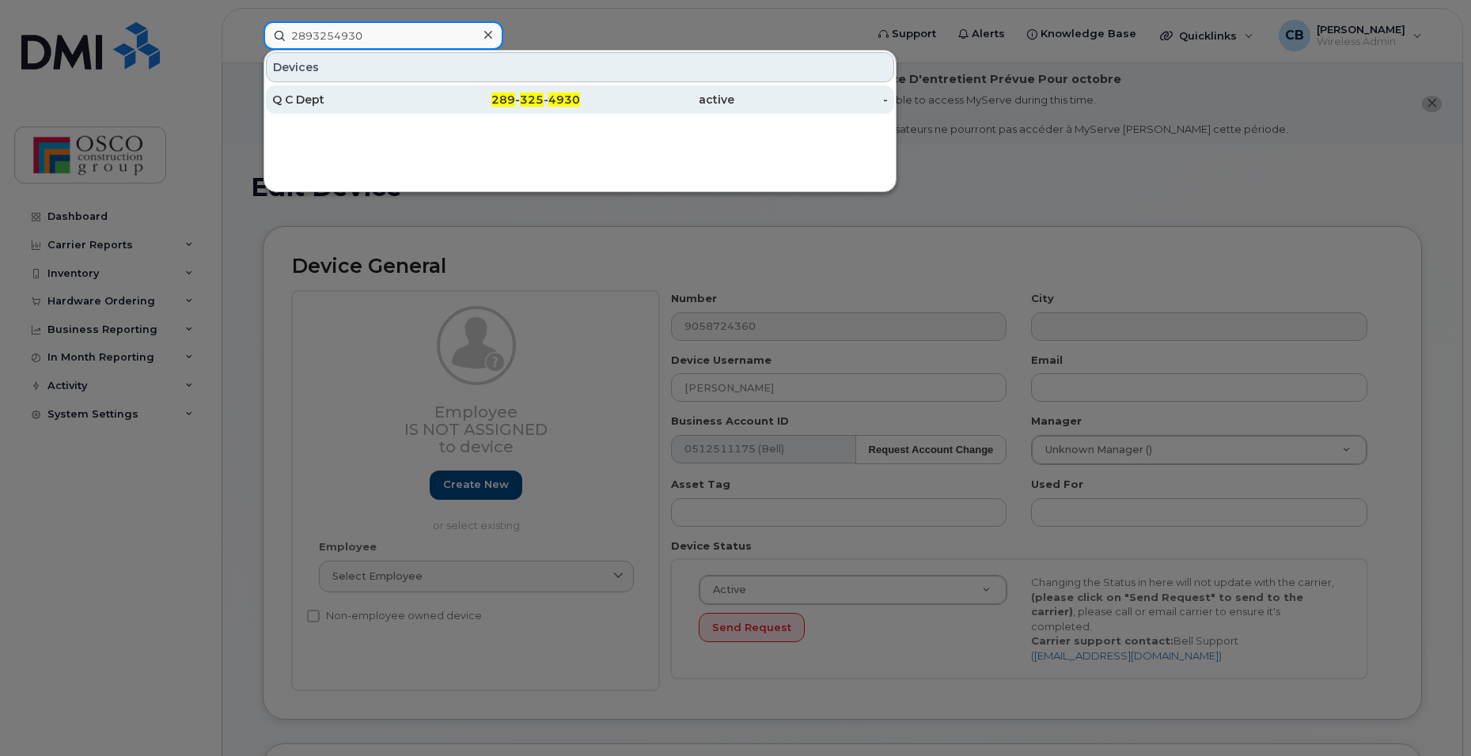
type input "2893254930"
click at [544, 100] on div "289 - 325 - 4930" at bounding box center [503, 100] width 154 height 16
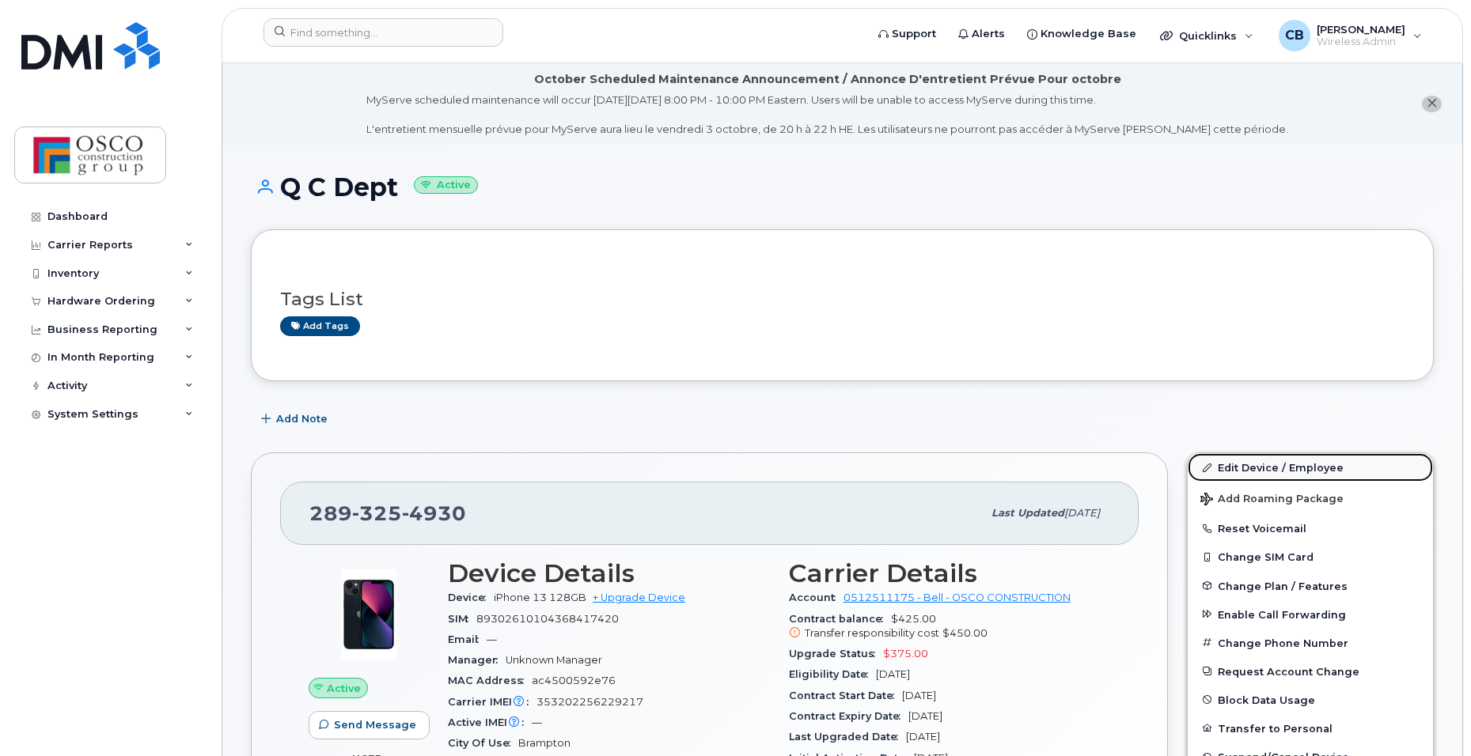
click at [1243, 464] on link "Edit Device / Employee" at bounding box center [1310, 467] width 245 height 28
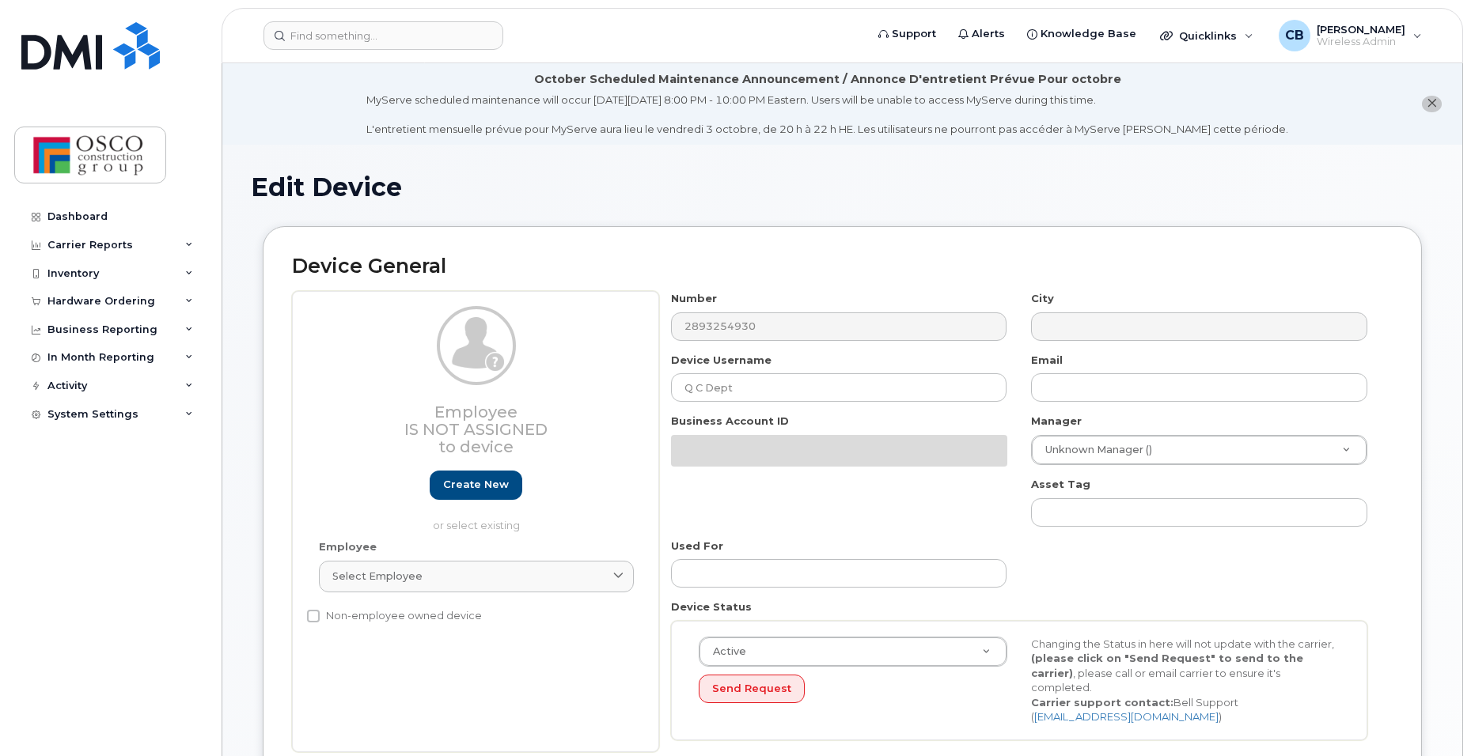
select select "3776581"
select select "3776586"
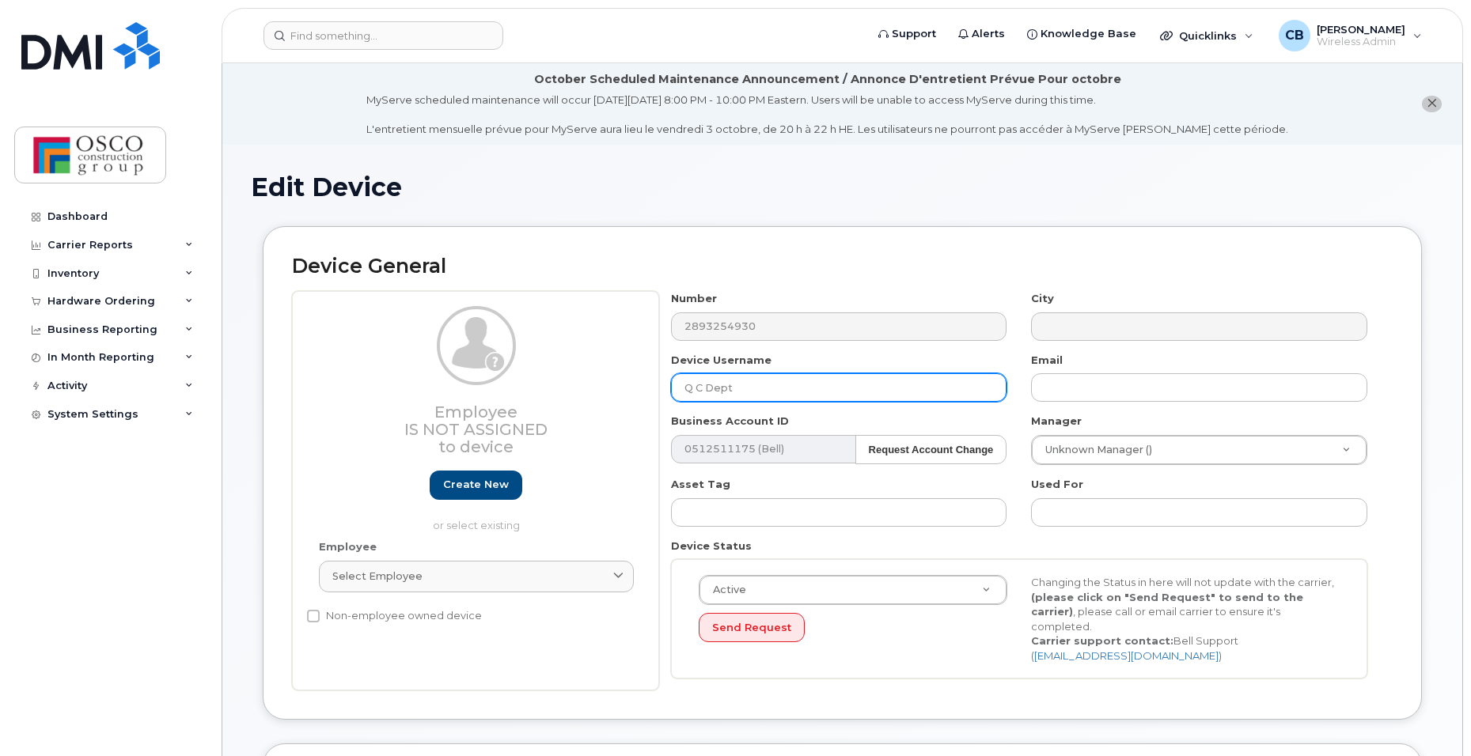
drag, startPoint x: 803, startPoint y: 392, endPoint x: 451, endPoint y: 371, distance: 352.7
click at [451, 371] on div "Employee Is not assigned to device Create new or select existing Employee Selec…" at bounding box center [842, 491] width 1101 height 400
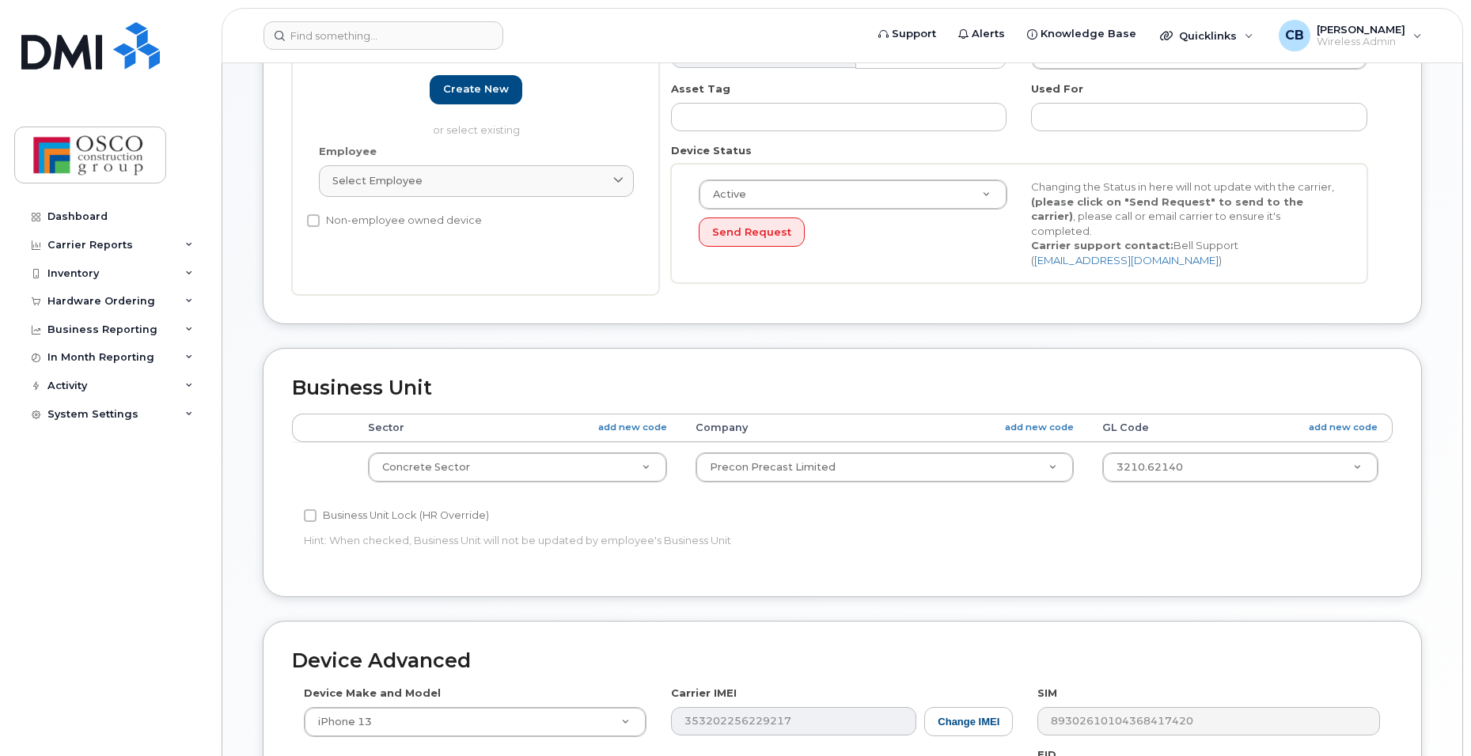
scroll to position [712, 0]
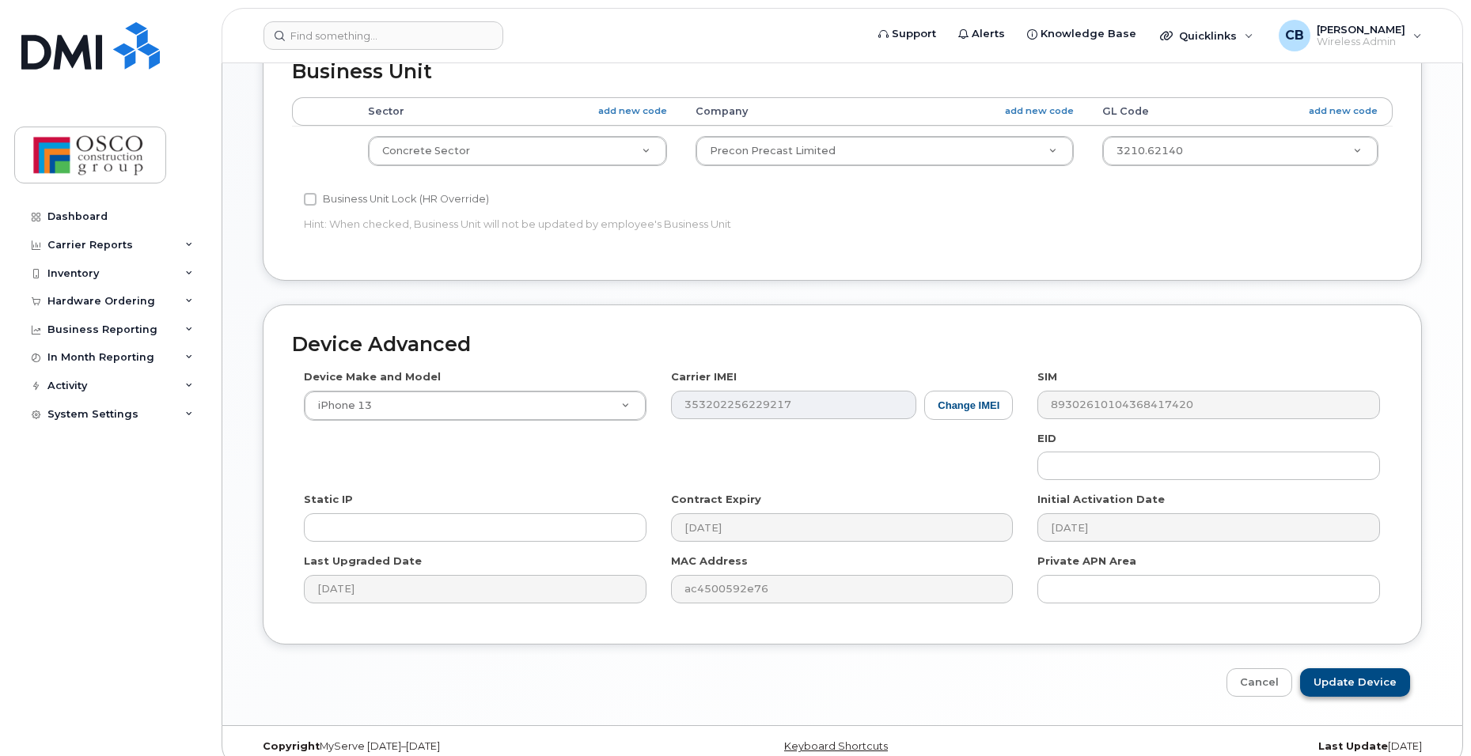
type input "Precon QC"
click at [1383, 669] on input "Update Device" at bounding box center [1355, 683] width 110 height 29
type input "Saving..."
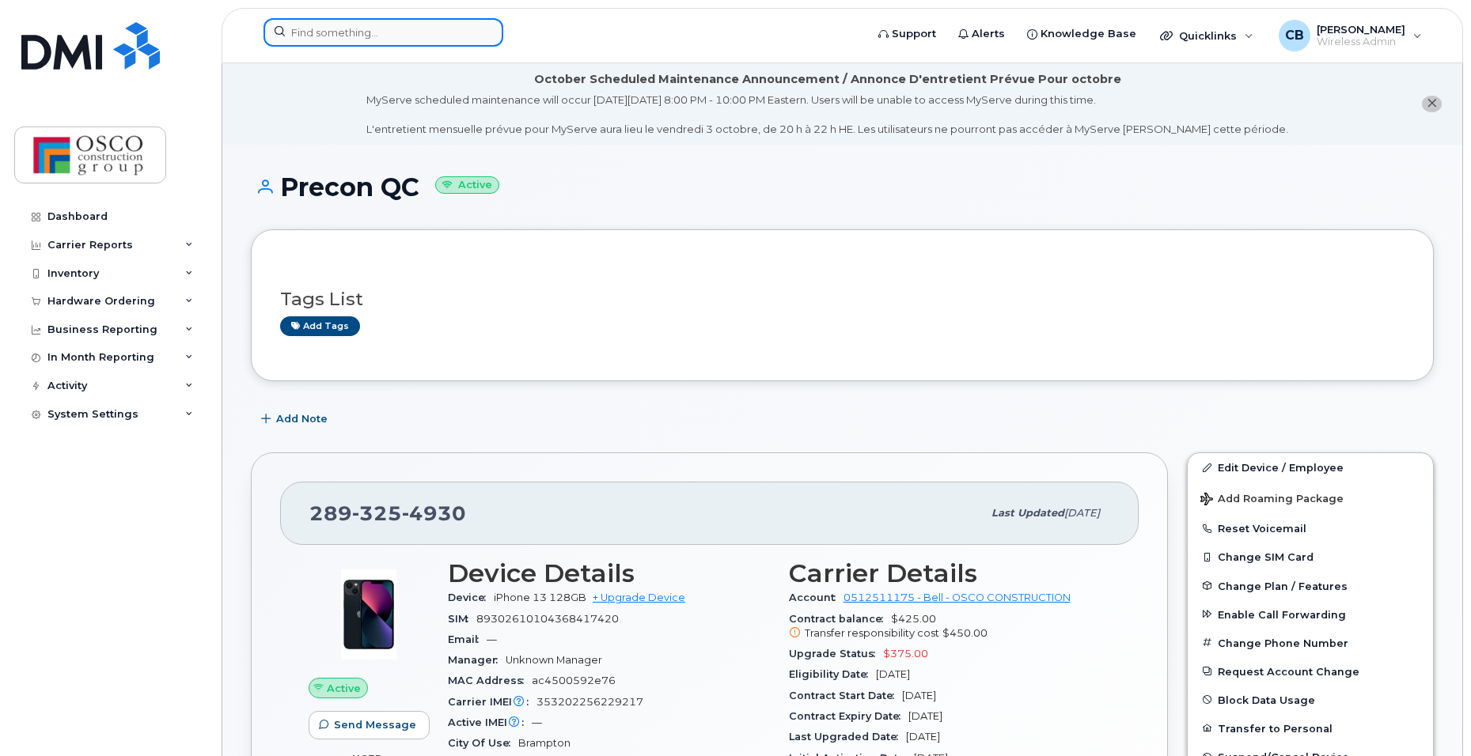
click at [381, 40] on input at bounding box center [383, 32] width 240 height 28
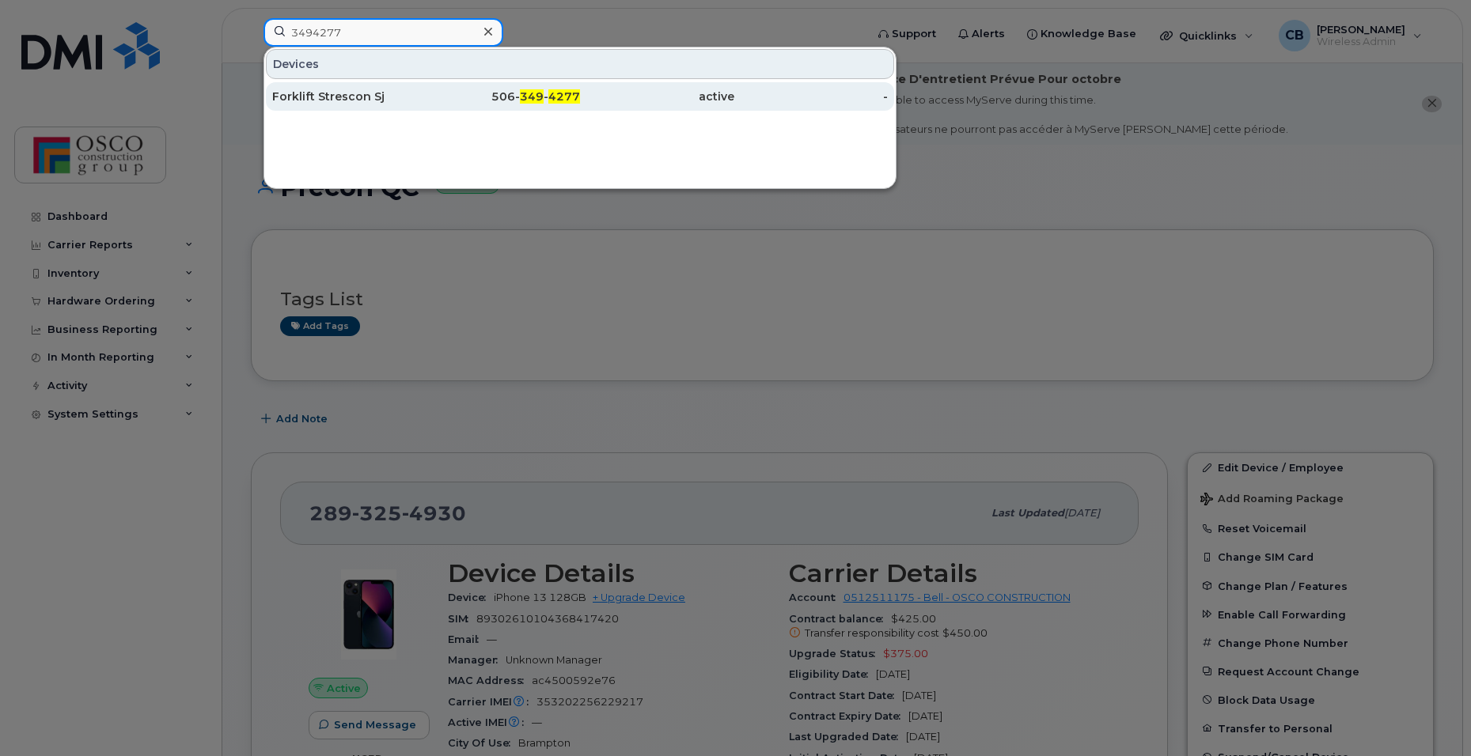
type input "3494277"
click at [510, 92] on div "506- 349 - 4277" at bounding box center [503, 97] width 154 height 16
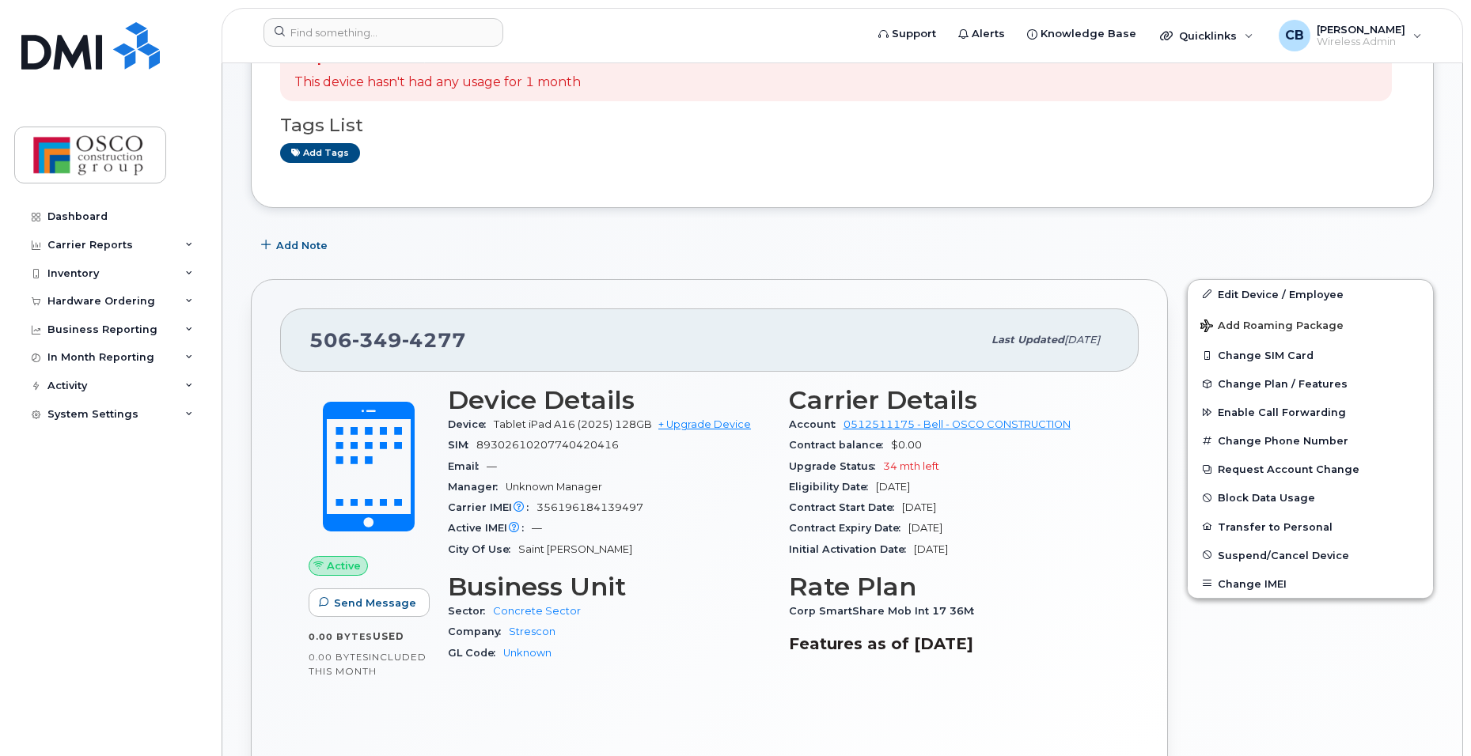
scroll to position [237, 0]
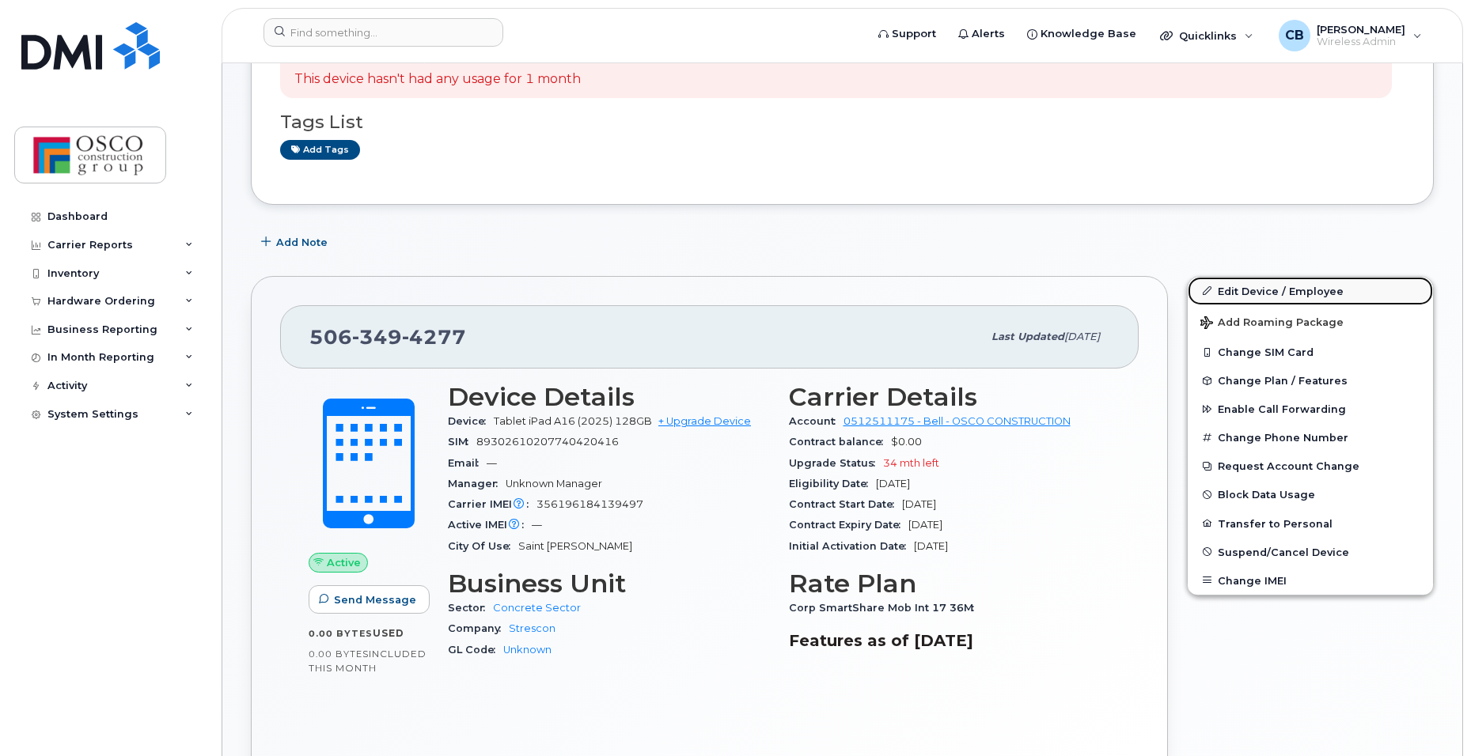
click at [1253, 299] on link "Edit Device / Employee" at bounding box center [1310, 291] width 245 height 28
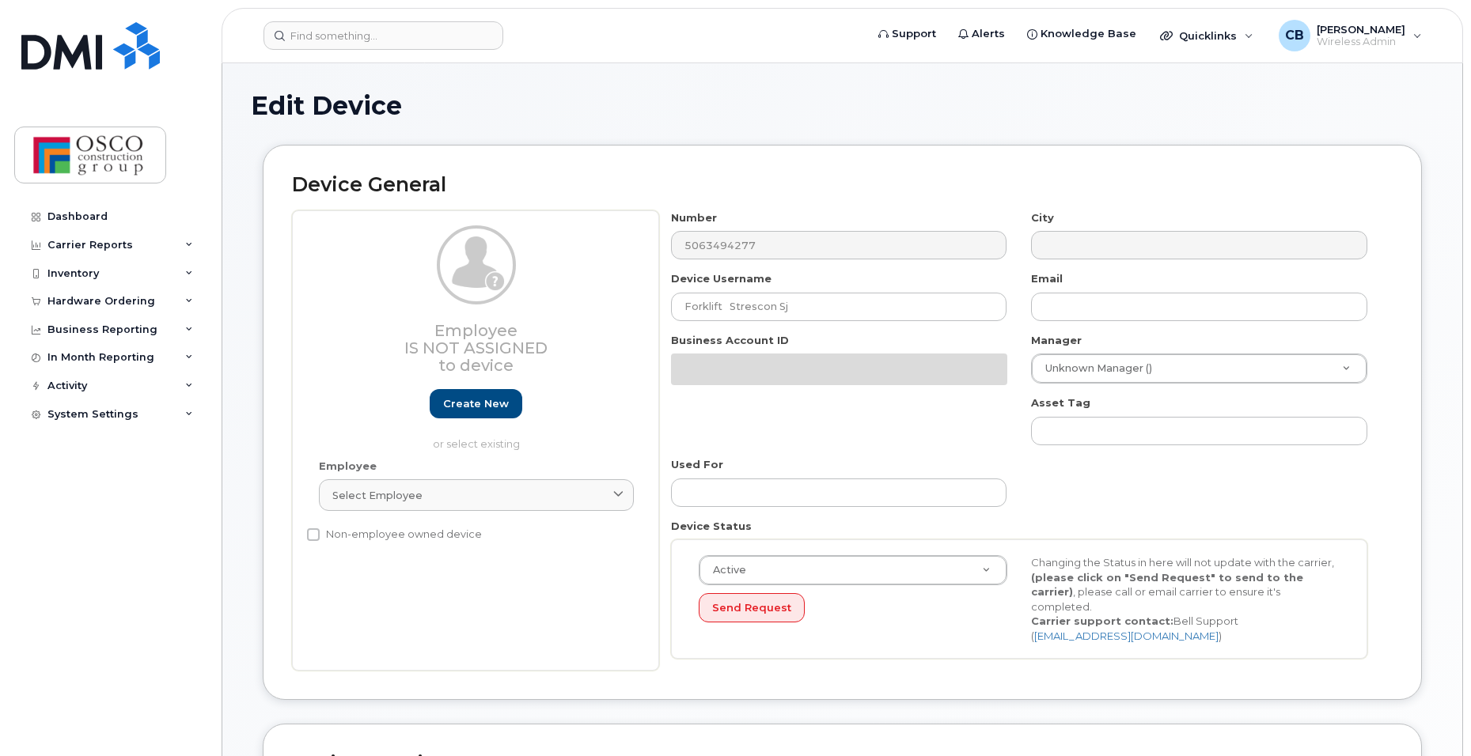
select select "3776581"
select select "3776590"
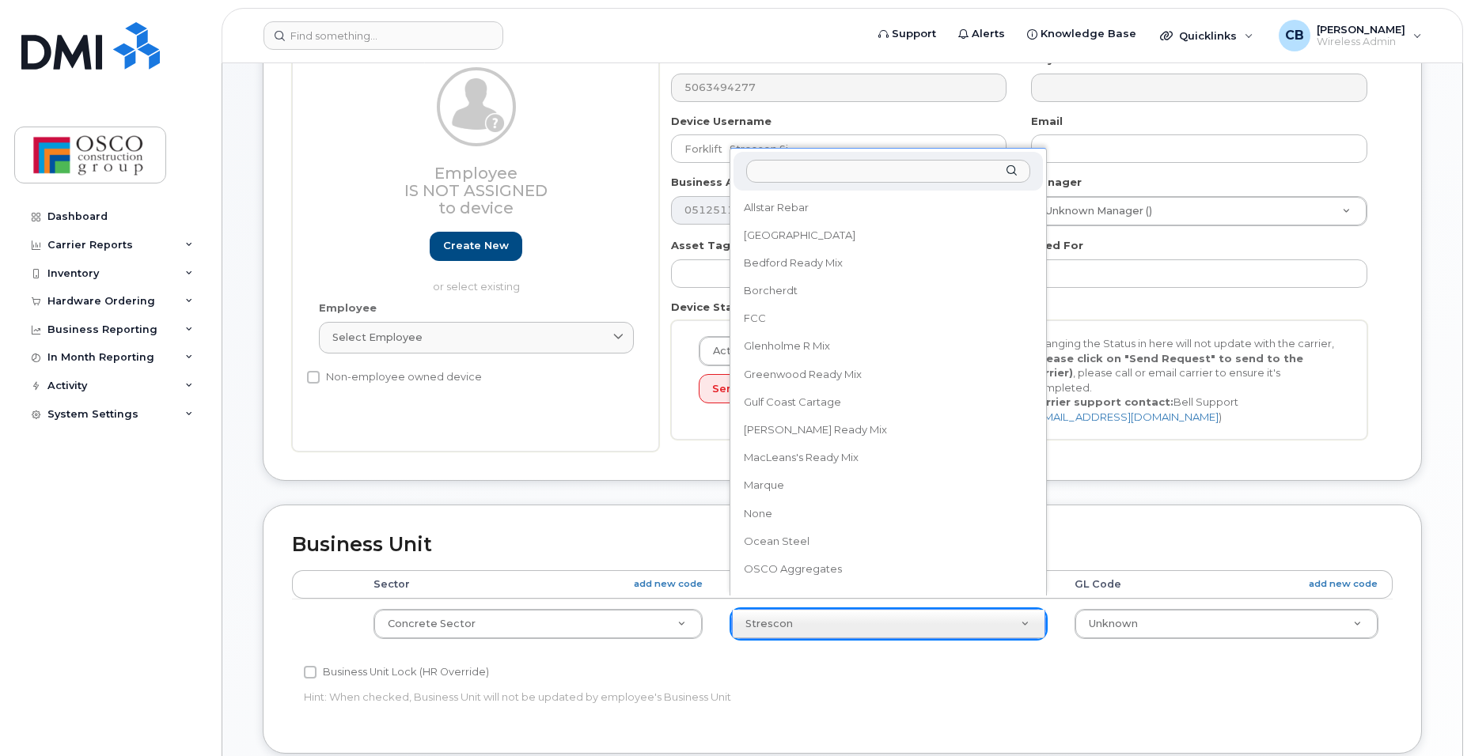
scroll to position [237, 0]
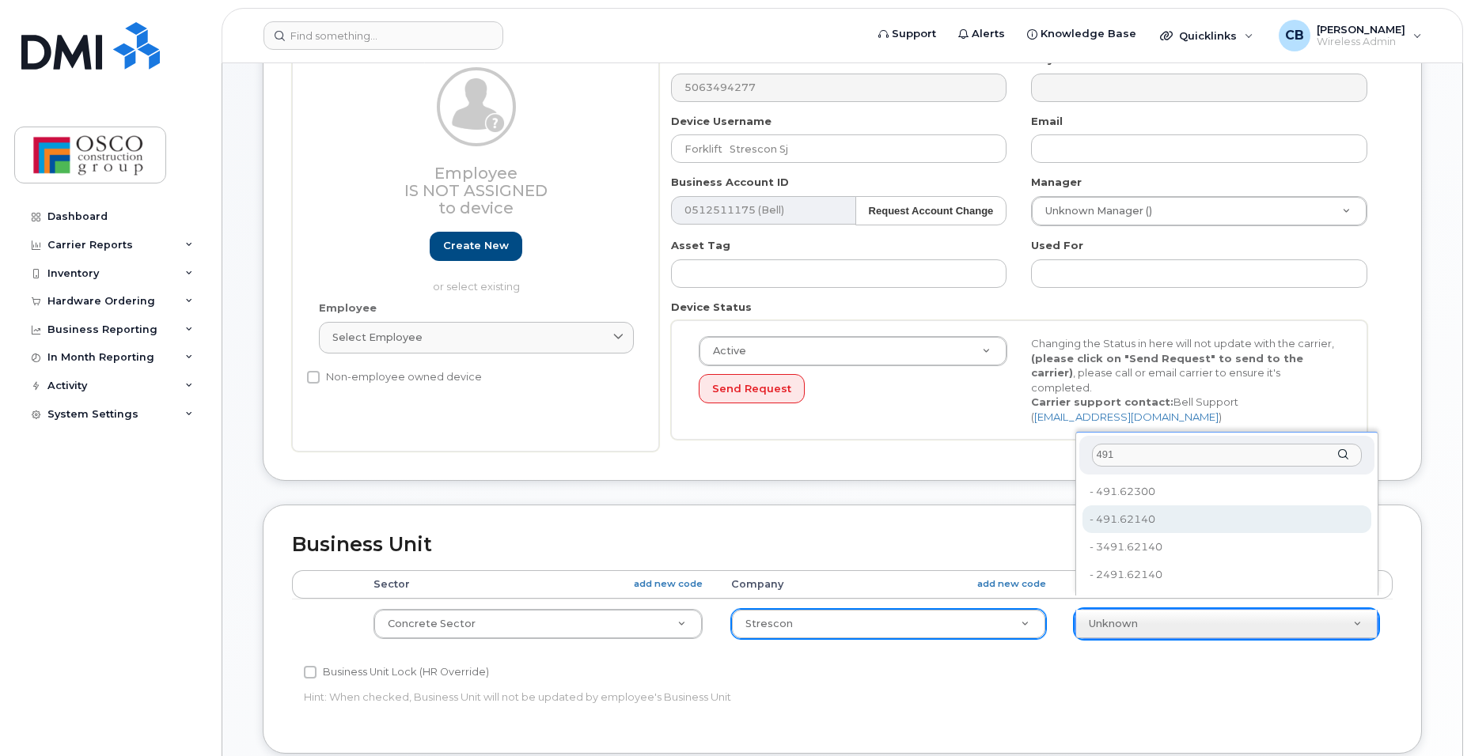
type input "491"
type input "3776635"
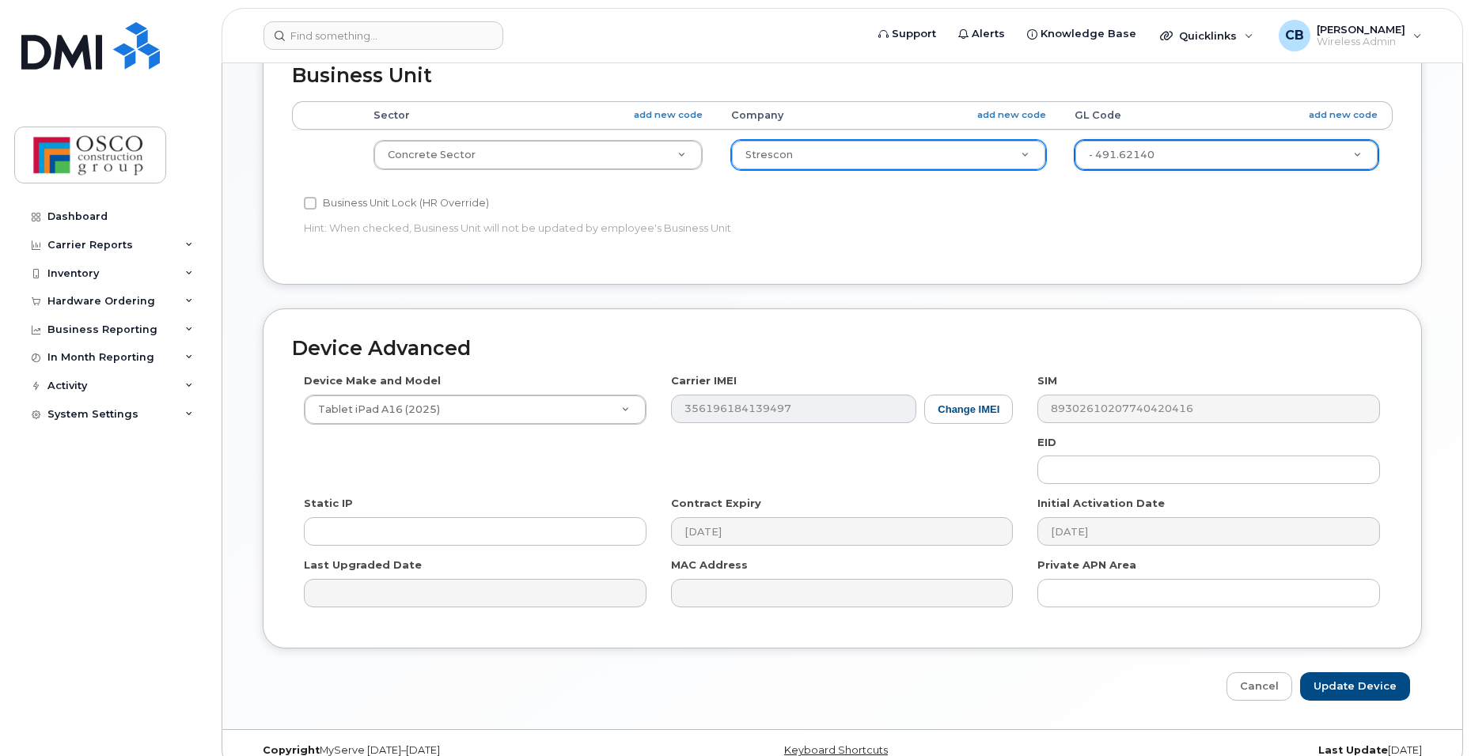
scroll to position [718, 0]
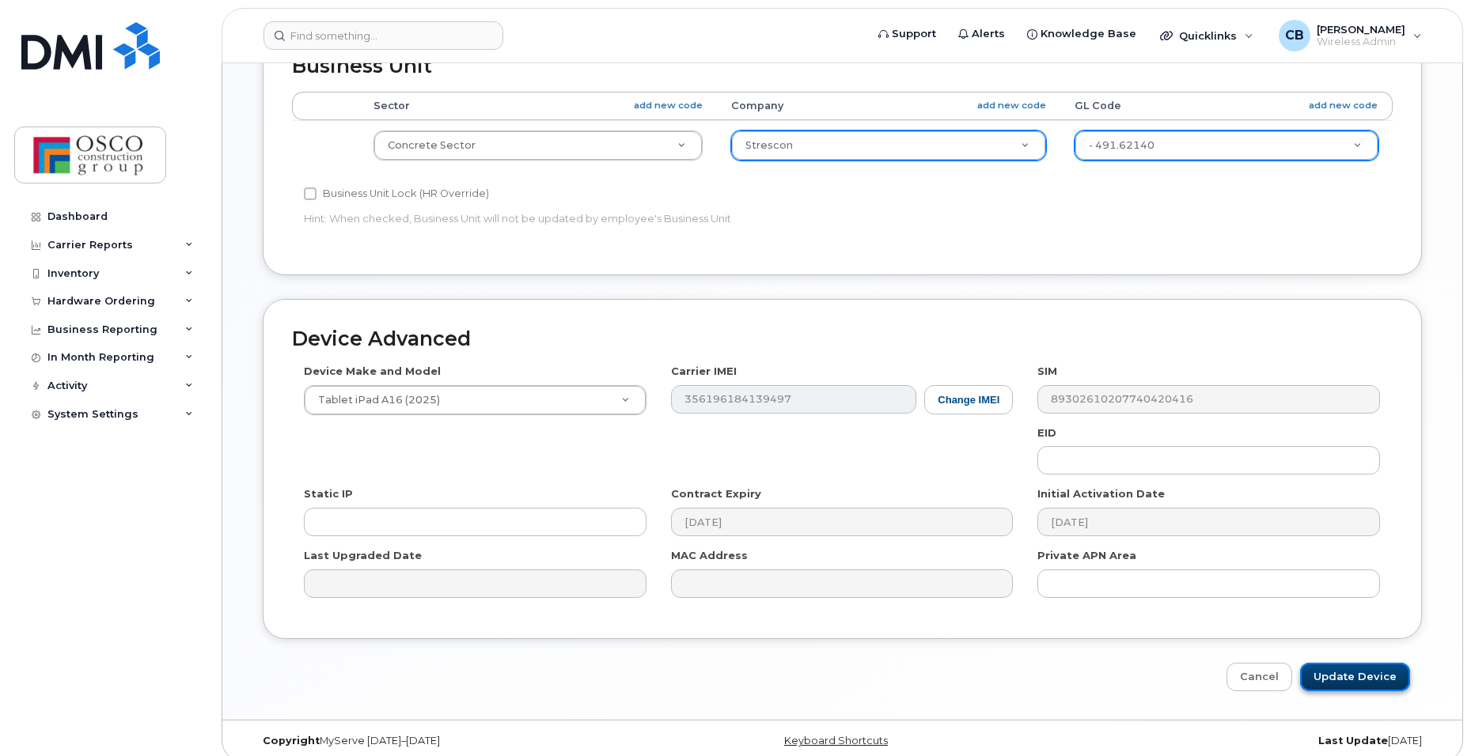
click at [1360, 663] on input "Update Device" at bounding box center [1355, 677] width 110 height 29
type input "Saving..."
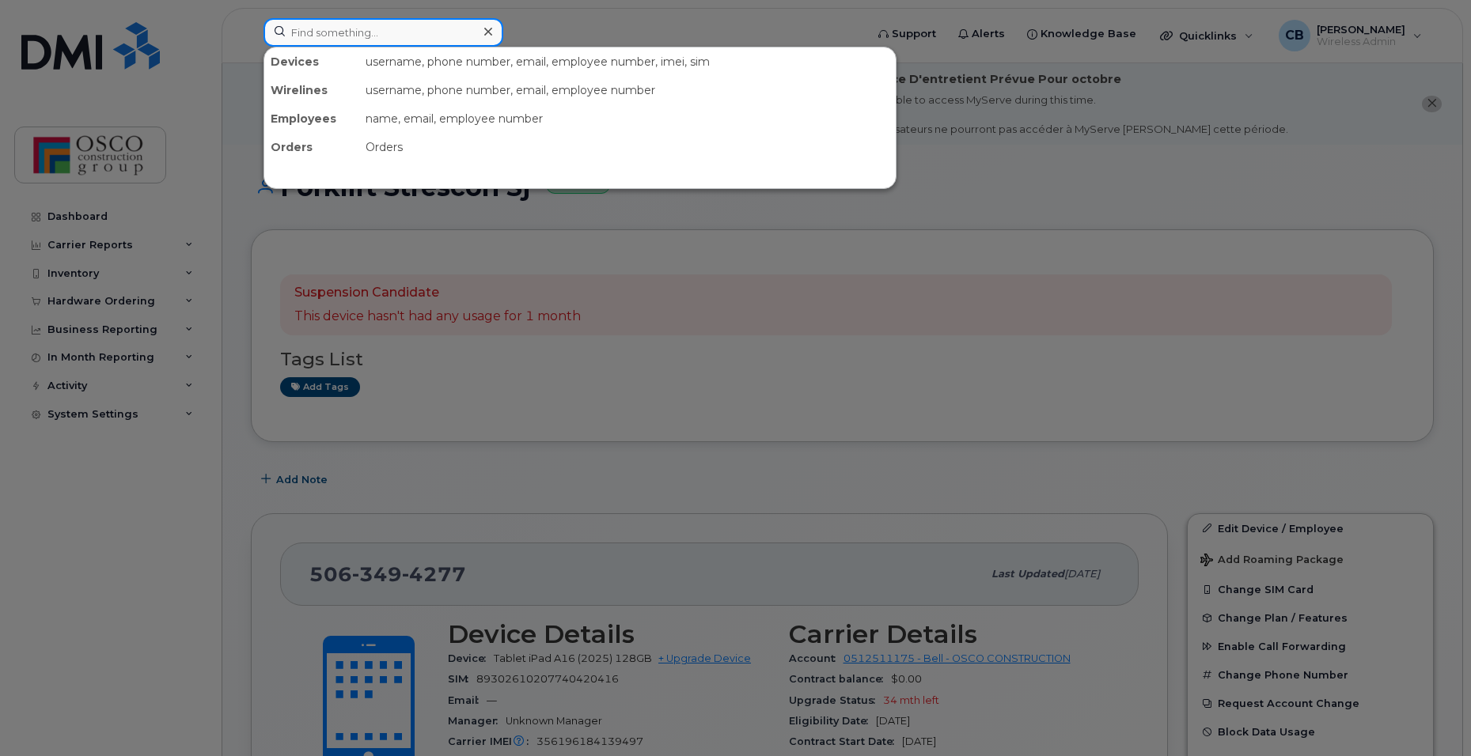
click at [377, 36] on input at bounding box center [383, 32] width 240 height 28
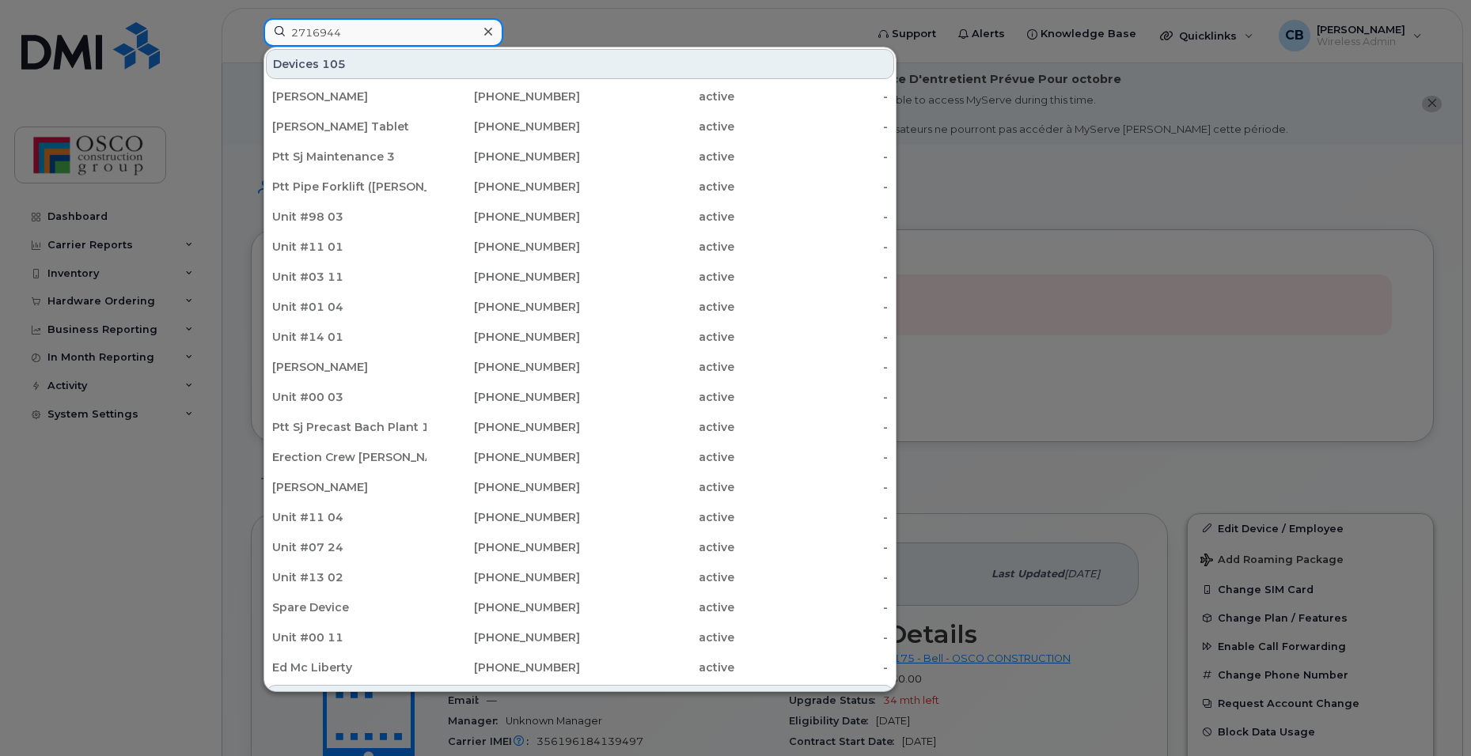
type input "2716944"
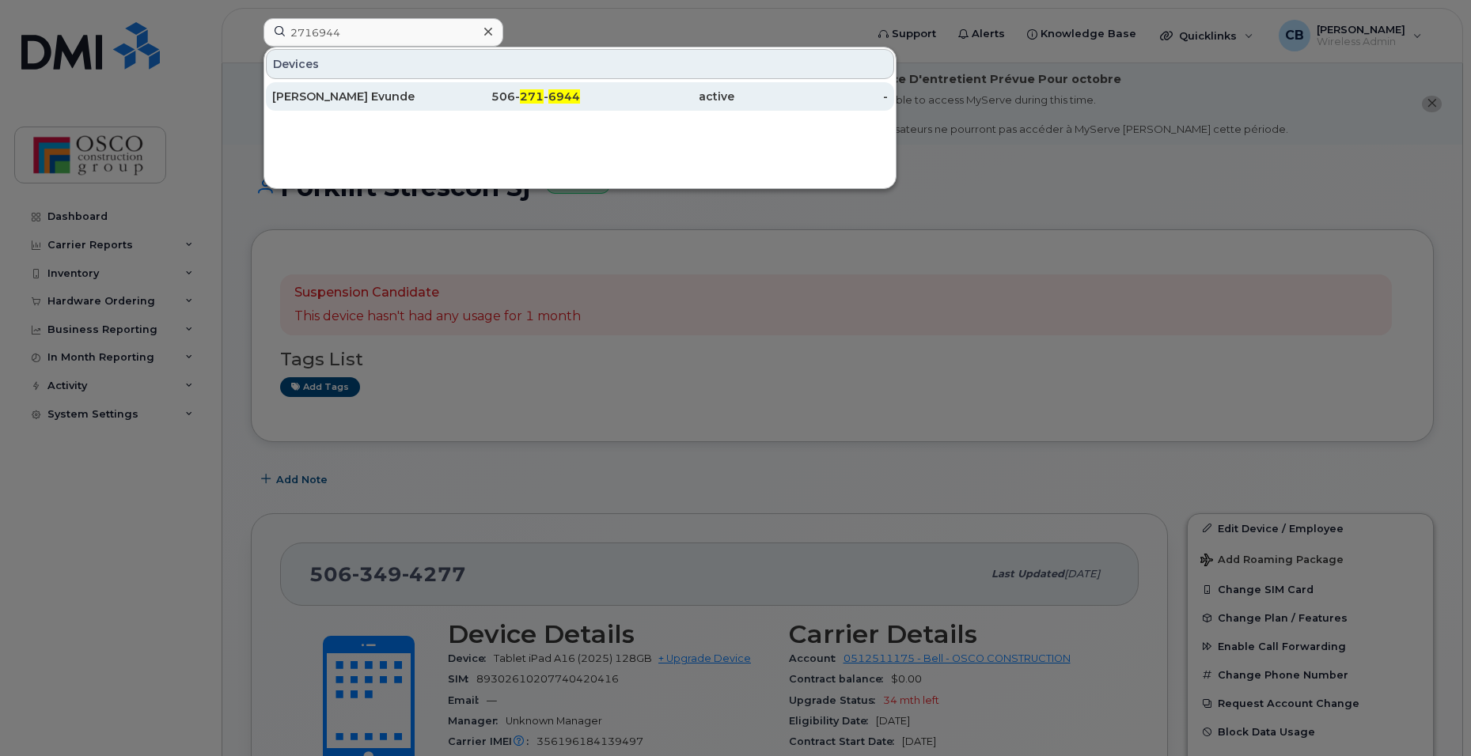
click at [566, 100] on span "6944" at bounding box center [564, 96] width 32 height 14
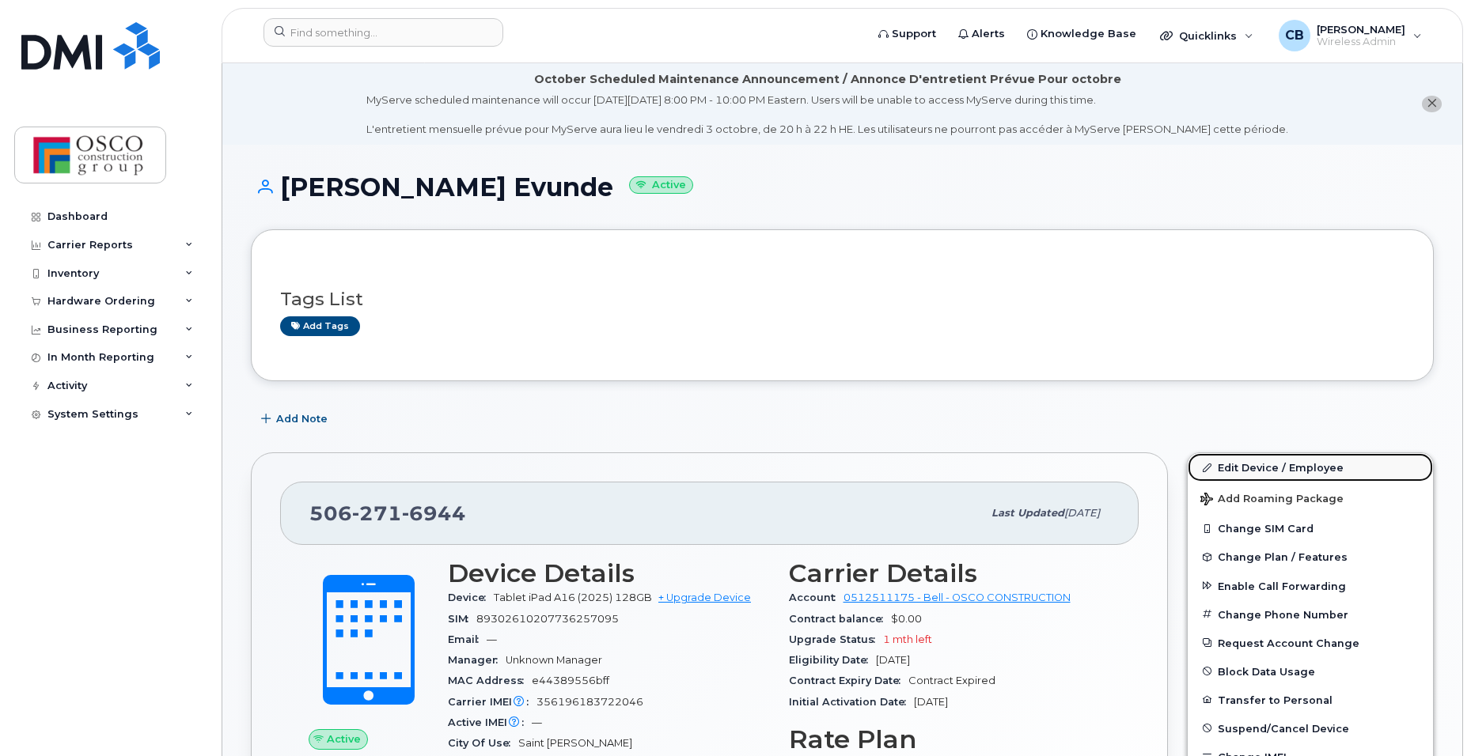
click at [1252, 467] on link "Edit Device / Employee" at bounding box center [1310, 467] width 245 height 28
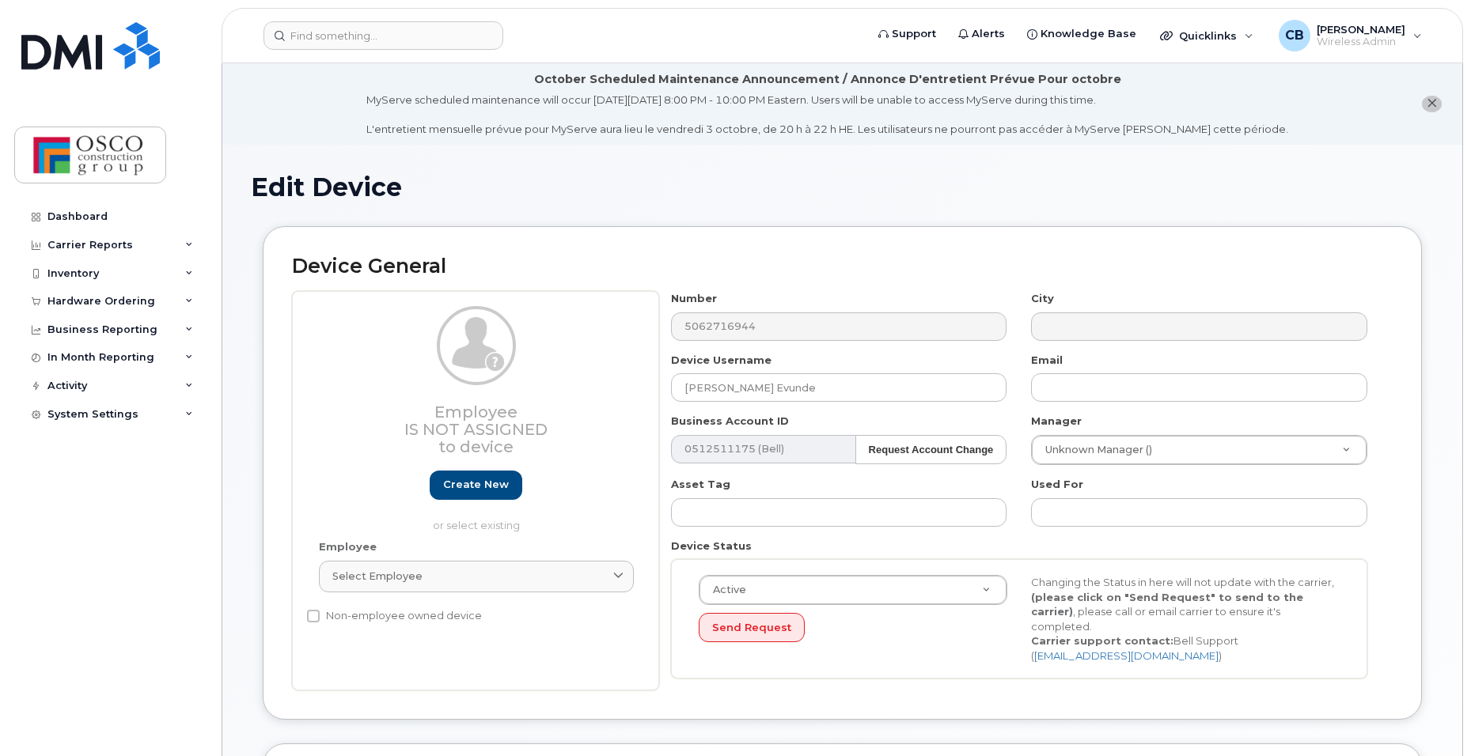
select select "3776557"
select select "3776558"
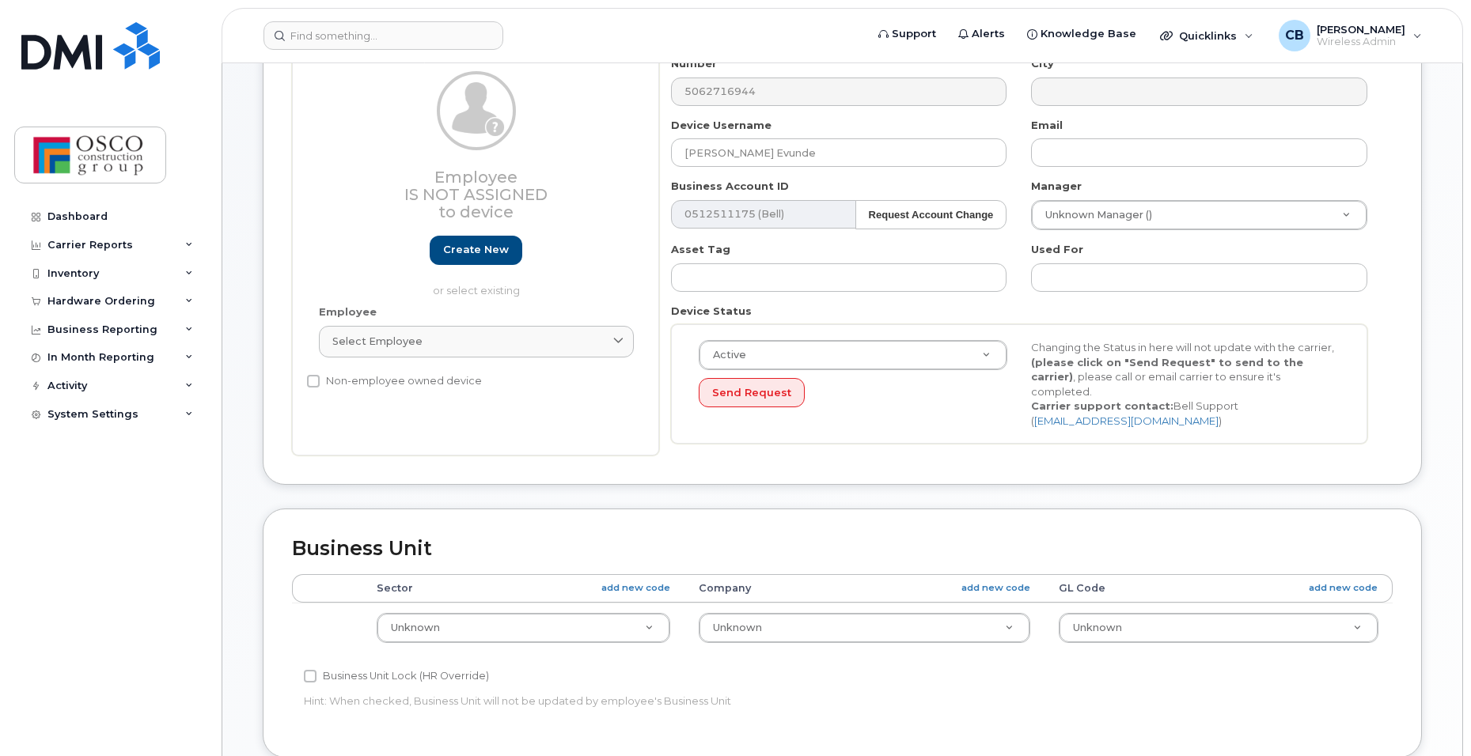
scroll to position [237, 0]
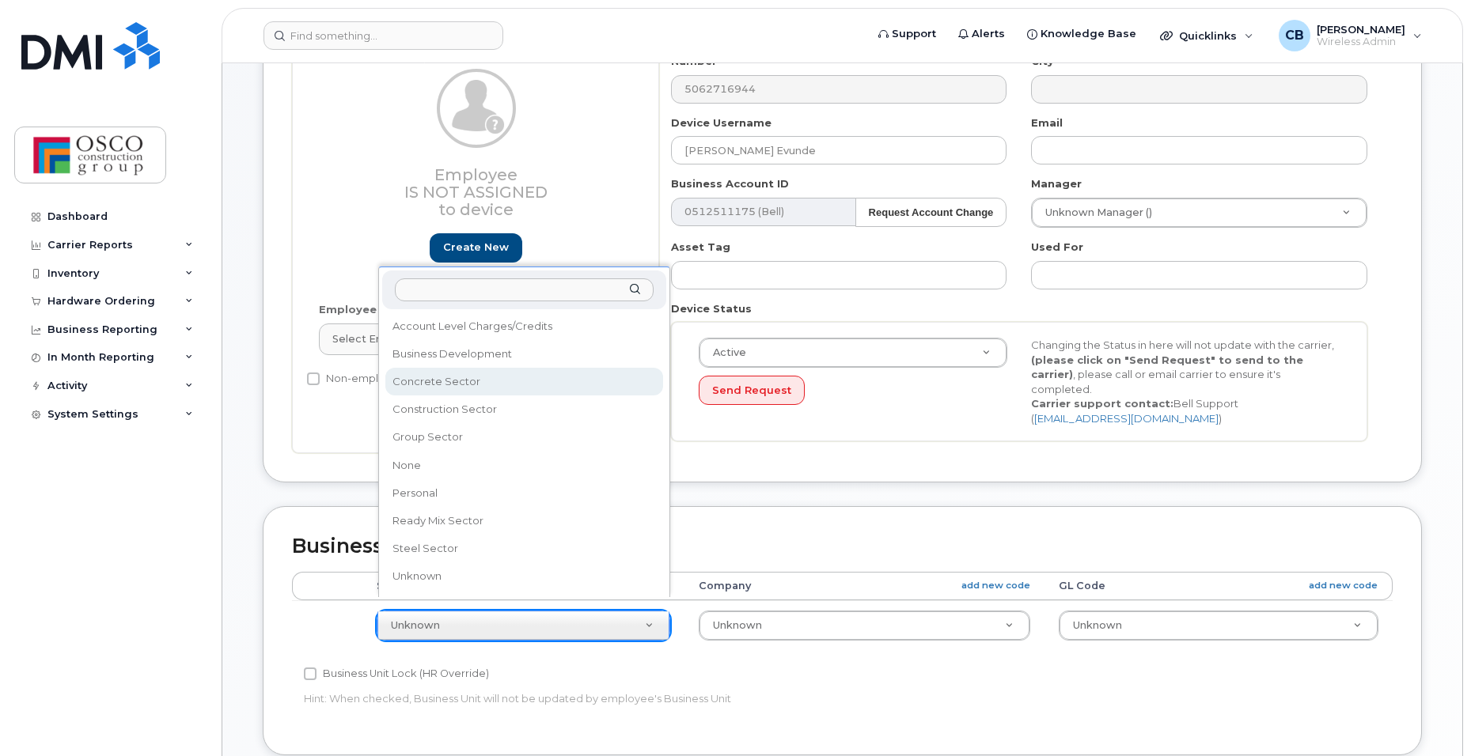
select select "3776581"
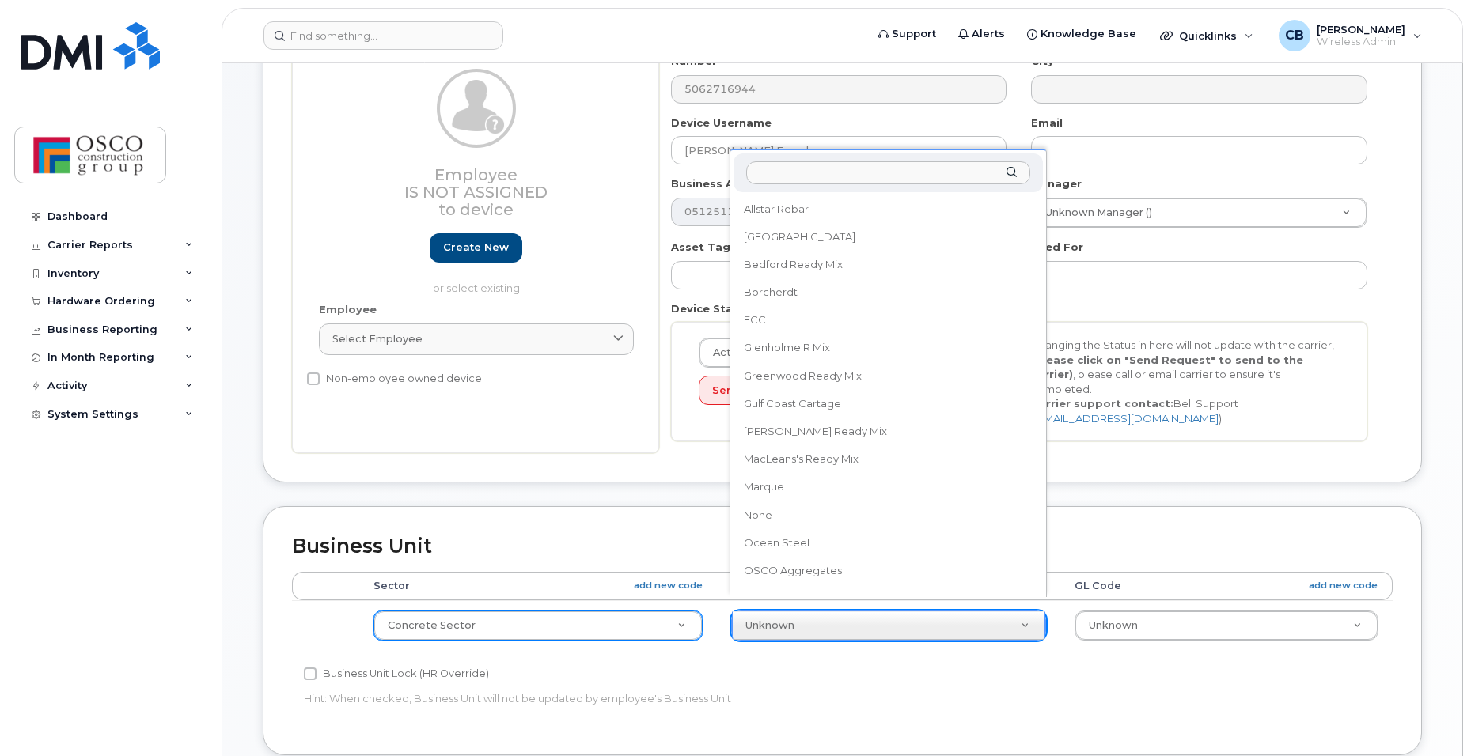
scroll to position [293, 0]
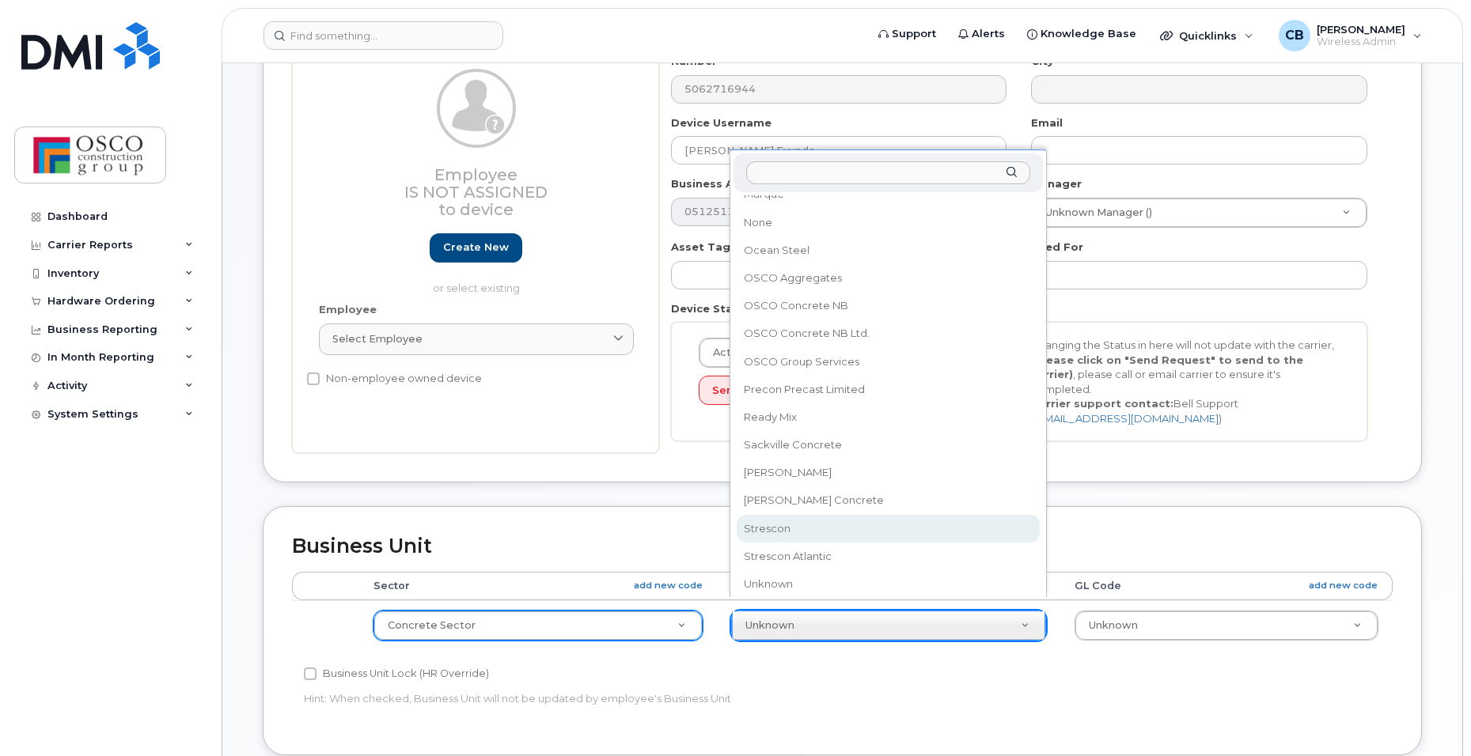
select select "3776590"
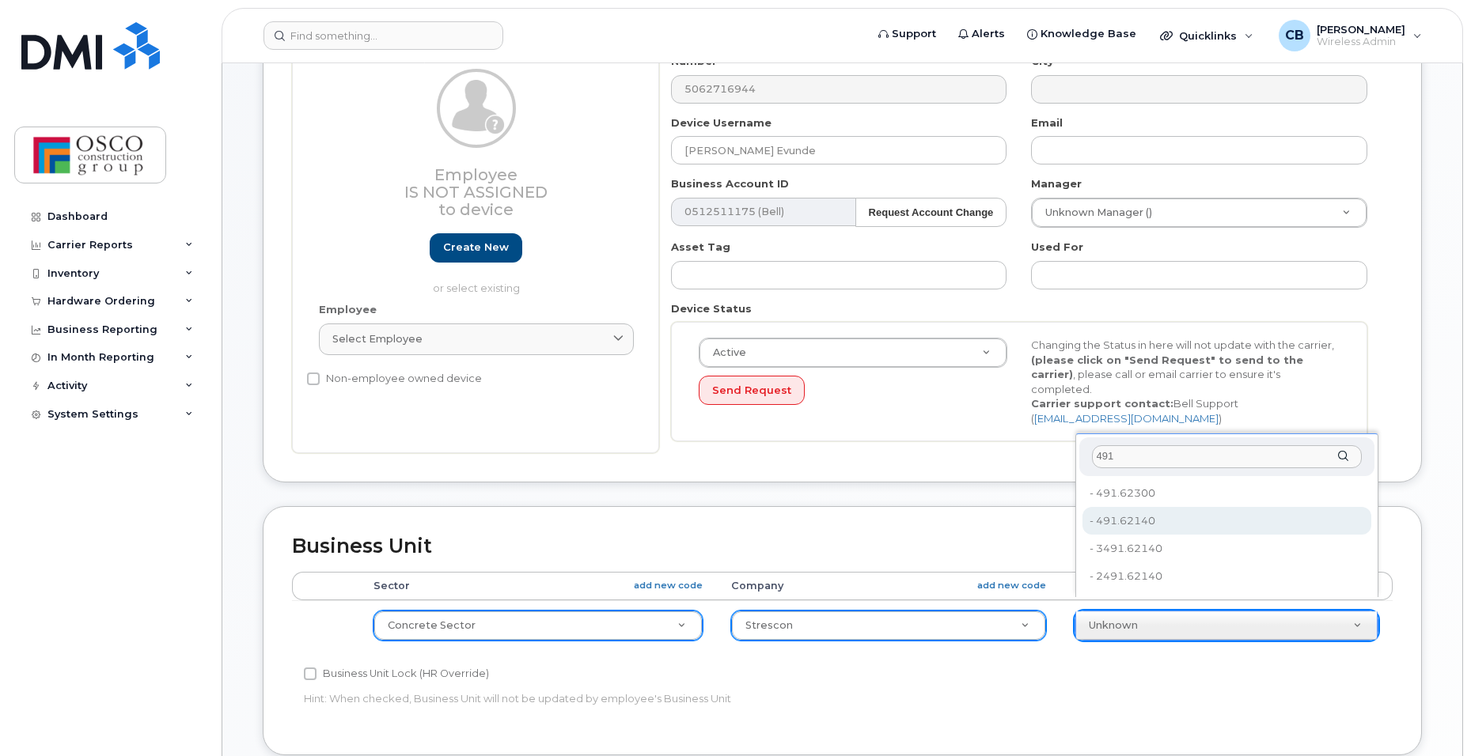
type input "491"
type input "3776635"
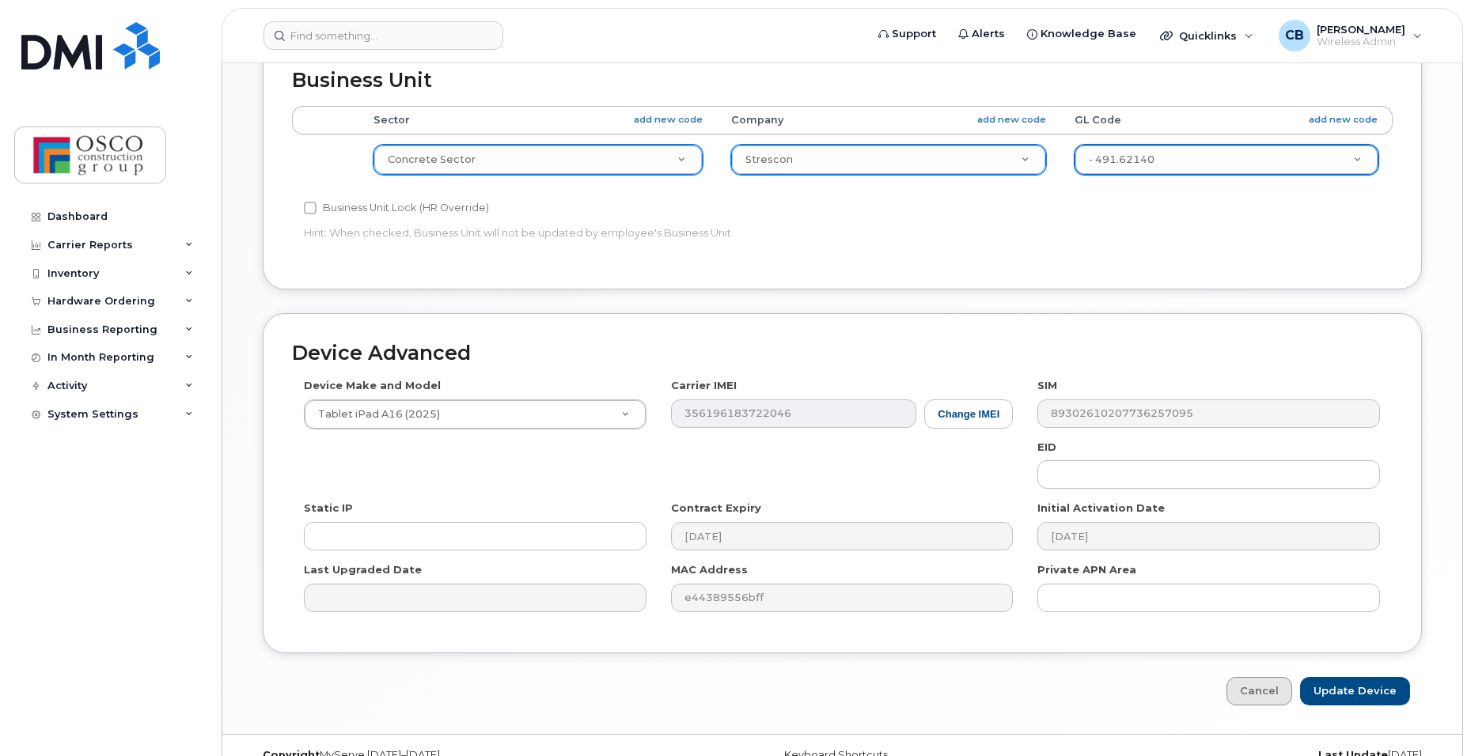
scroll to position [718, 0]
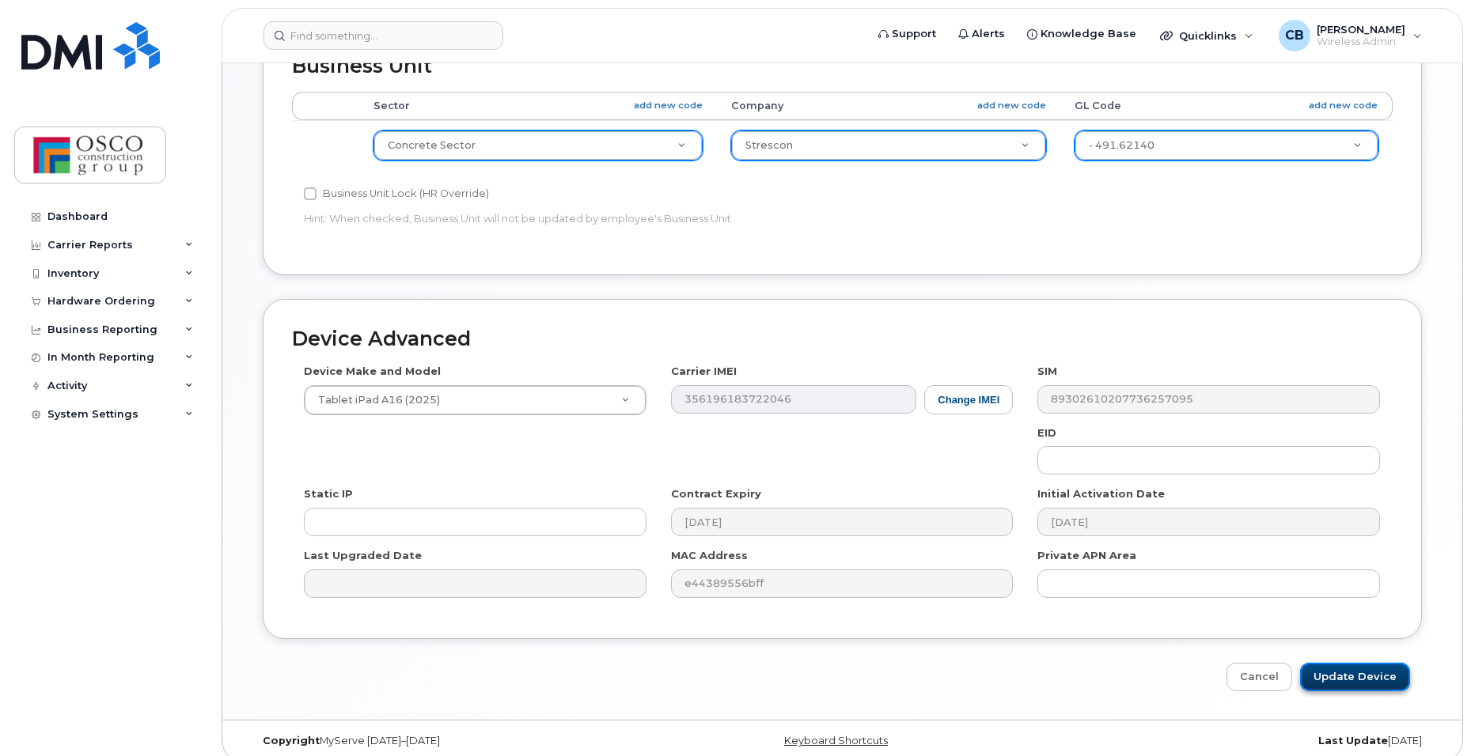
click at [1335, 663] on input "Update Device" at bounding box center [1355, 677] width 110 height 29
type input "Saving..."
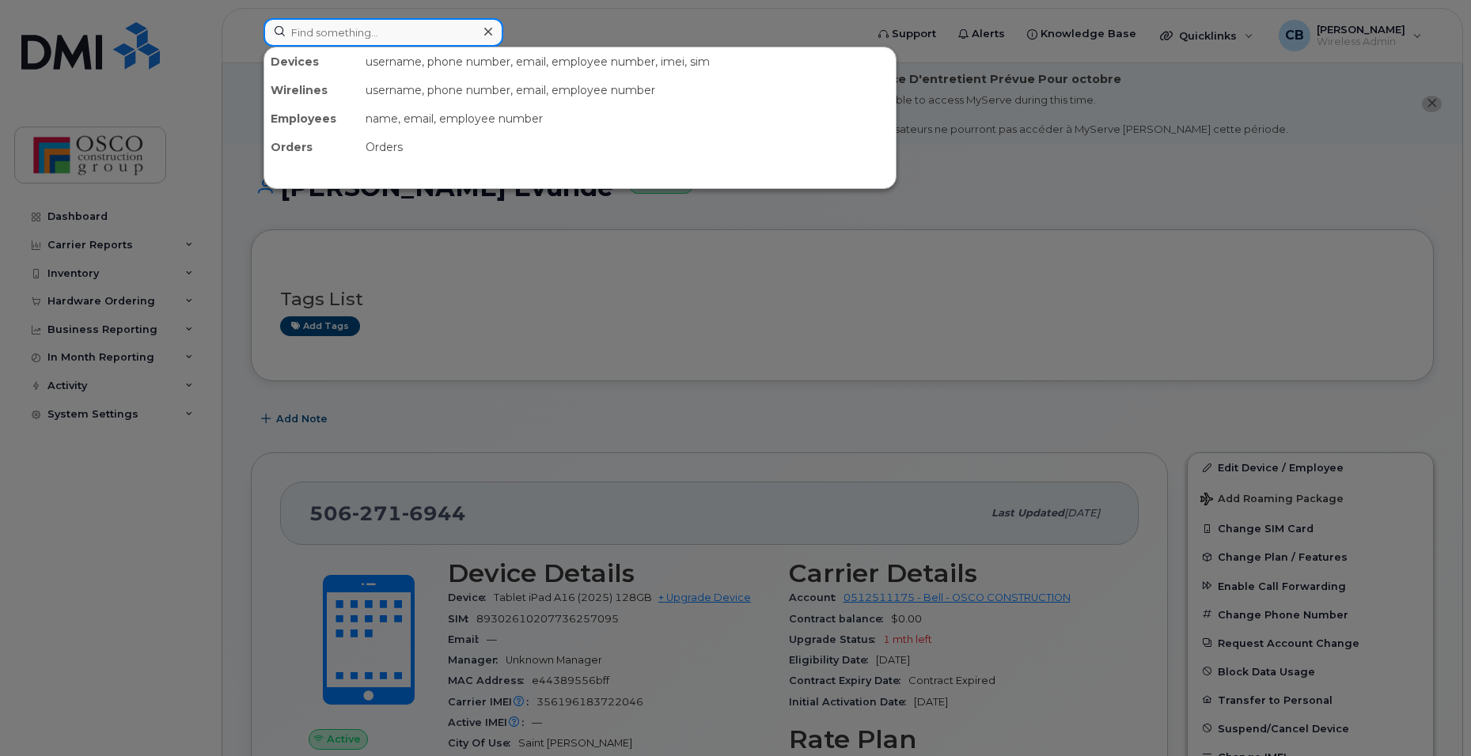
click at [328, 37] on input at bounding box center [383, 32] width 240 height 28
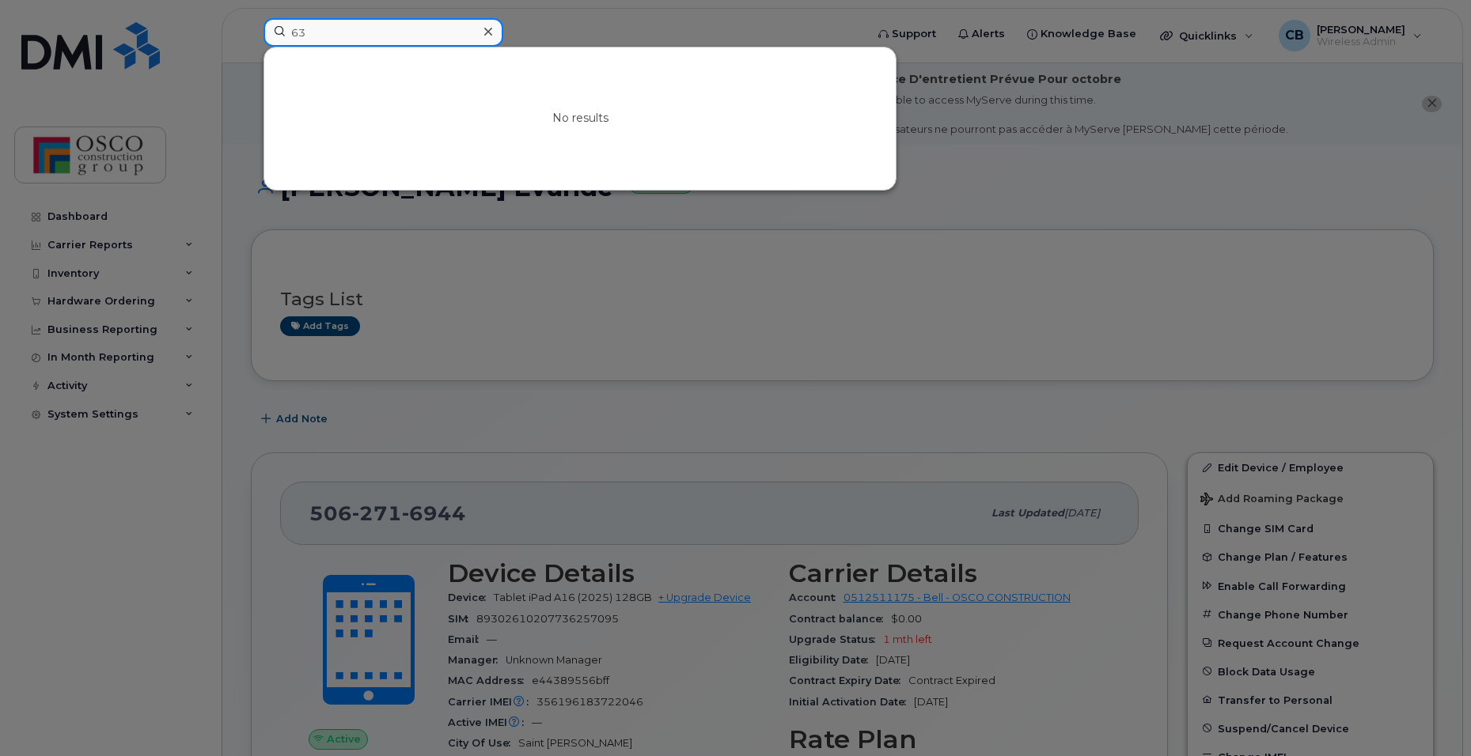
type input "6"
click at [362, 31] on input at bounding box center [383, 32] width 240 height 28
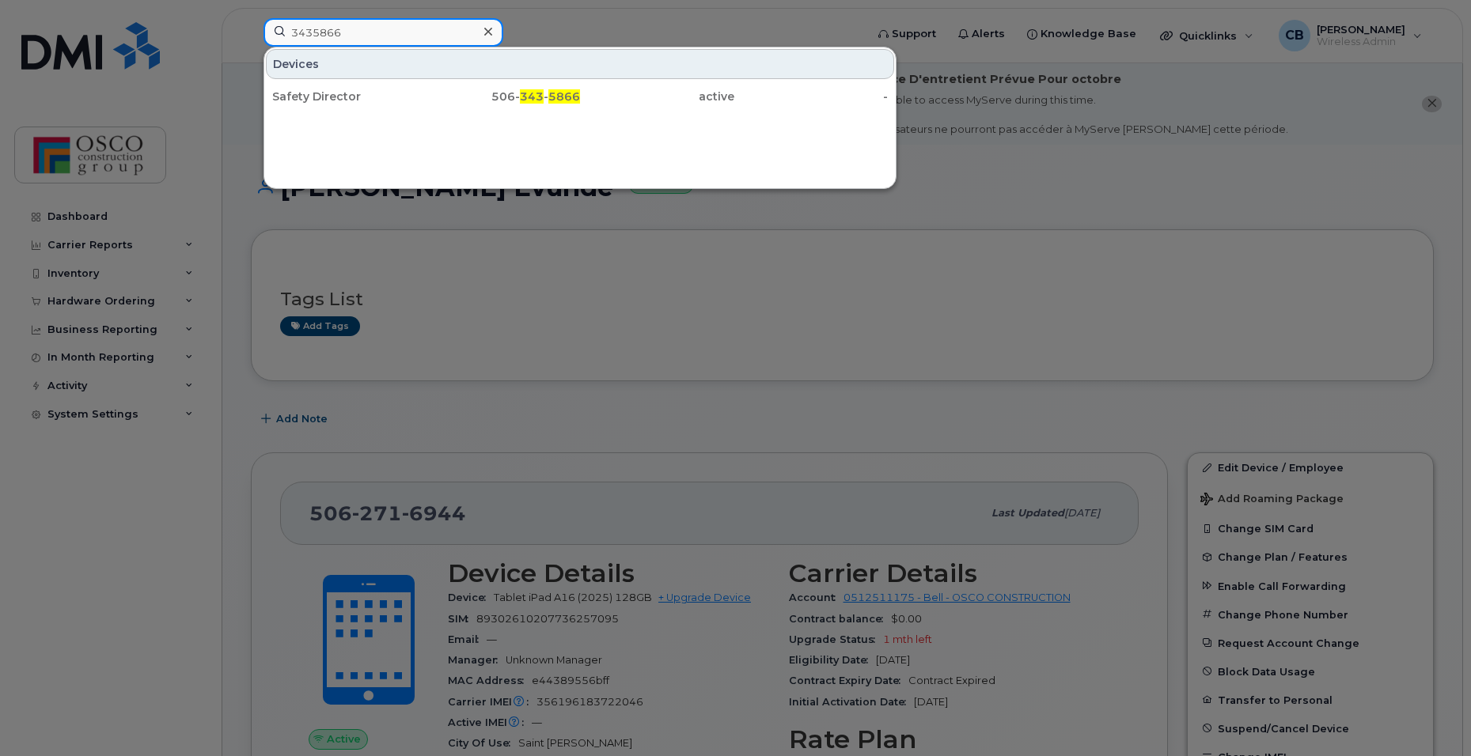
drag, startPoint x: 381, startPoint y: 38, endPoint x: 248, endPoint y: 25, distance: 133.6
click at [251, 25] on div "3435866 Devices Safety Director 506- 343 - 5866 active -" at bounding box center [559, 35] width 616 height 35
click at [353, 32] on input "3435866" at bounding box center [383, 32] width 240 height 28
type input "3"
drag, startPoint x: 358, startPoint y: 37, endPoint x: 250, endPoint y: 15, distance: 110.6
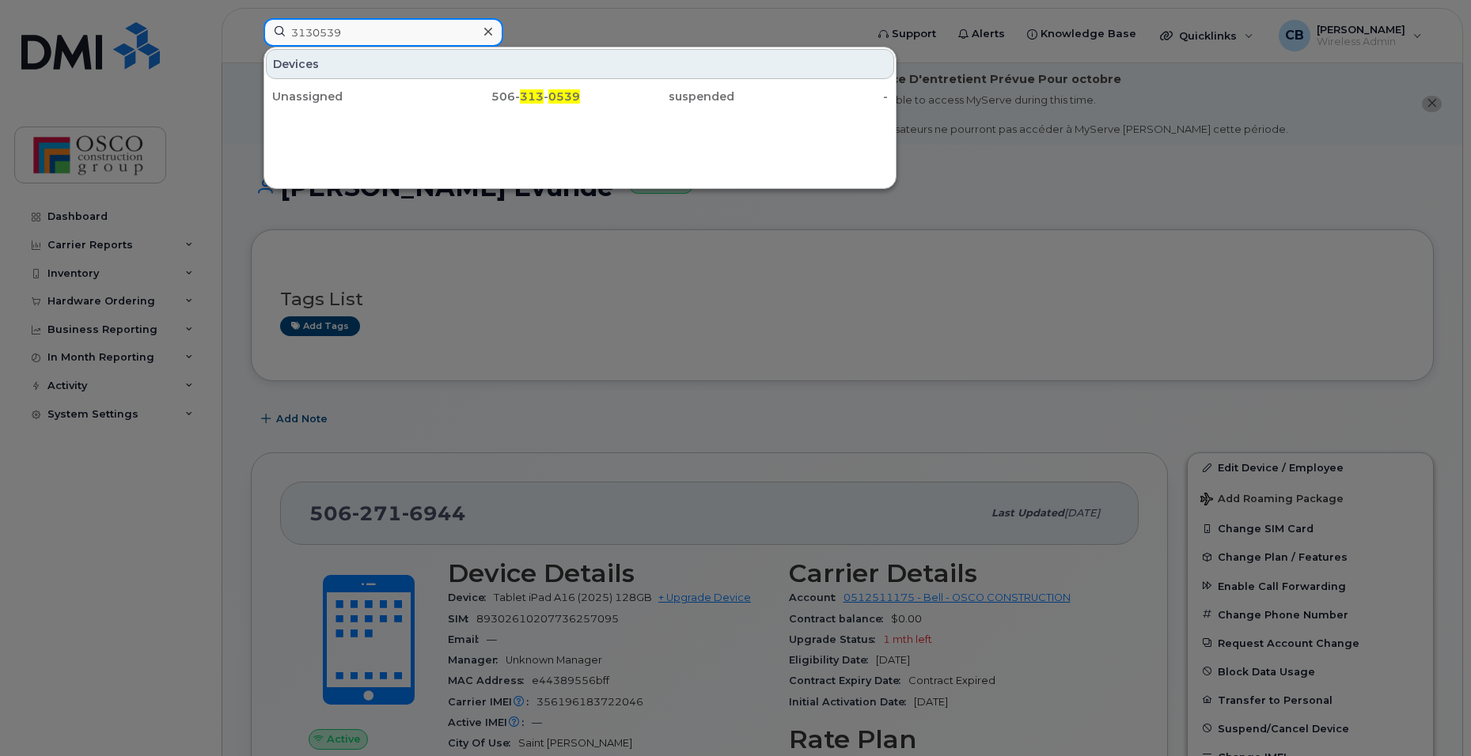
click at [251, 18] on div "3130539 Devices Unassigned 506- 313 - 0539 suspended -" at bounding box center [559, 35] width 616 height 35
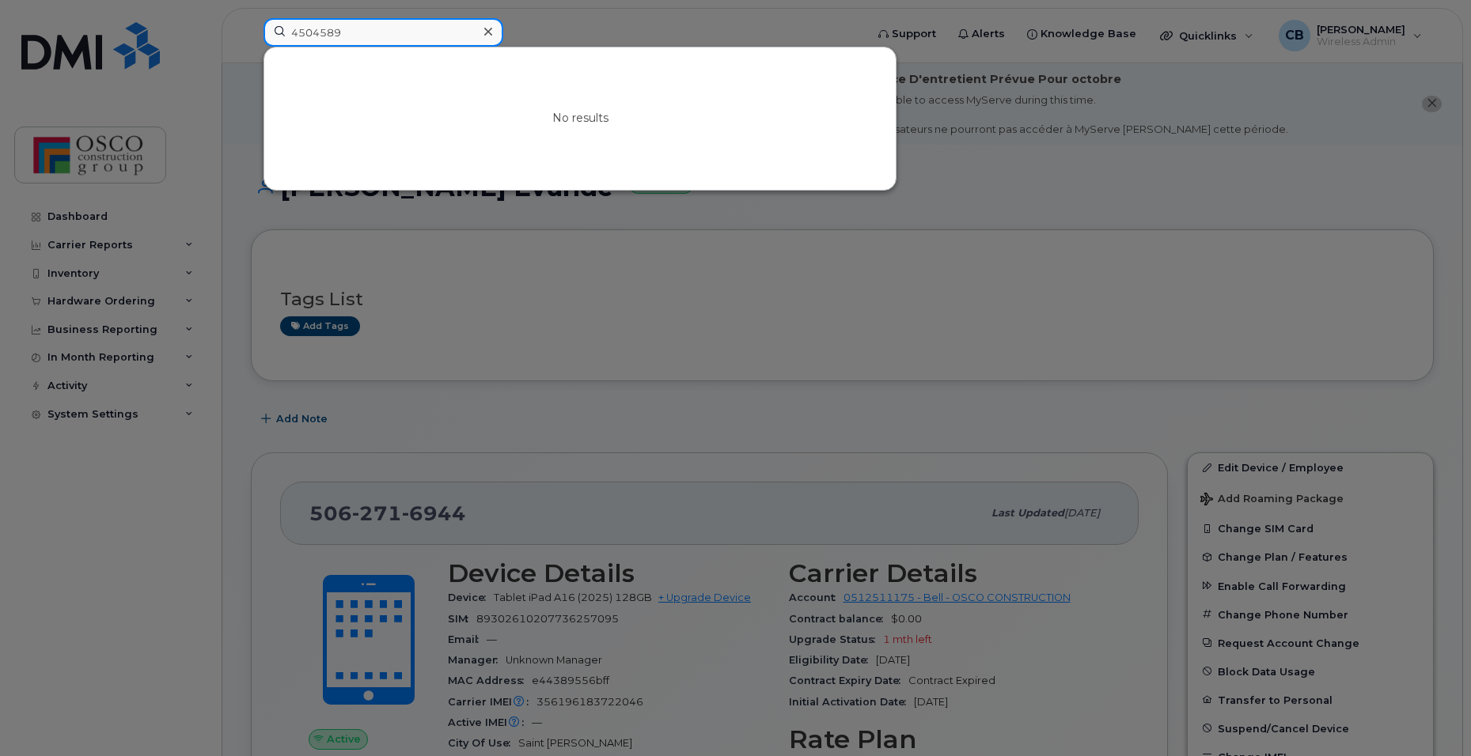
drag, startPoint x: 347, startPoint y: 37, endPoint x: 244, endPoint y: 37, distance: 102.1
click at [251, 37] on div "4504589 No results" at bounding box center [559, 35] width 616 height 35
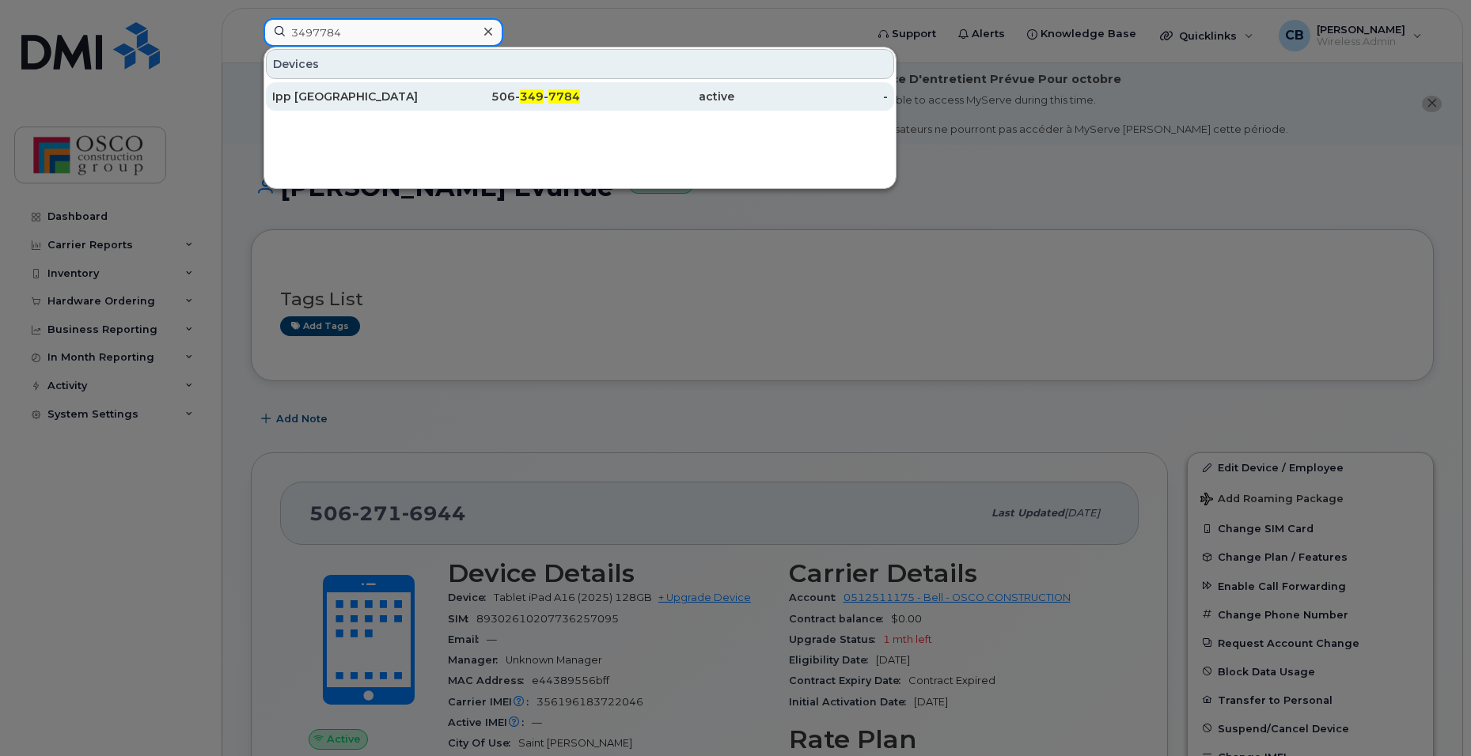
type input "3497784"
click at [546, 99] on div "506- 349 - 7784" at bounding box center [503, 97] width 154 height 16
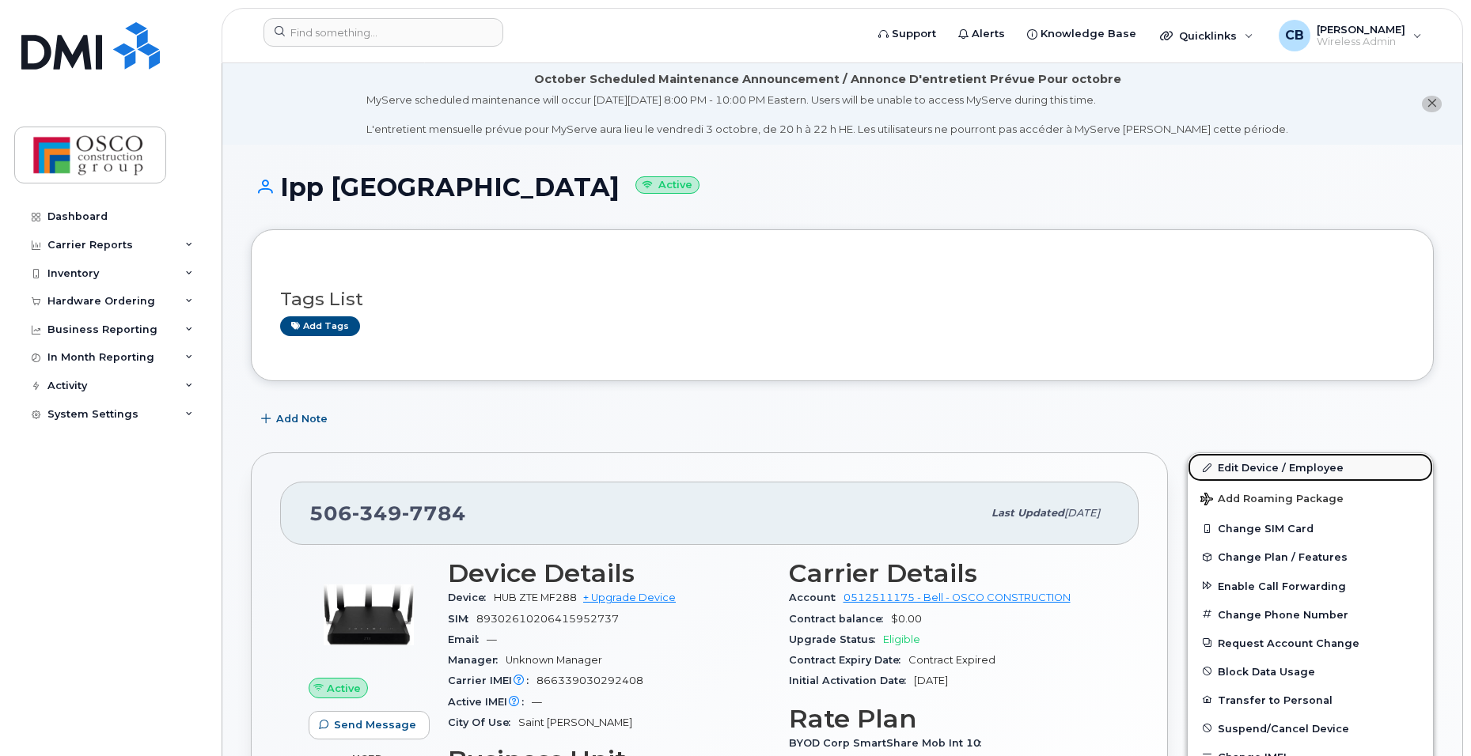
click at [1248, 469] on link "Edit Device / Employee" at bounding box center [1310, 467] width 245 height 28
click at [1246, 464] on link "Edit Device / Employee" at bounding box center [1310, 467] width 245 height 28
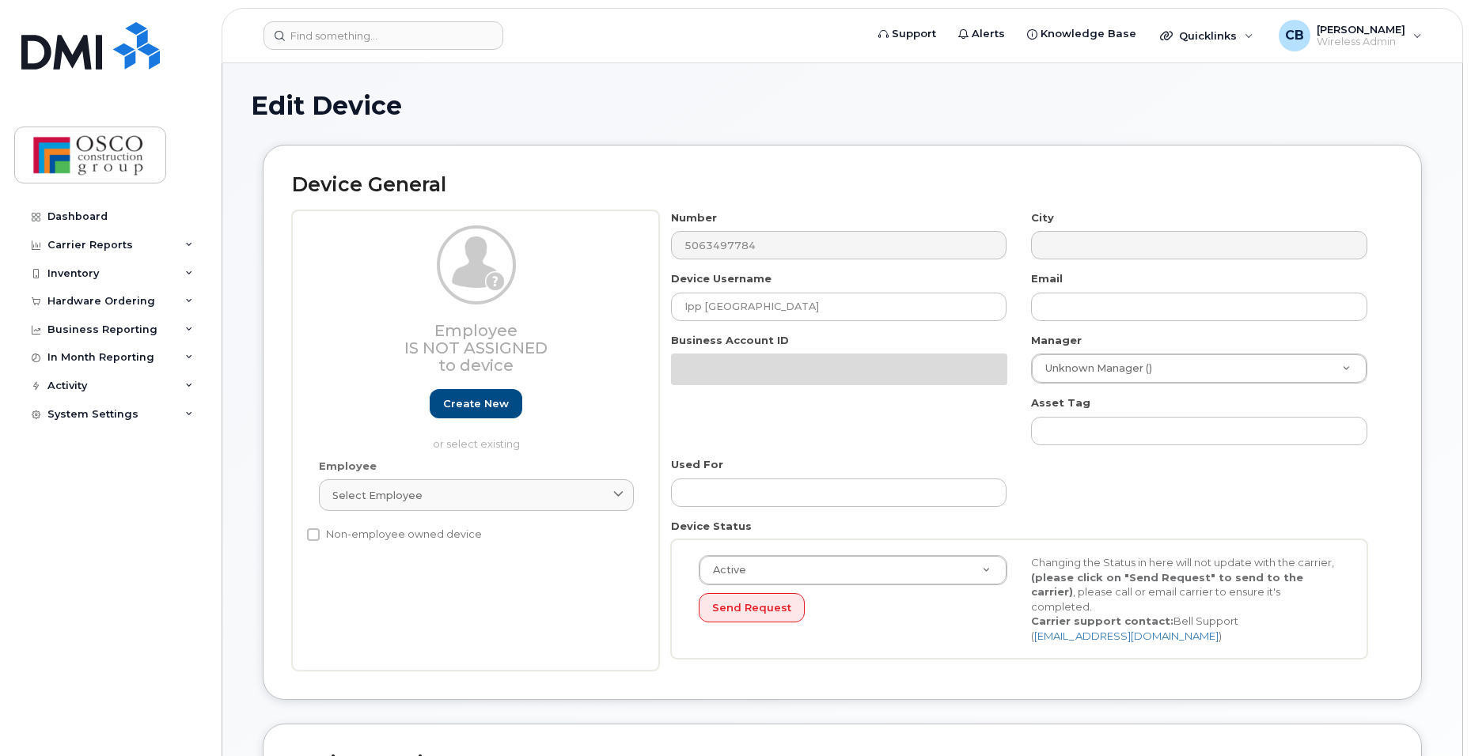
select select "3776582"
select select "3776587"
drag, startPoint x: 770, startPoint y: 304, endPoint x: 532, endPoint y: 290, distance: 238.6
click at [532, 290] on div "Employee Is not assigned to device Create new or select existing Employee Selec…" at bounding box center [842, 440] width 1101 height 461
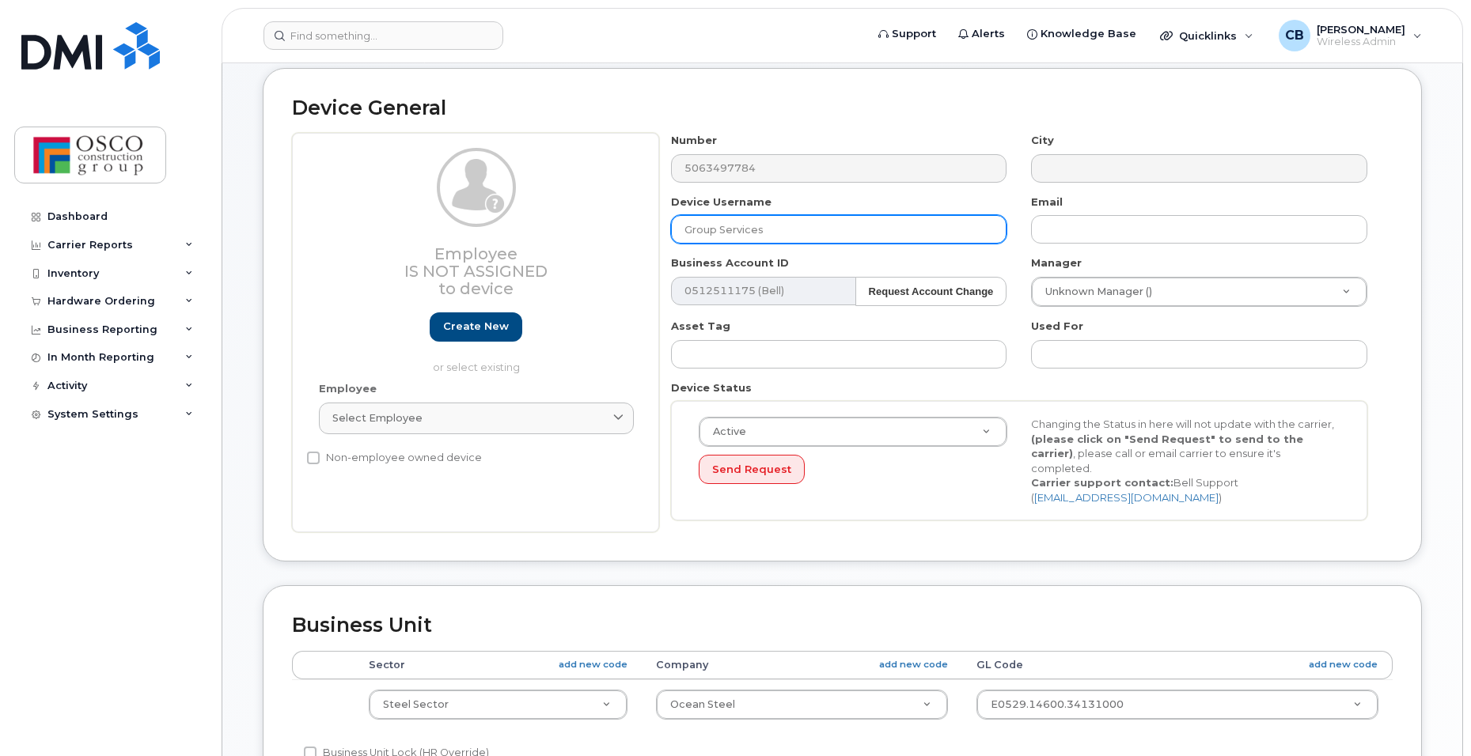
scroll to position [237, 0]
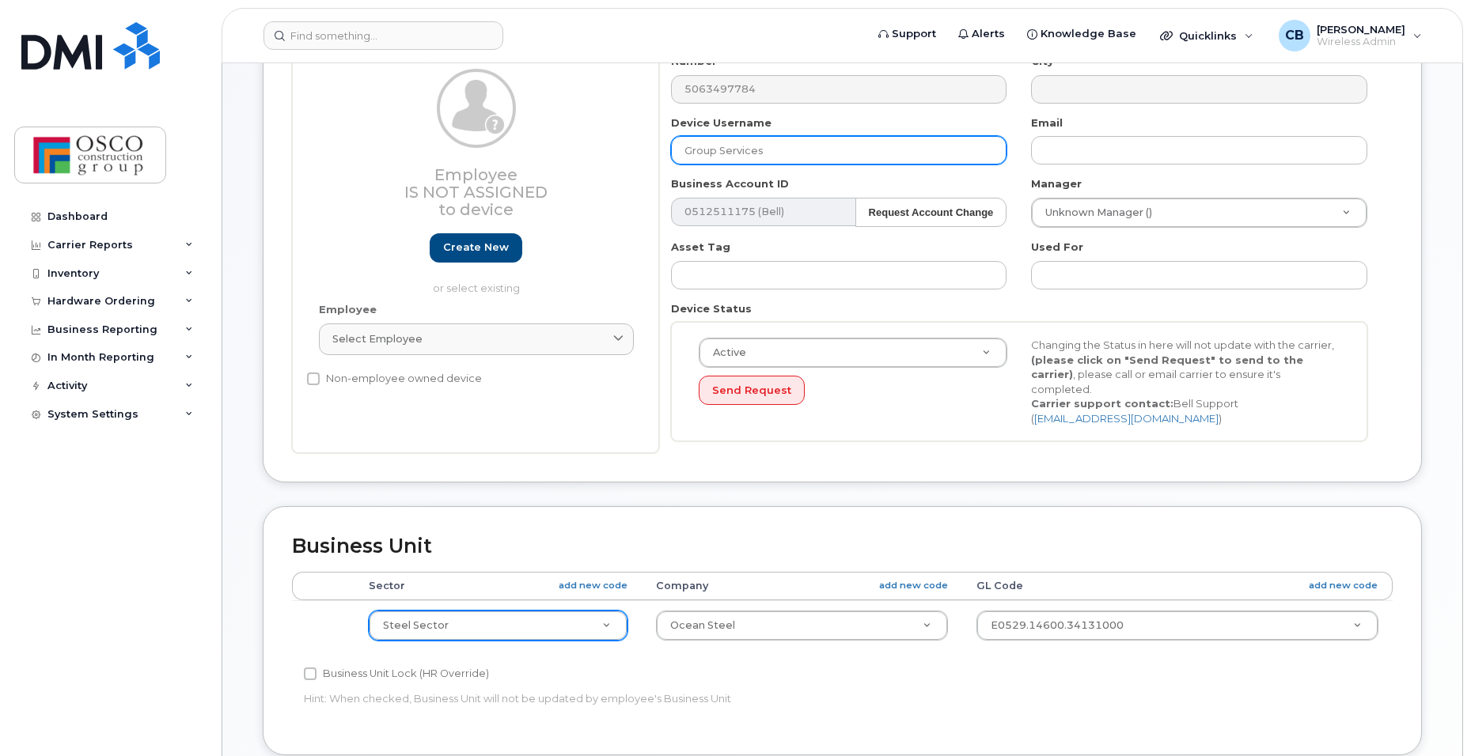
type input "Group Services"
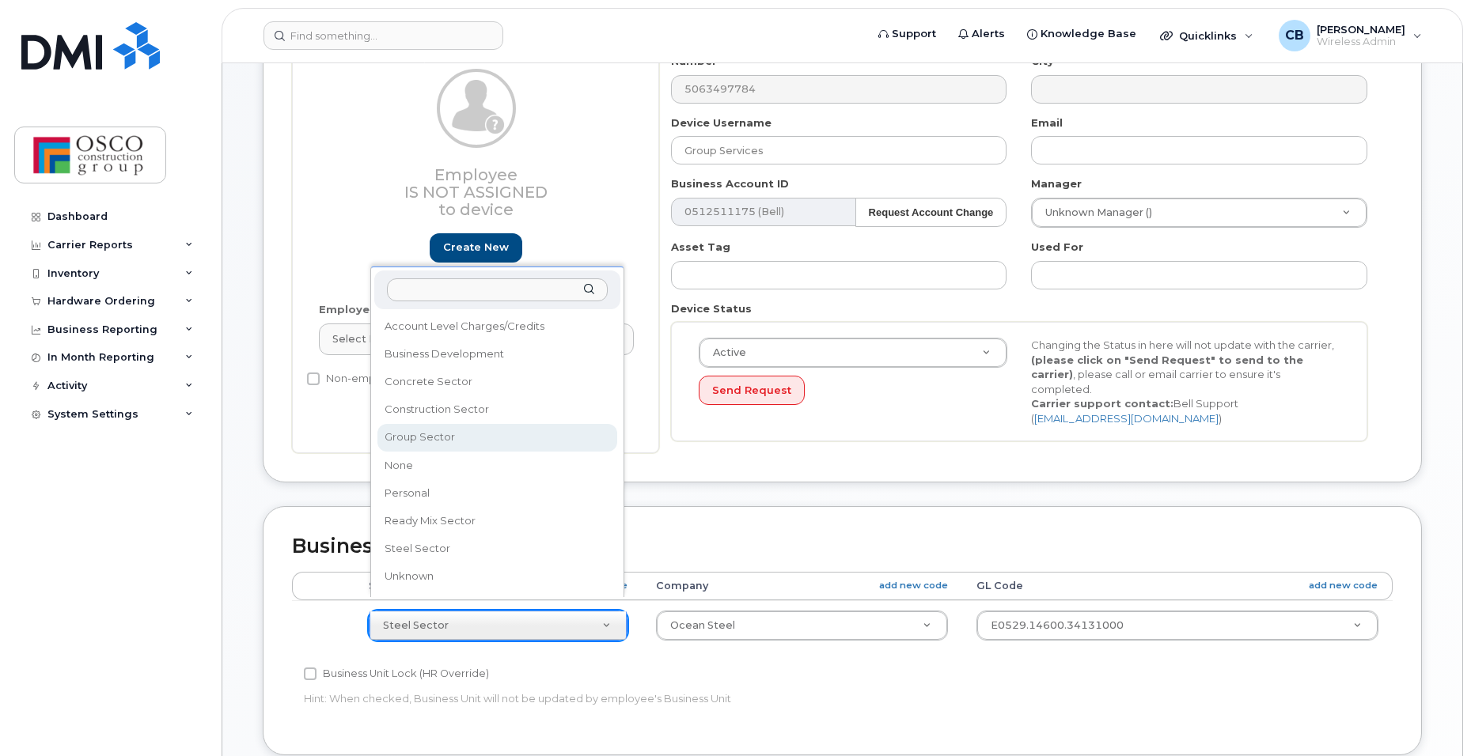
select select "3776584"
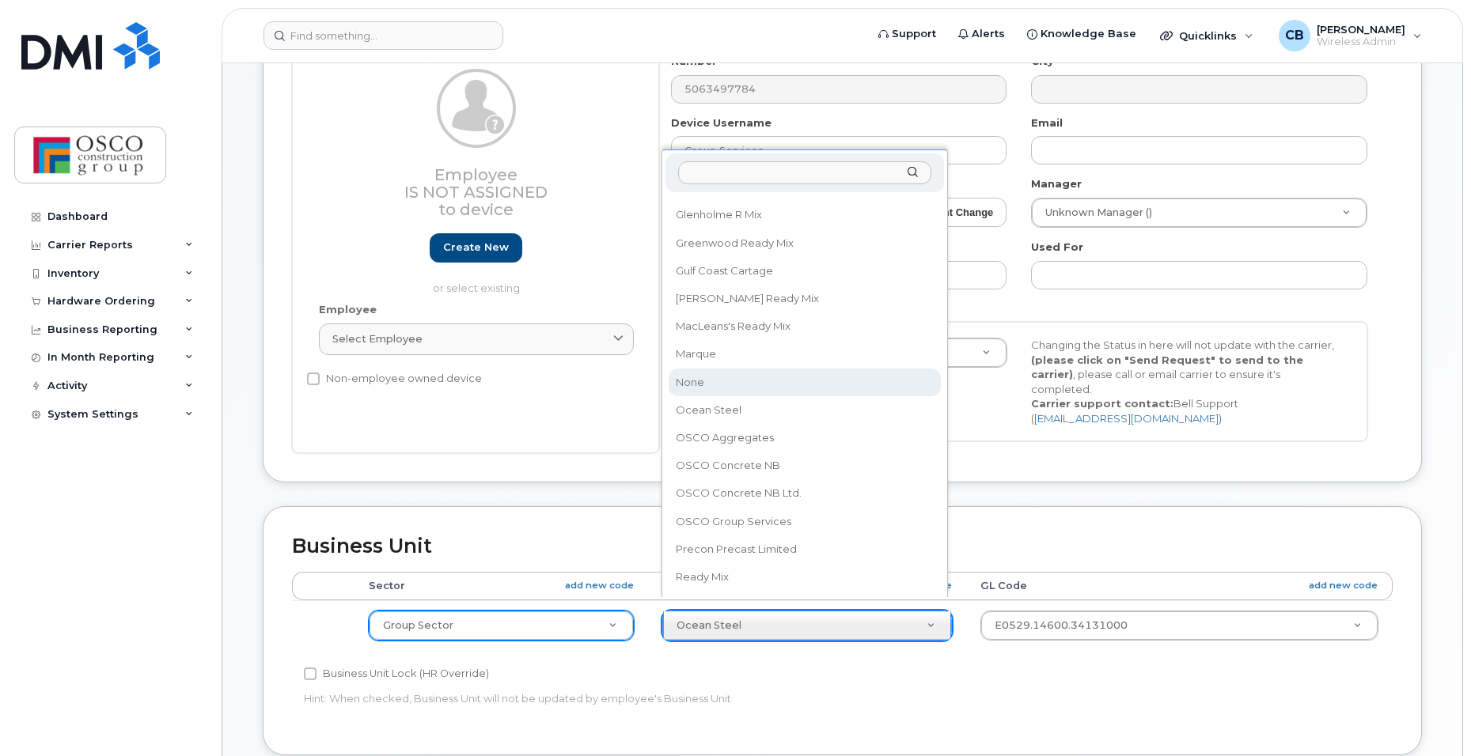
scroll to position [158, 0]
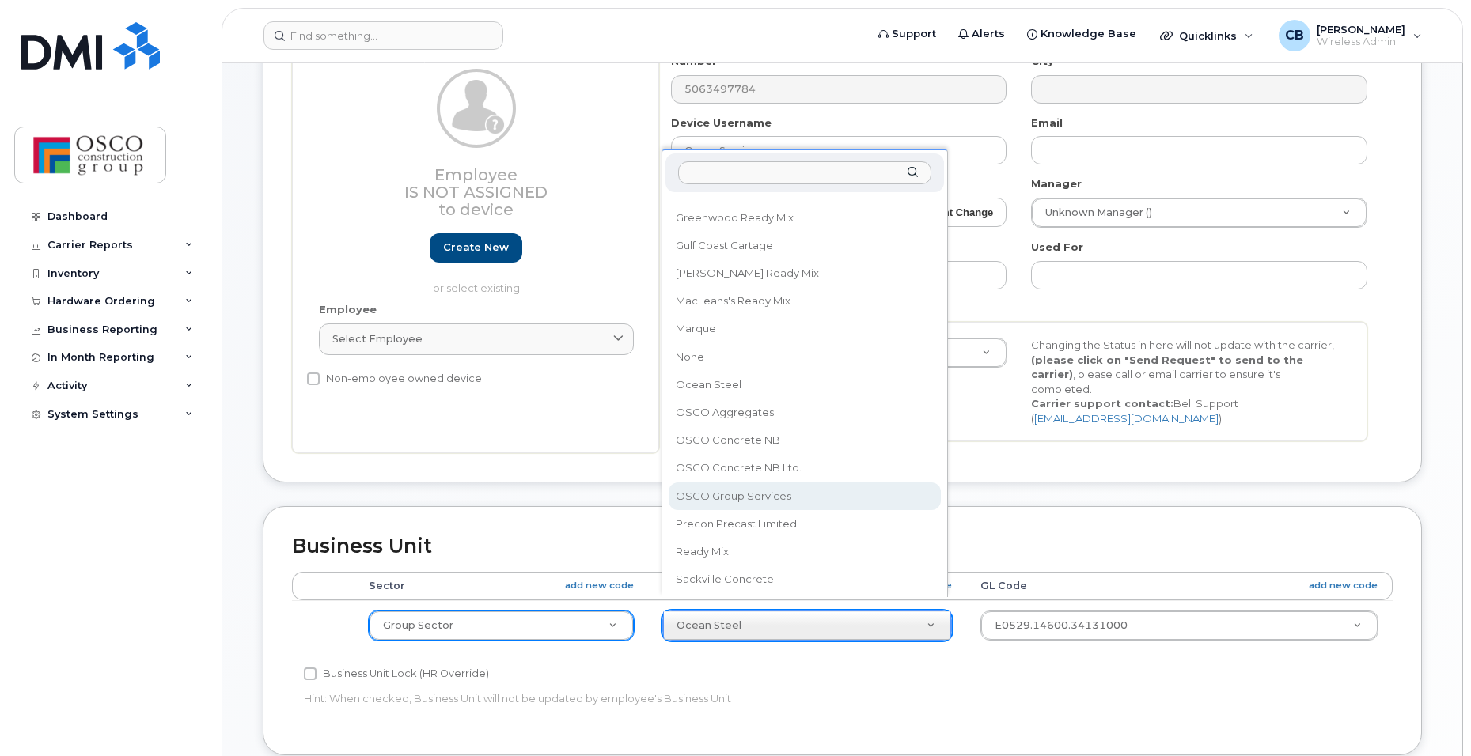
select select "3776589"
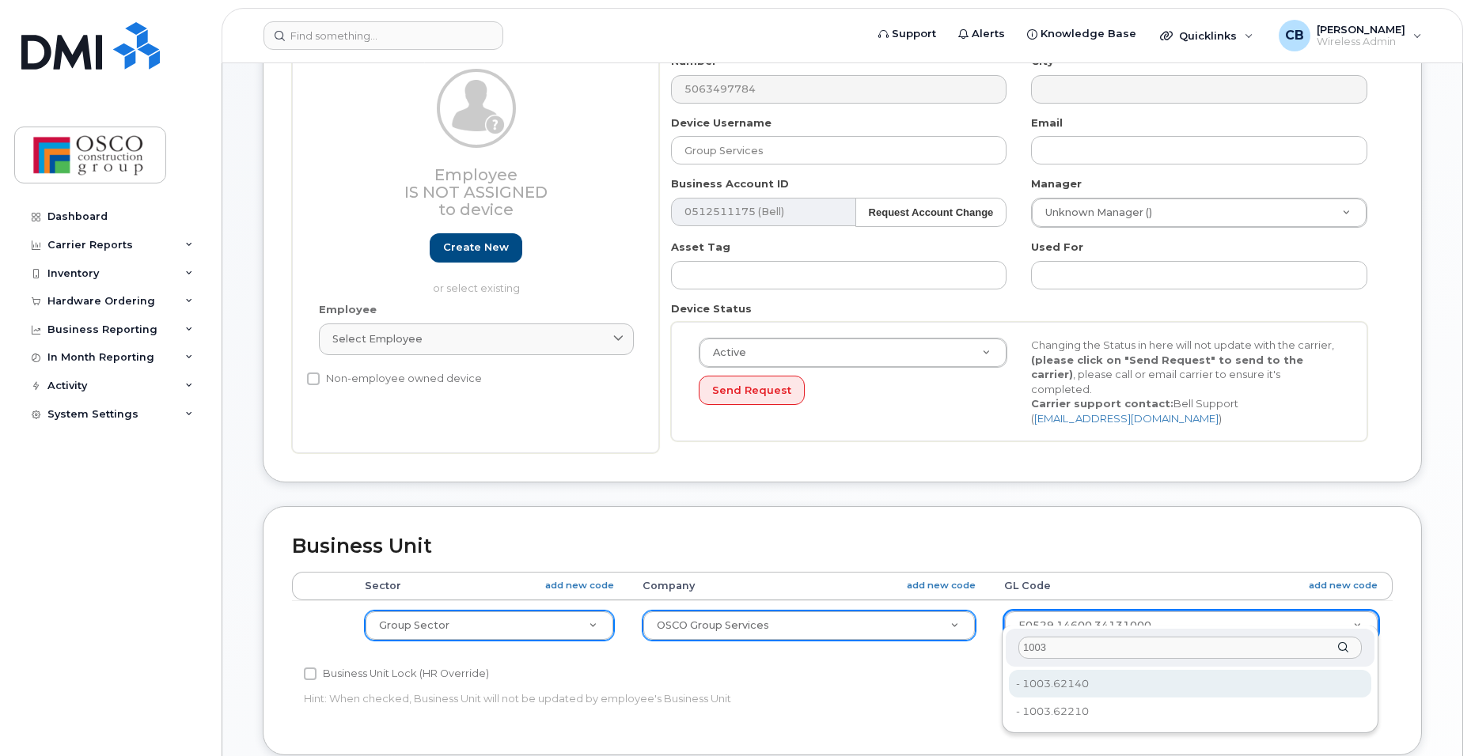
type input "1003"
type input "3776630"
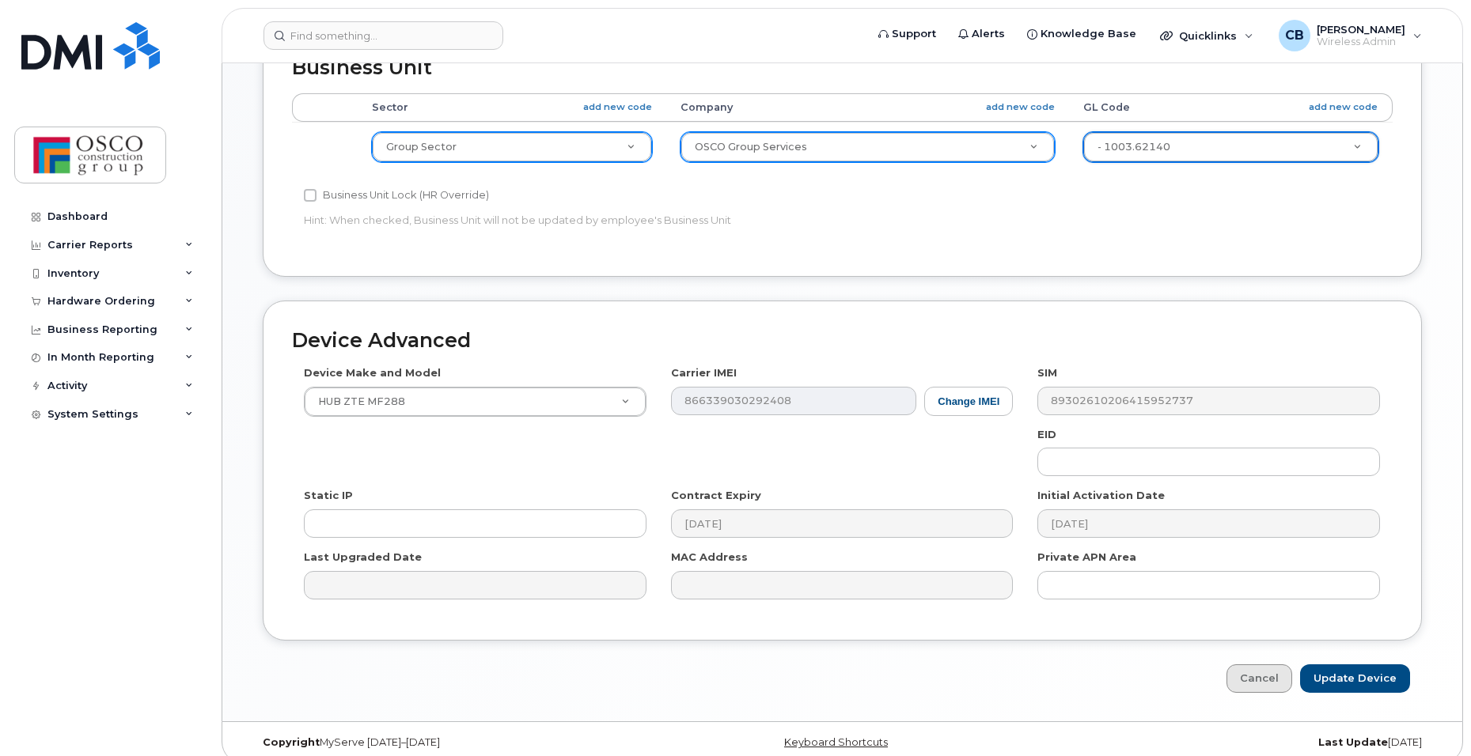
scroll to position [718, 0]
click at [1372, 663] on input "Update Device" at bounding box center [1355, 677] width 110 height 29
type input "Saving..."
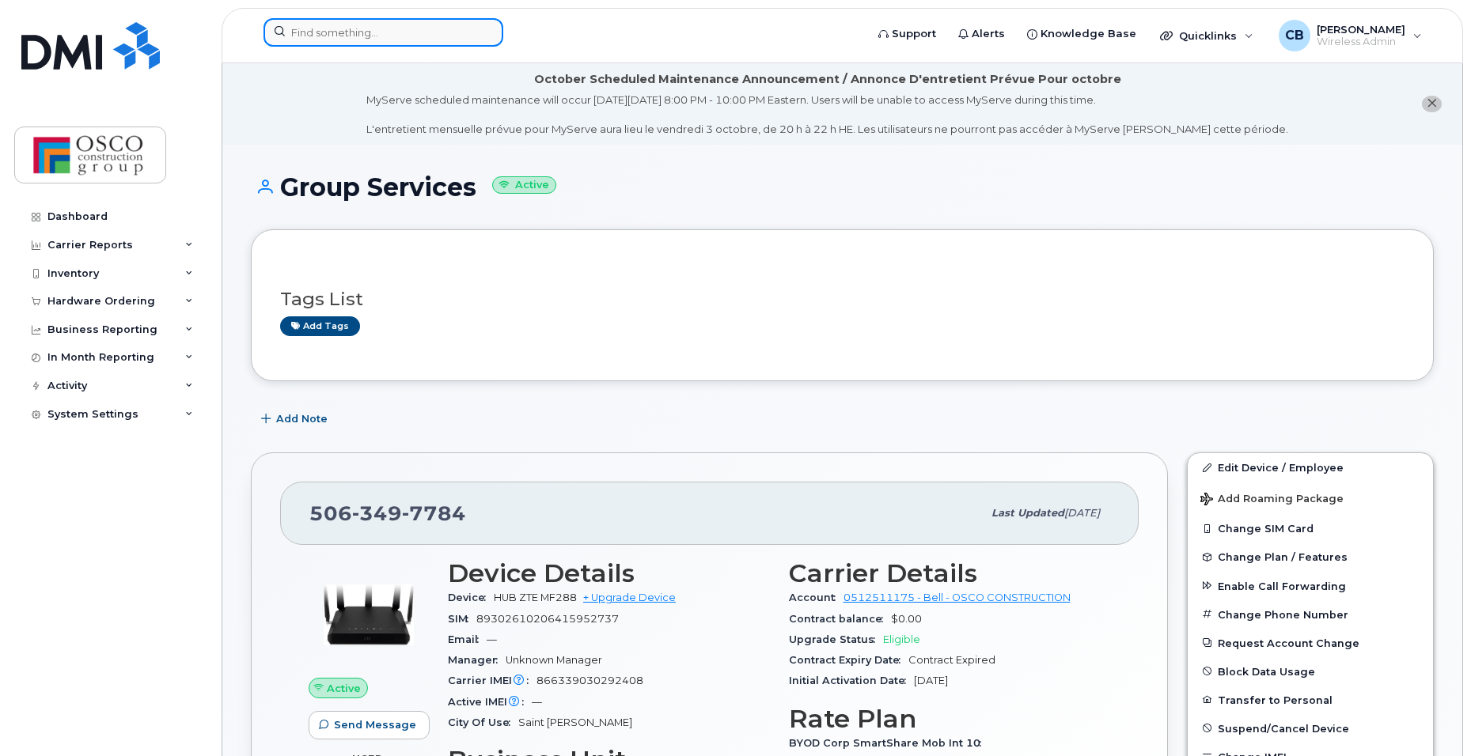
click at [324, 32] on input at bounding box center [383, 32] width 240 height 28
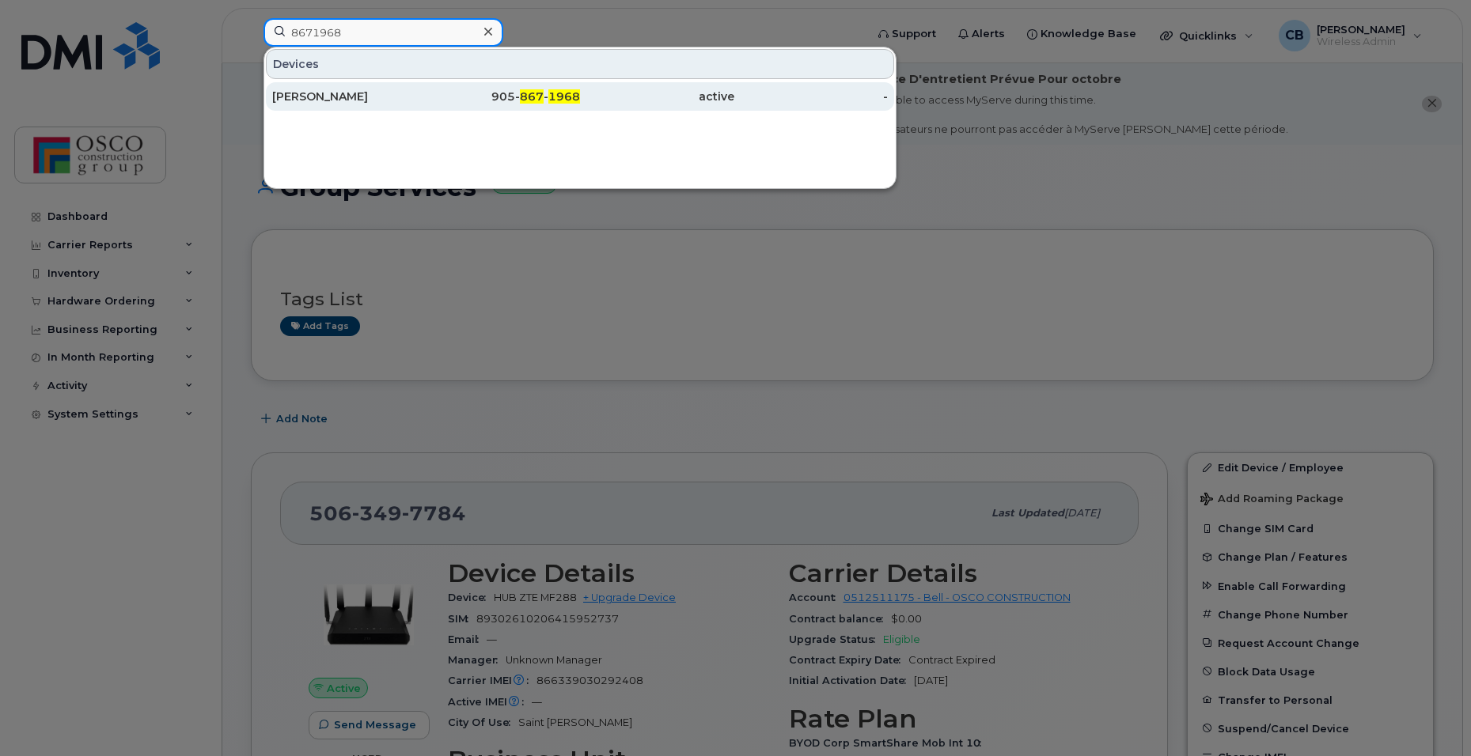
type input "8671968"
click at [559, 92] on span "1968" at bounding box center [564, 96] width 32 height 14
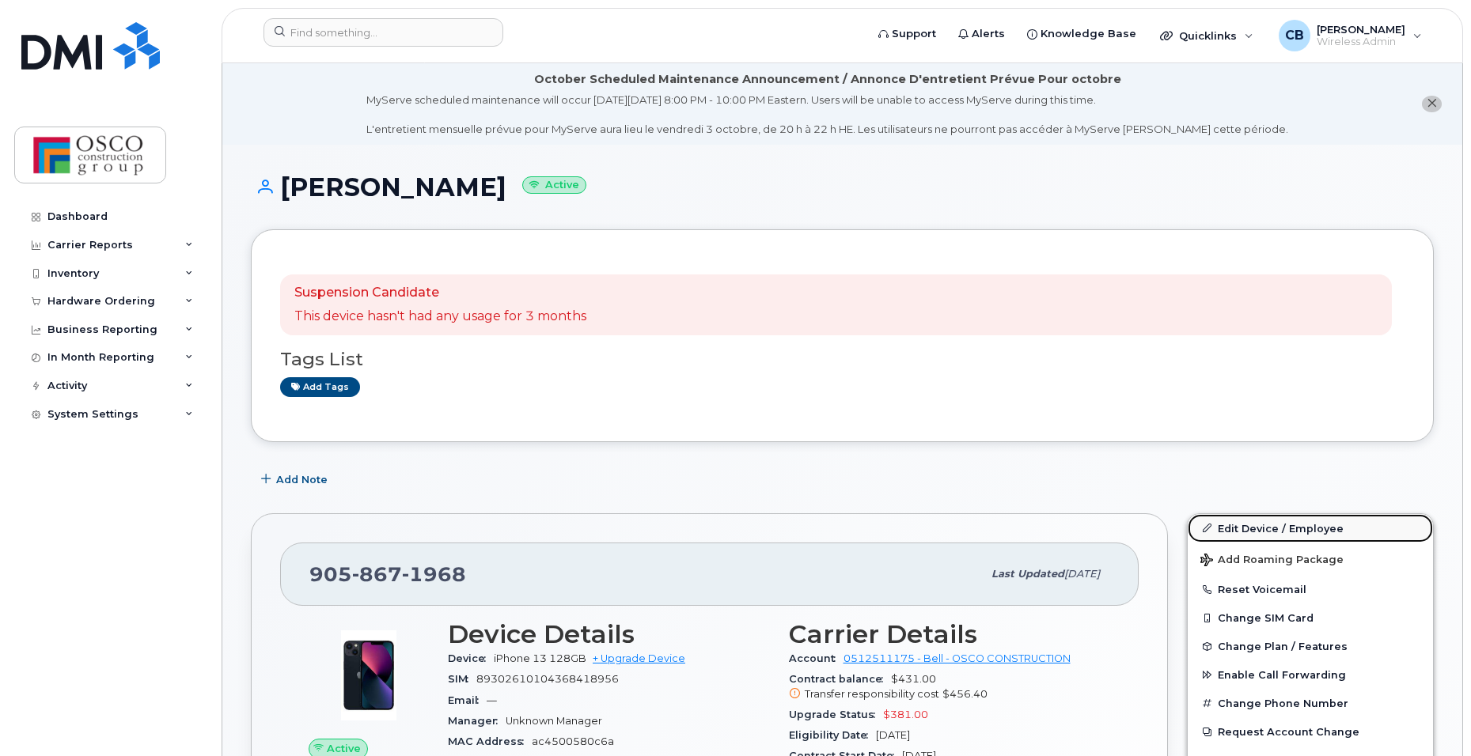
click at [1248, 527] on link "Edit Device / Employee" at bounding box center [1310, 528] width 245 height 28
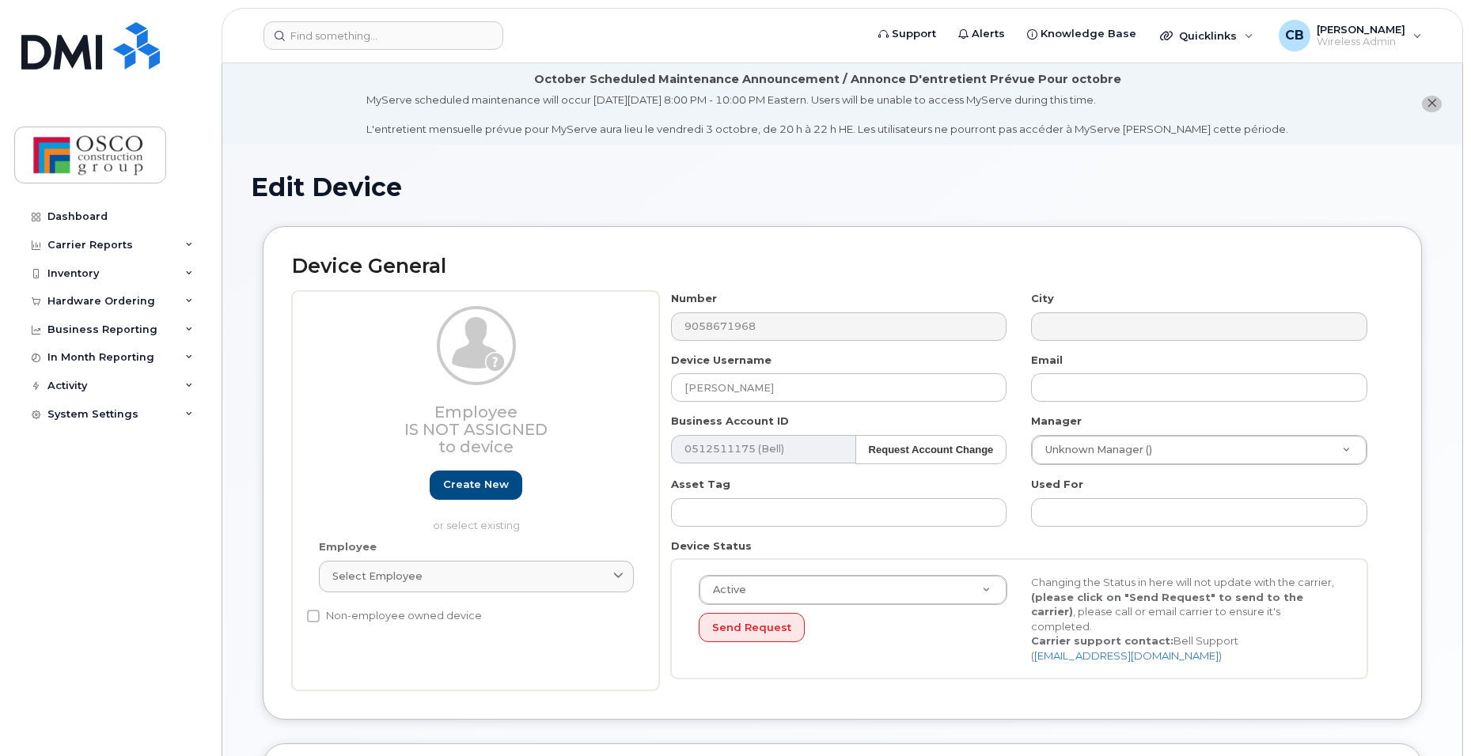
select select "3776581"
select select "3776586"
drag, startPoint x: 766, startPoint y: 385, endPoint x: 303, endPoint y: 379, distance: 462.9
click at [303, 379] on div "Employee Is not assigned to device Create new or select existing Employee Selec…" at bounding box center [842, 491] width 1101 height 400
type input "H"
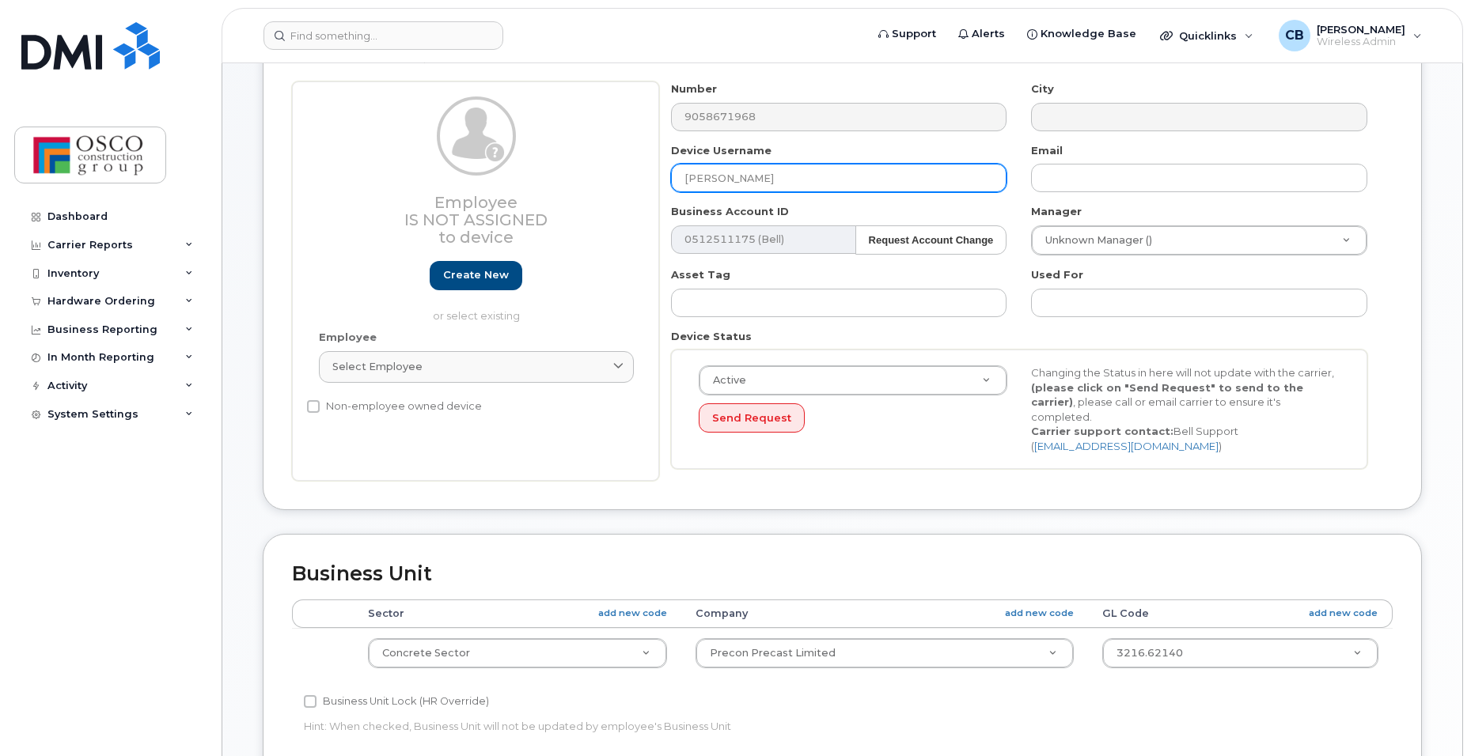
scroll to position [237, 0]
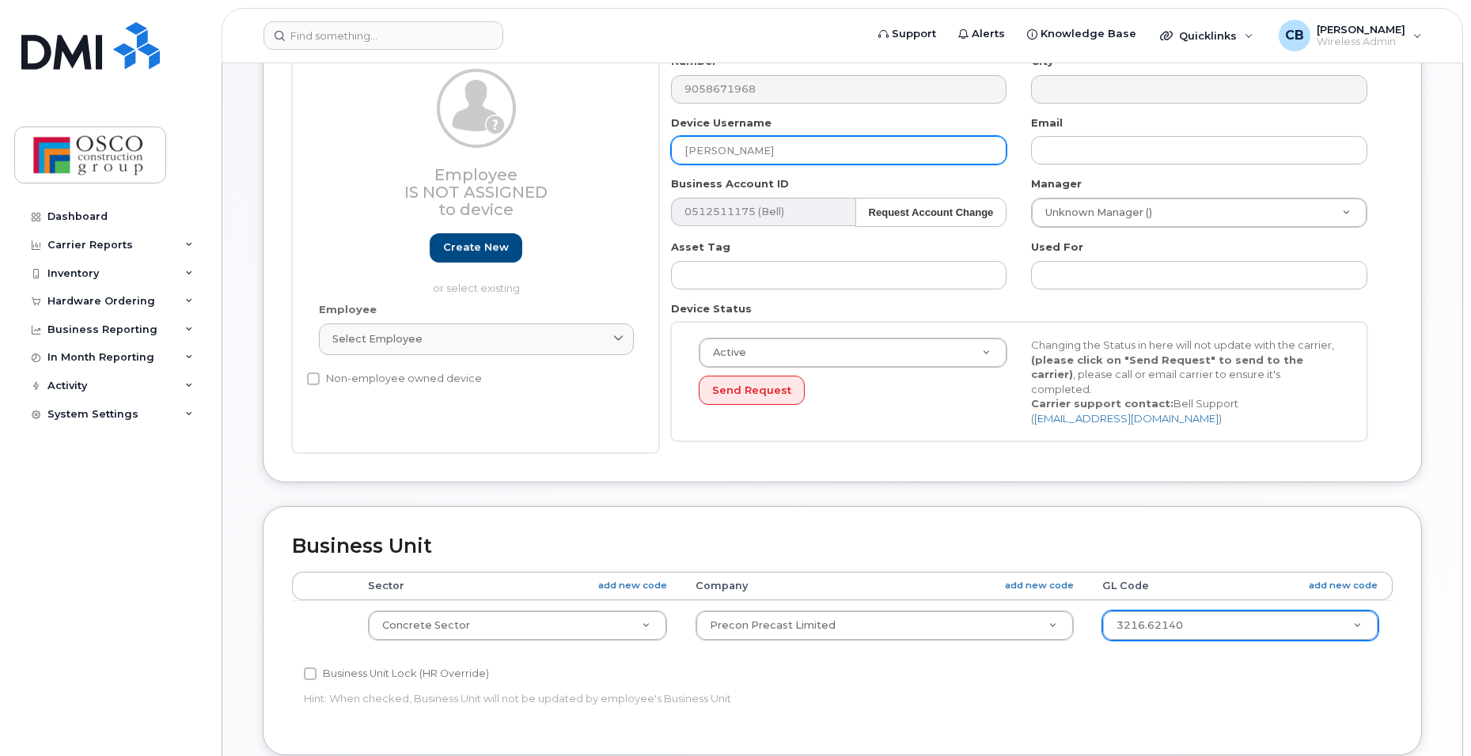
type input "[PERSON_NAME]"
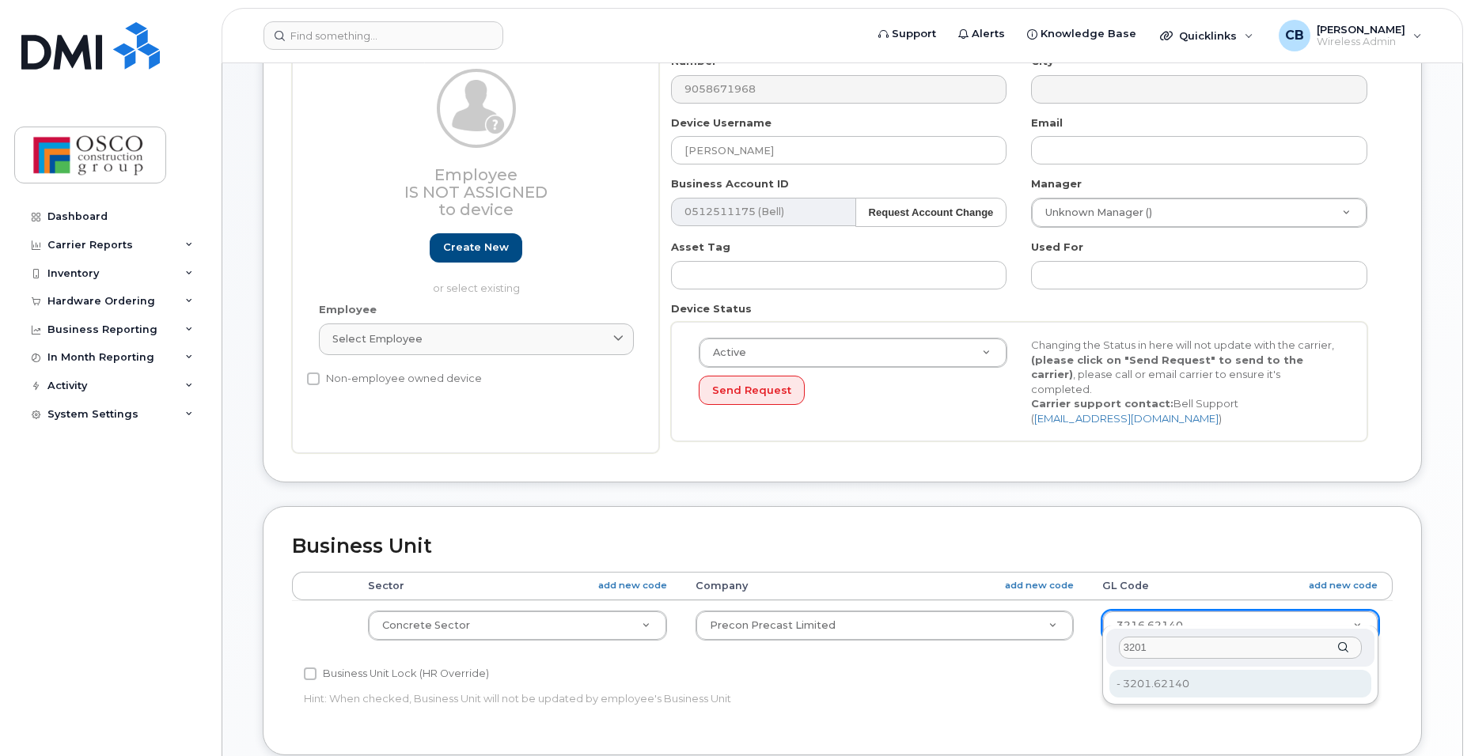
type input "3201"
type input "3776613"
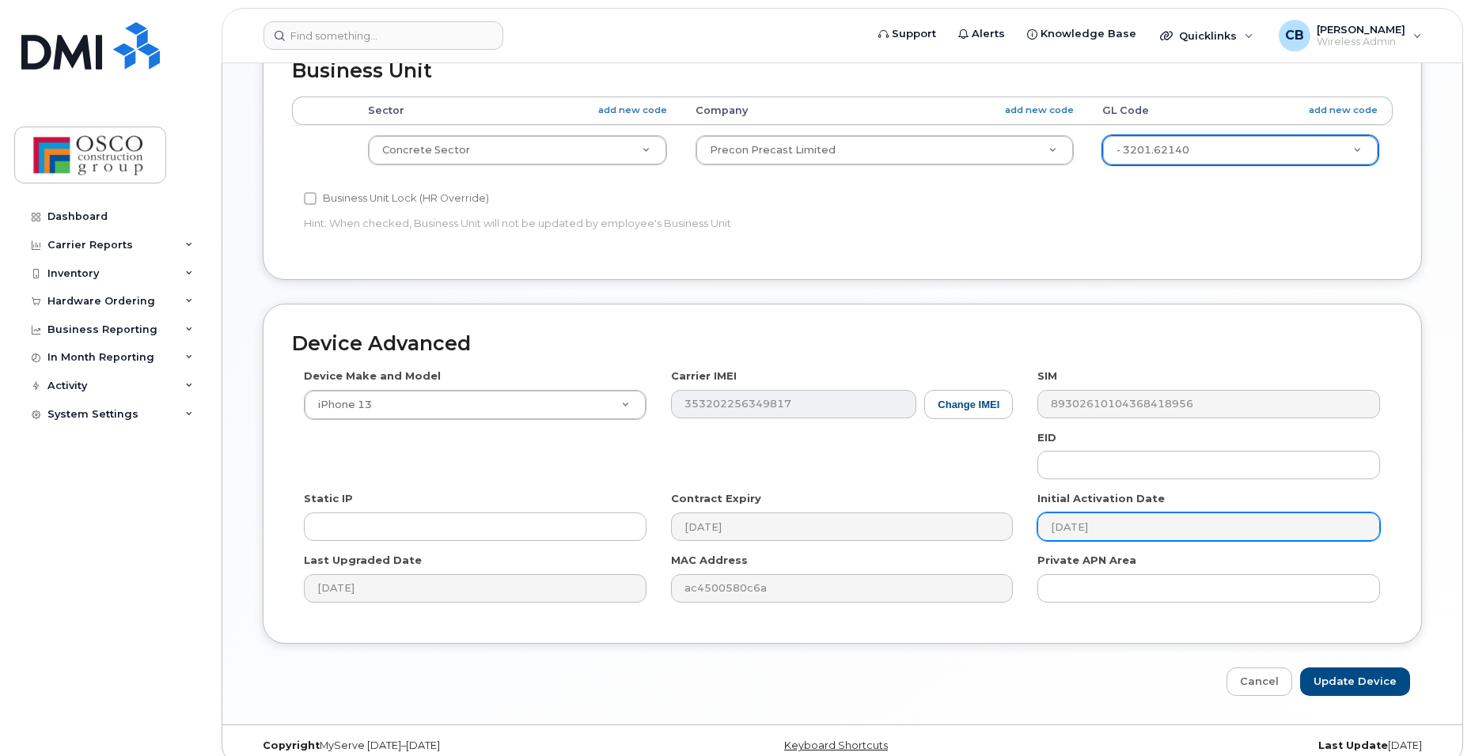
scroll to position [718, 0]
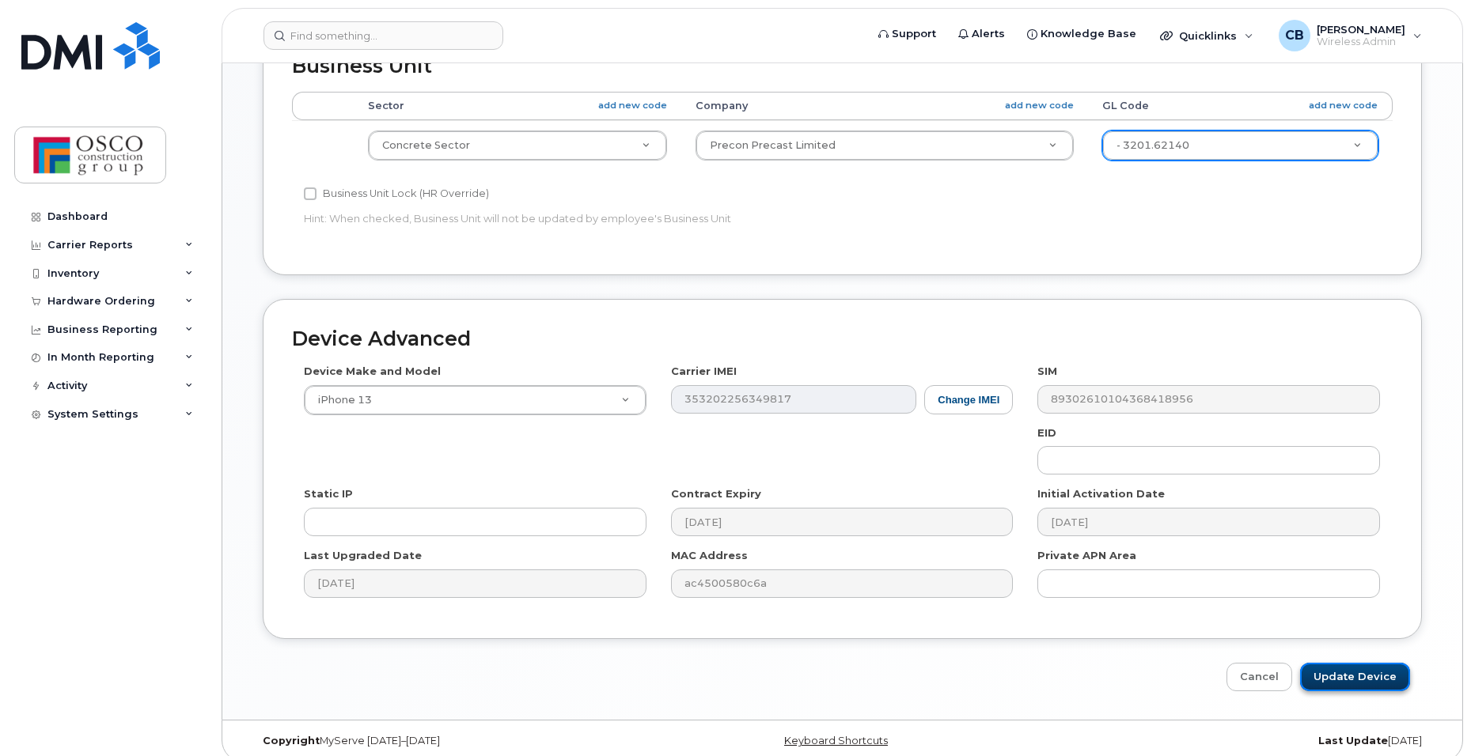
click at [1375, 663] on input "Update Device" at bounding box center [1355, 677] width 110 height 29
type input "Saving..."
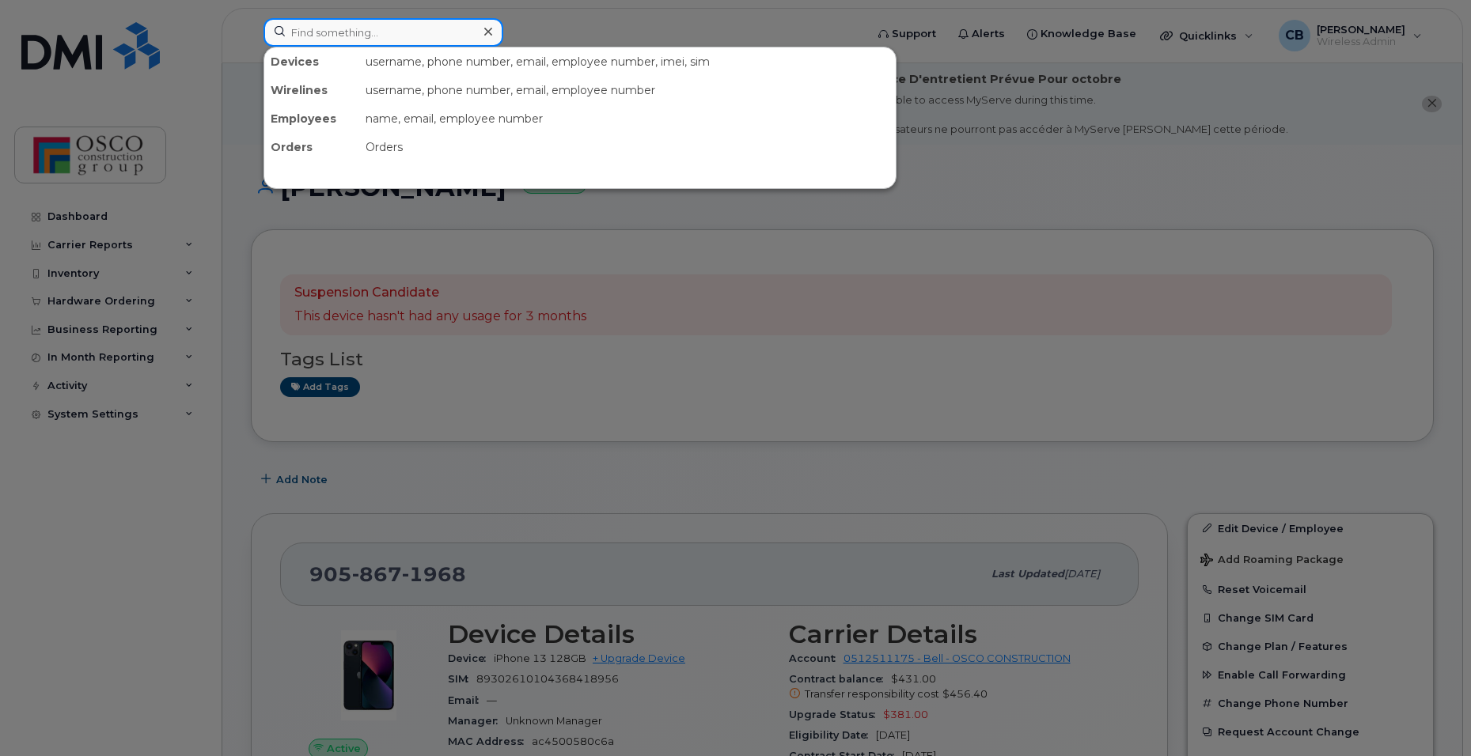
click at [347, 28] on input at bounding box center [383, 32] width 240 height 28
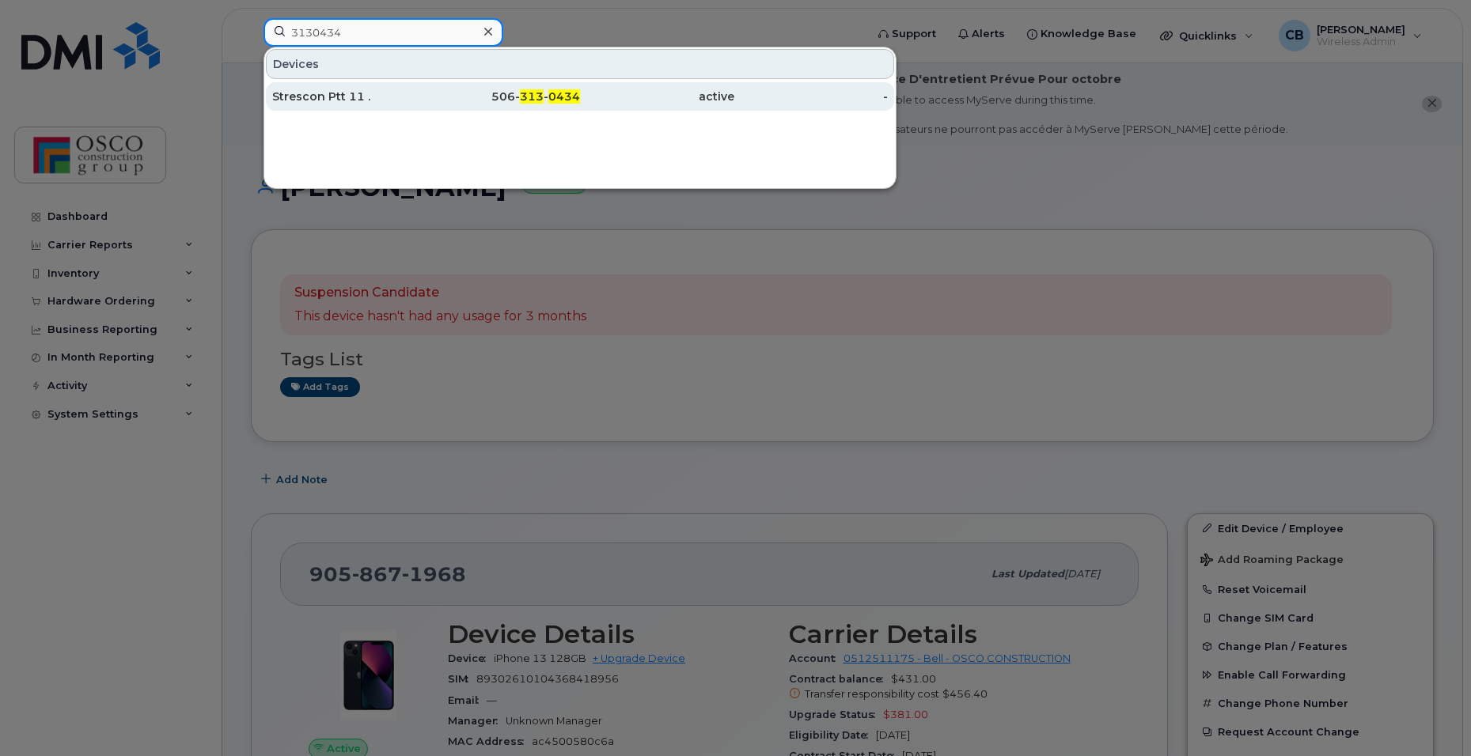
type input "3130434"
click at [504, 100] on div "506- 313 - 0434" at bounding box center [503, 97] width 154 height 16
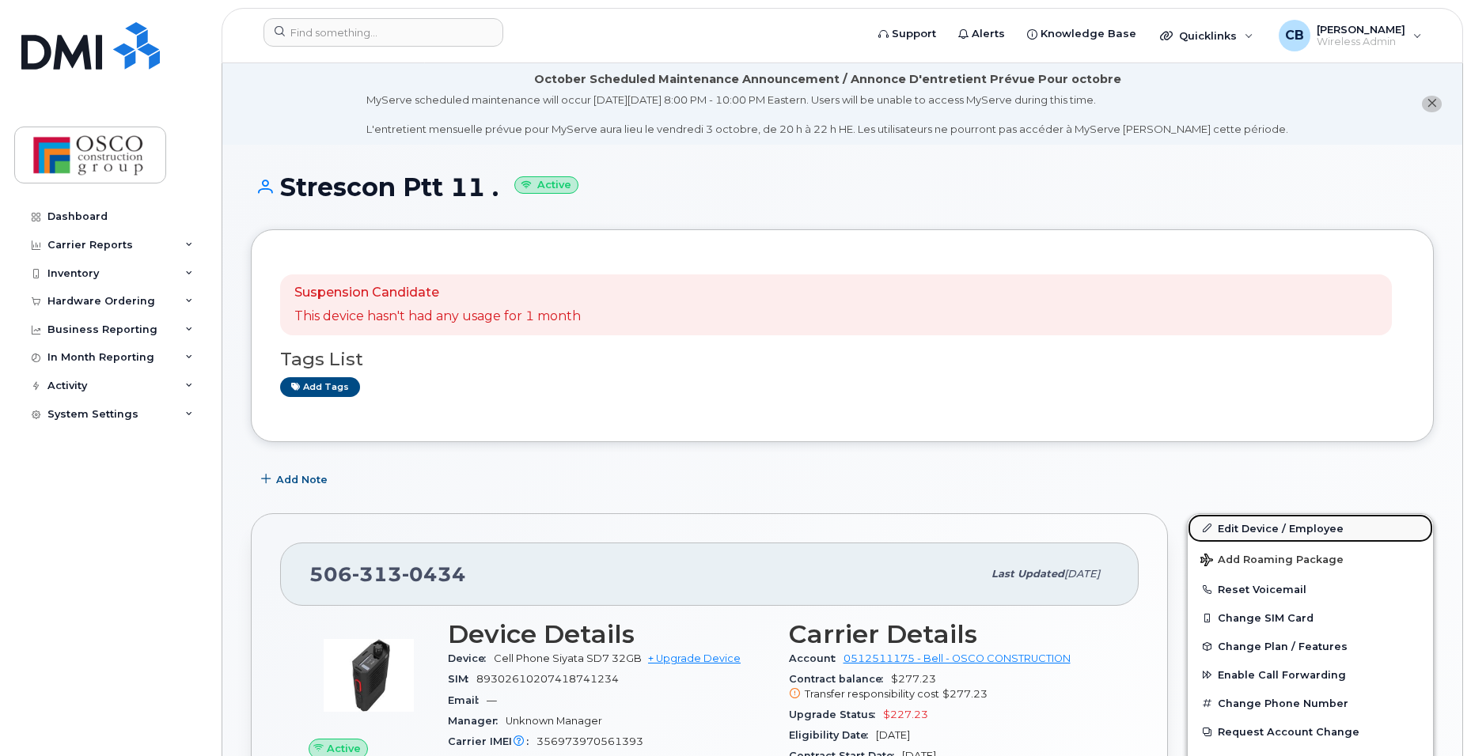
click at [1235, 528] on link "Edit Device / Employee" at bounding box center [1310, 528] width 245 height 28
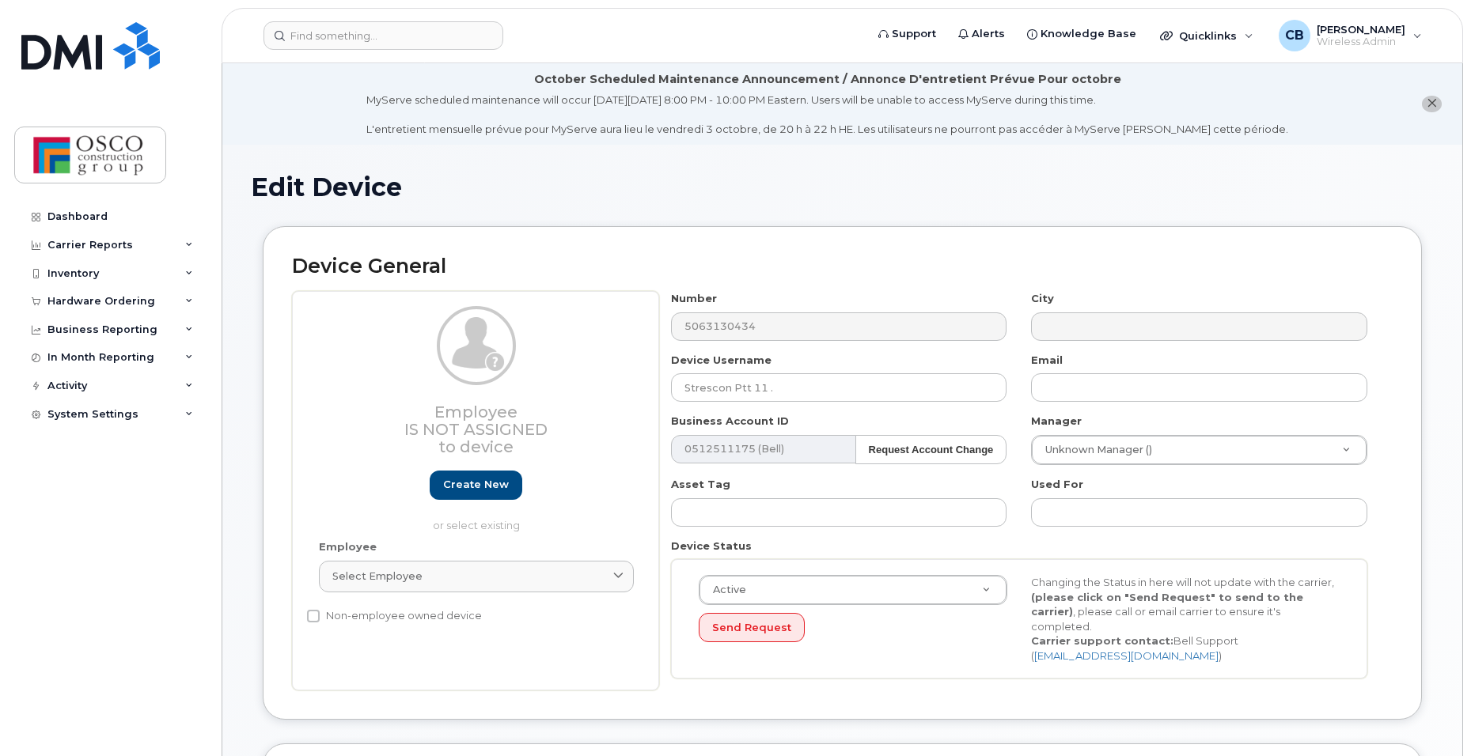
select select "3776581"
select select "3776590"
drag, startPoint x: 779, startPoint y: 383, endPoint x: 642, endPoint y: 379, distance: 136.1
click at [642, 379] on div "Employee Is not assigned to device Create new or select existing Employee Selec…" at bounding box center [842, 491] width 1101 height 400
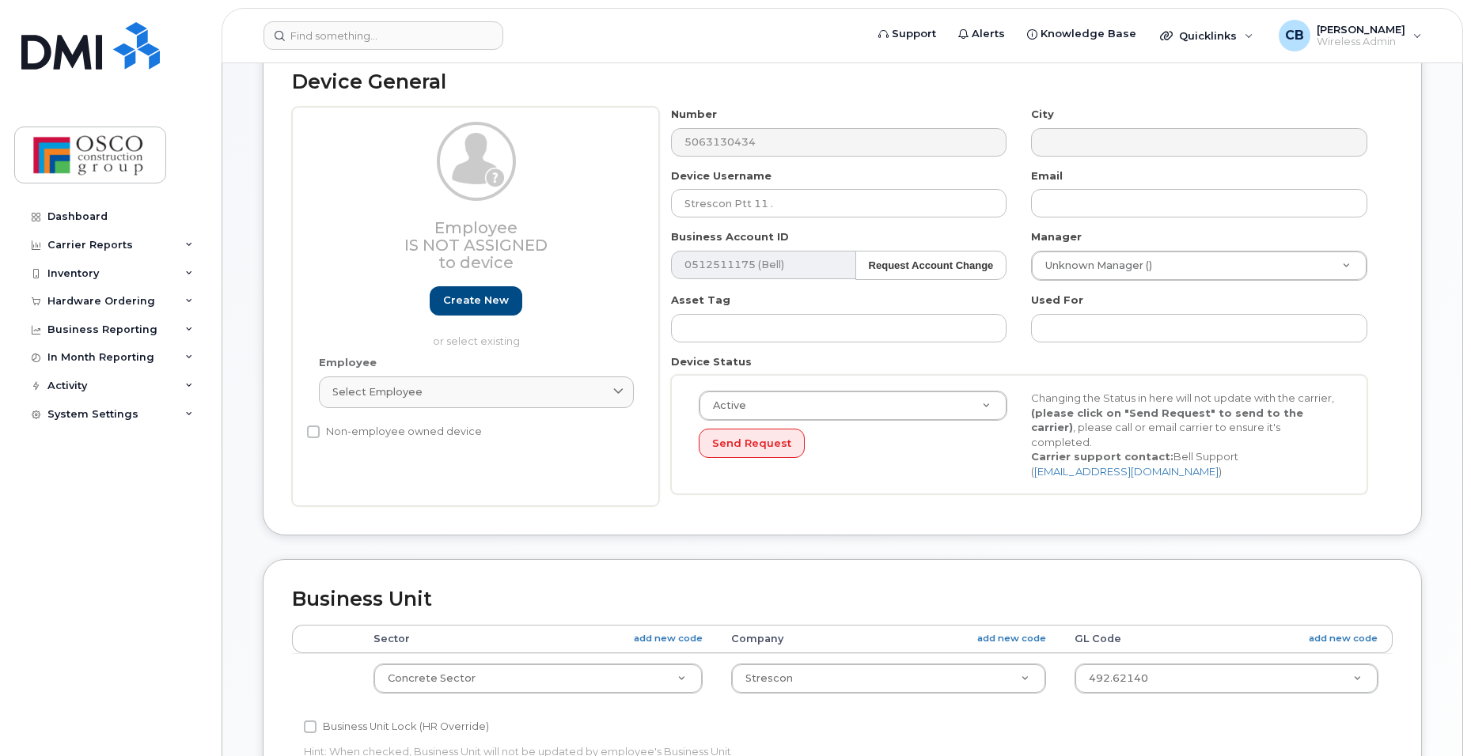
scroll to position [164, 0]
